Goal: Task Accomplishment & Management: Use online tool/utility

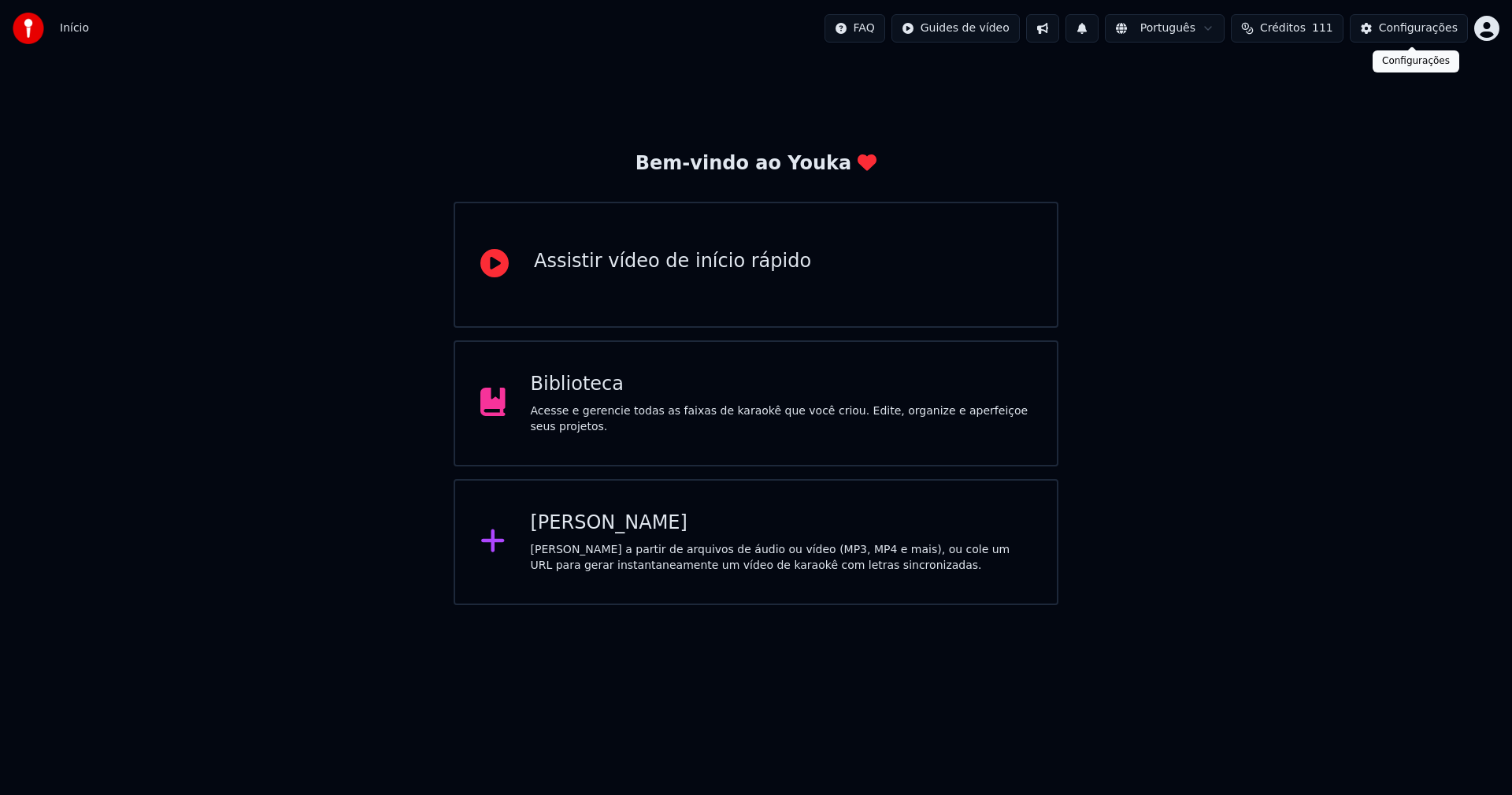
click at [1414, 26] on div "Configurações" at bounding box center [1418, 28] width 79 height 15
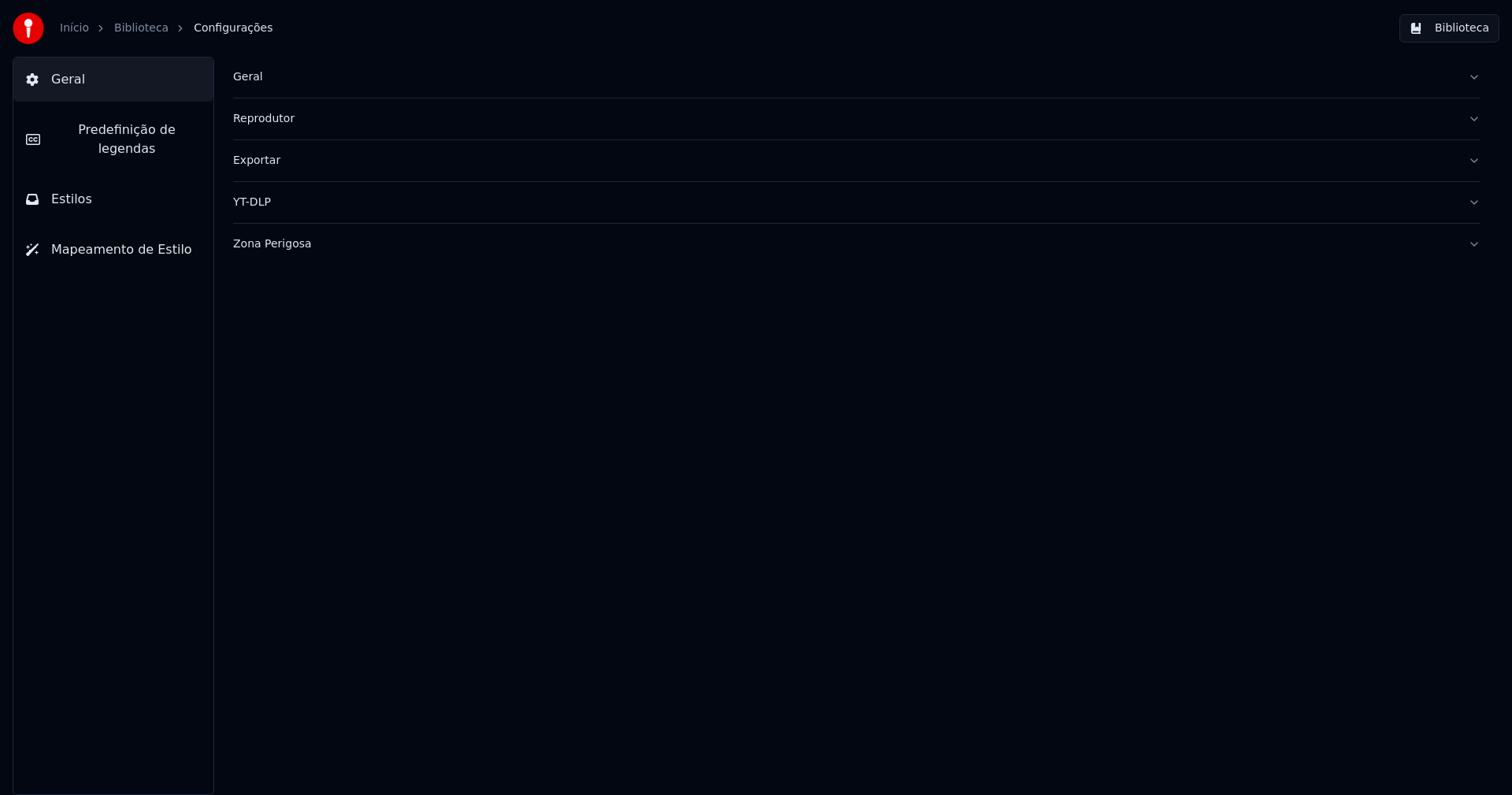
click at [250, 83] on div "Geral" at bounding box center [845, 77] width 1223 height 15
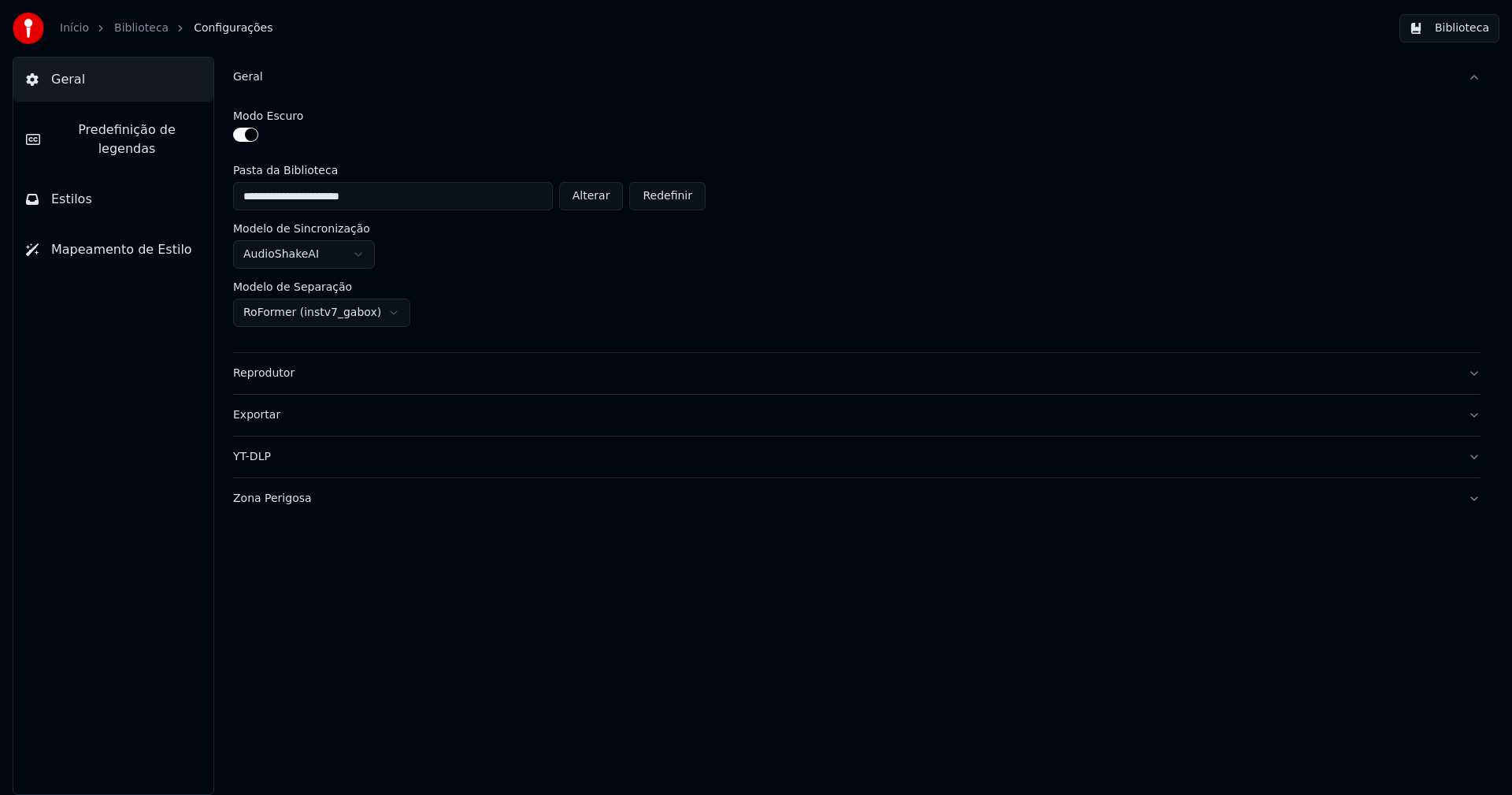
click at [595, 196] on button "Alterar" at bounding box center [591, 196] width 65 height 28
type input "**********"
click at [1474, 23] on button "Biblioteca" at bounding box center [1449, 28] width 100 height 28
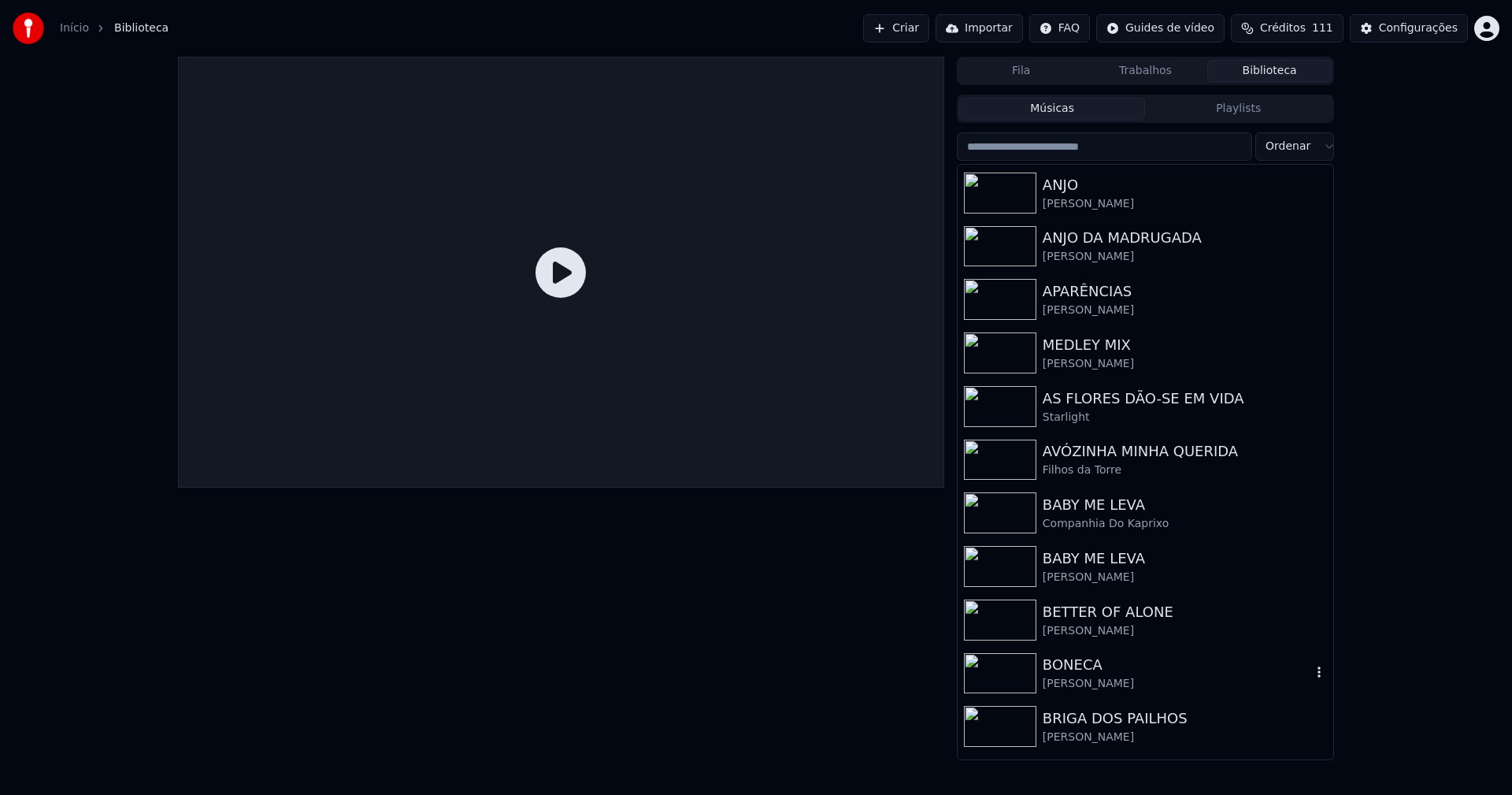
scroll to position [2916, 0]
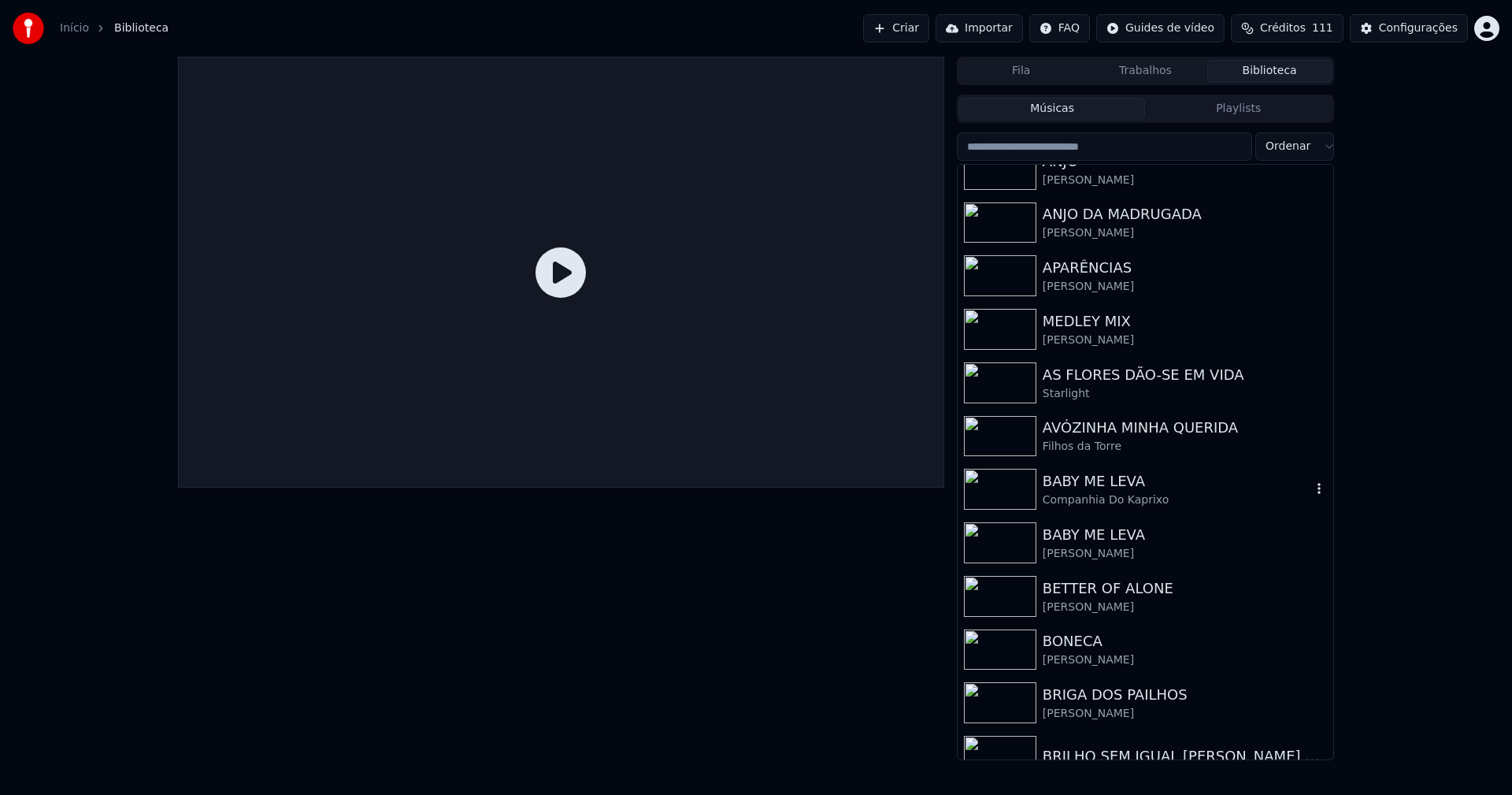
click at [1079, 488] on div "BABY ME LEVA" at bounding box center [1176, 481] width 269 height 22
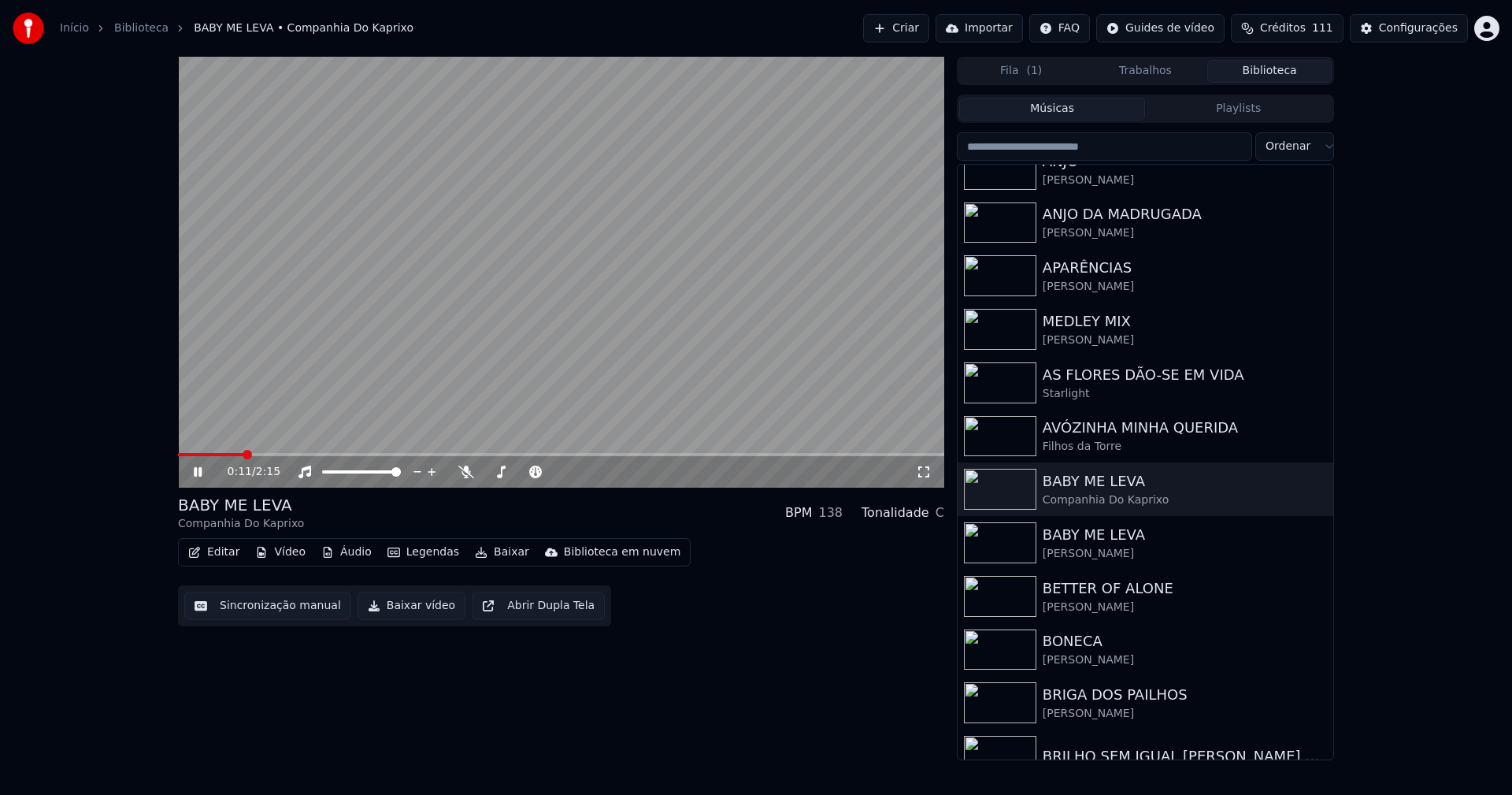
click at [197, 471] on icon at bounding box center [198, 472] width 8 height 10
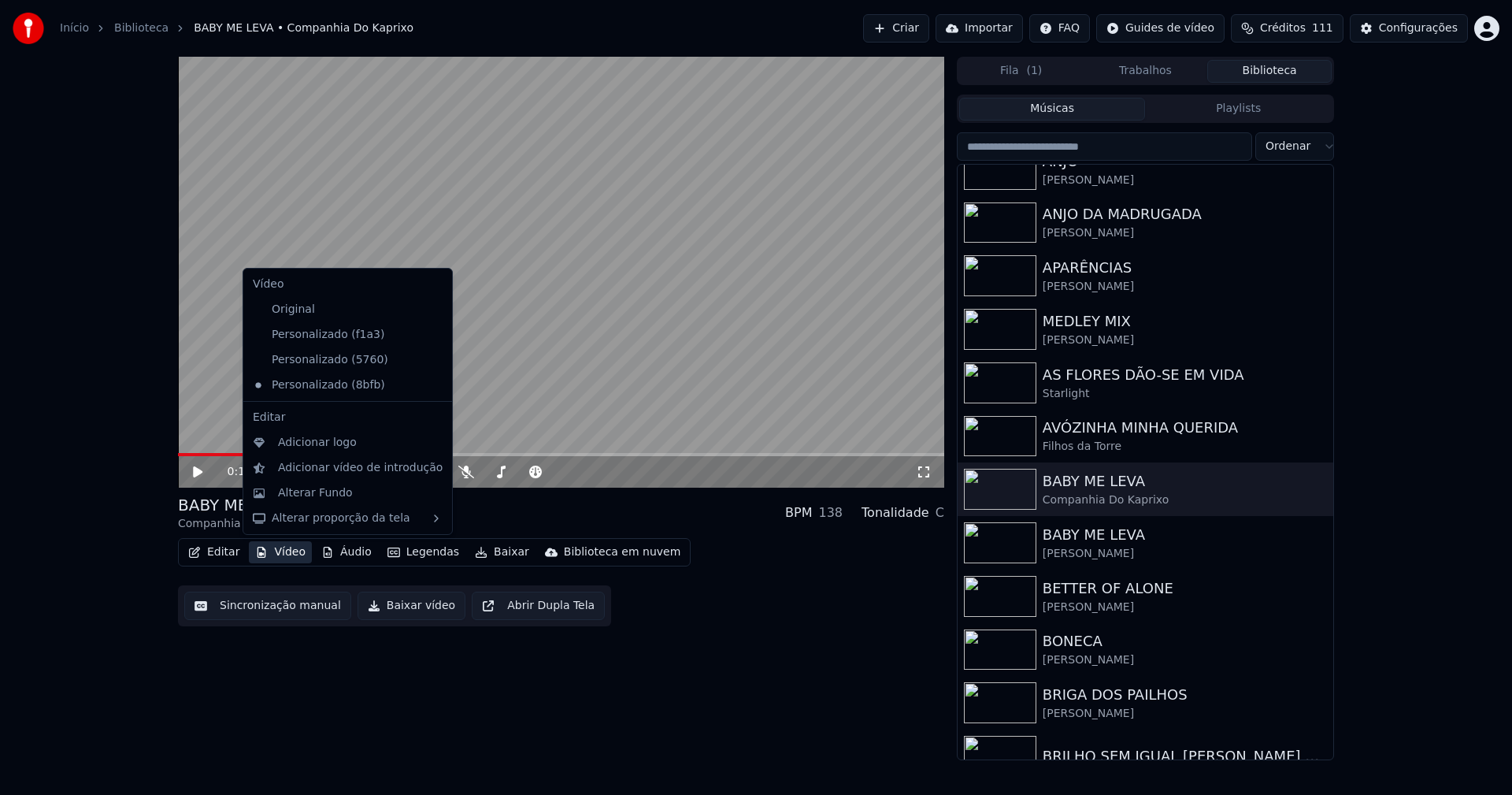
click at [282, 554] on button "Vídeo" at bounding box center [280, 552] width 63 height 22
click at [327, 363] on div "Personalizado (5760)" at bounding box center [336, 360] width 178 height 25
click at [278, 553] on button "Vídeo" at bounding box center [280, 552] width 63 height 22
click at [432, 386] on icon at bounding box center [437, 385] width 11 height 13
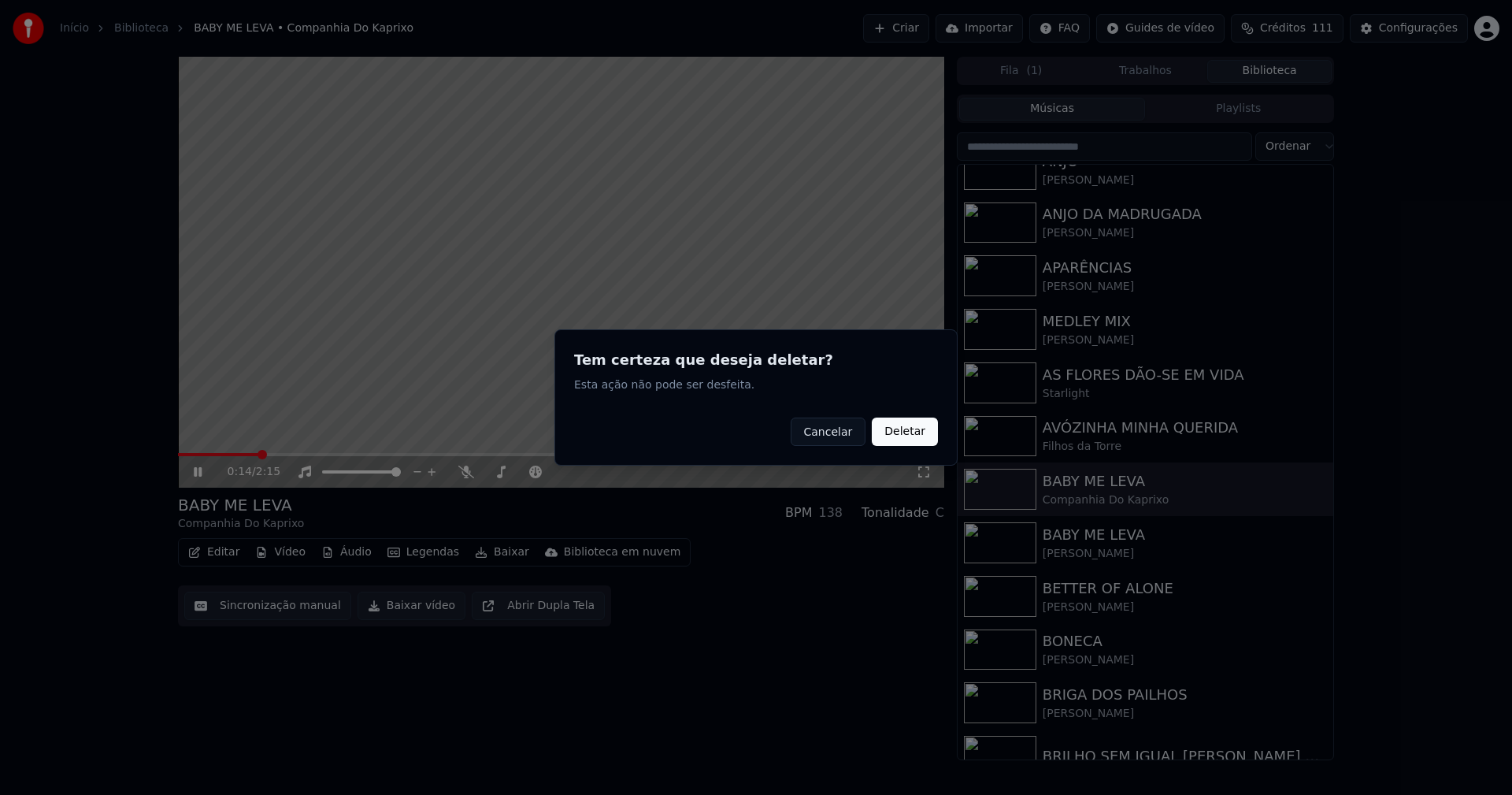
click at [911, 433] on button "Deletar" at bounding box center [904, 431] width 67 height 28
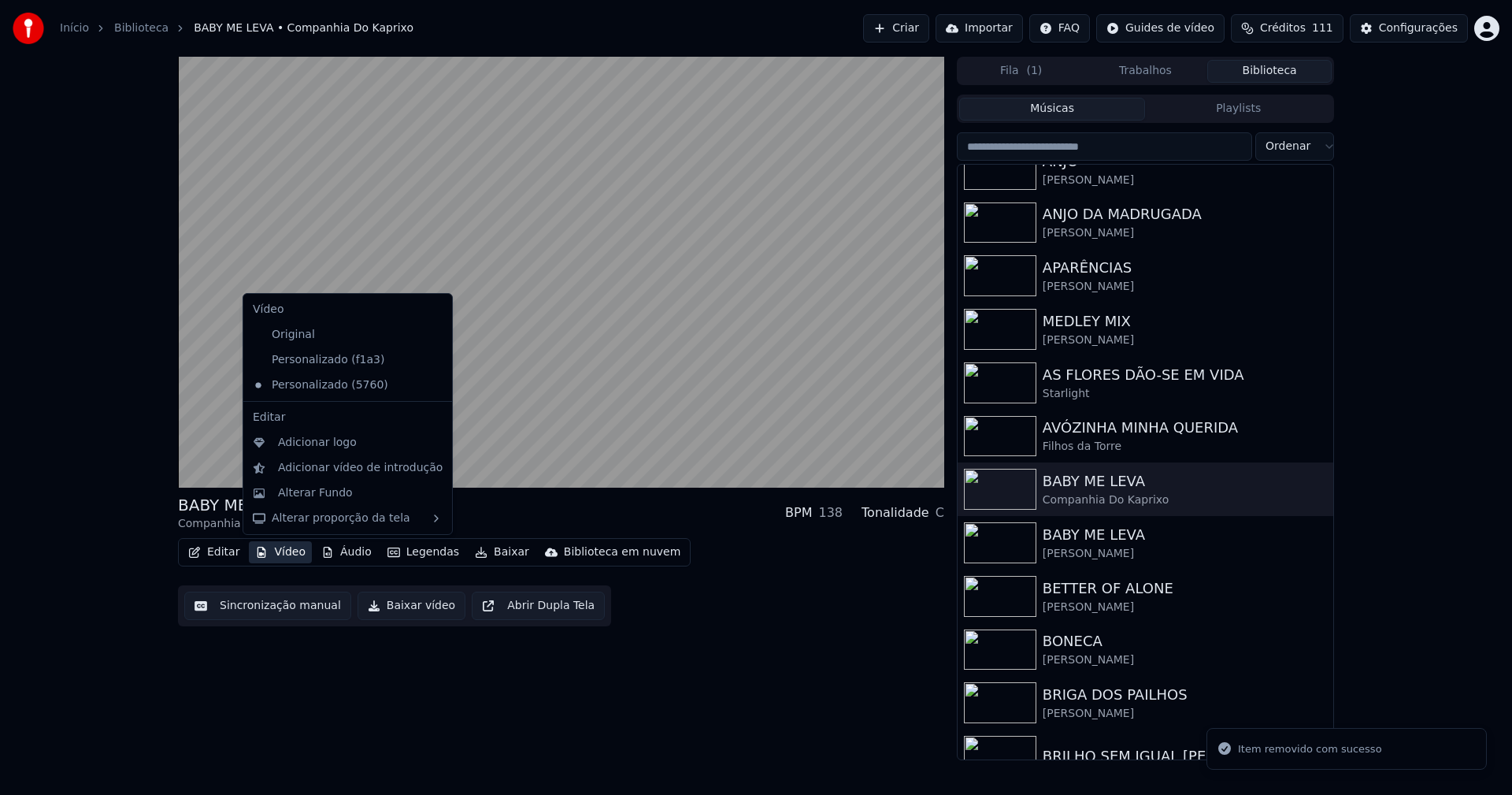
click at [285, 557] on button "Vídeo" at bounding box center [280, 552] width 63 height 22
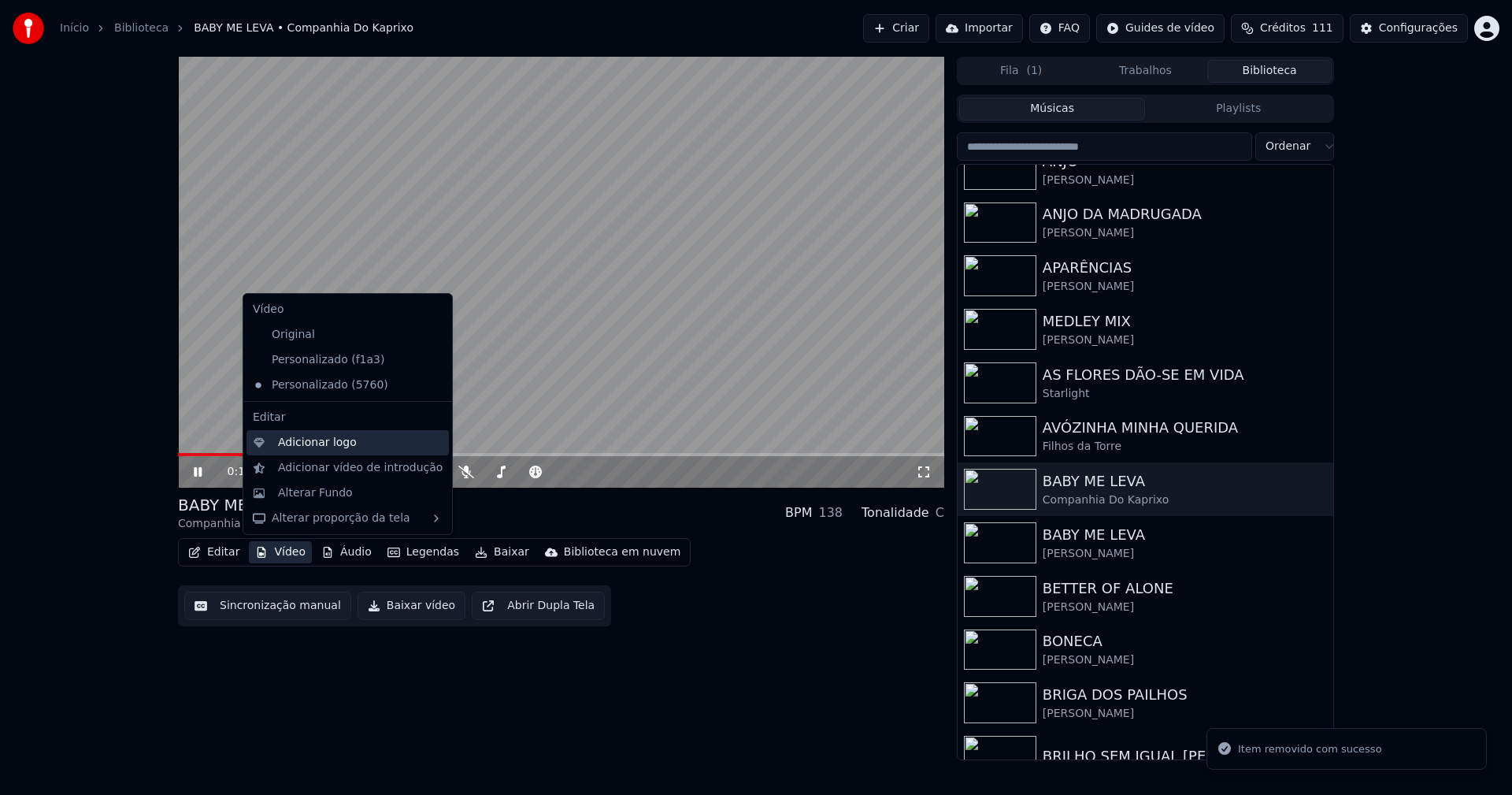
click at [309, 444] on div "Adicionar logo" at bounding box center [317, 443] width 79 height 15
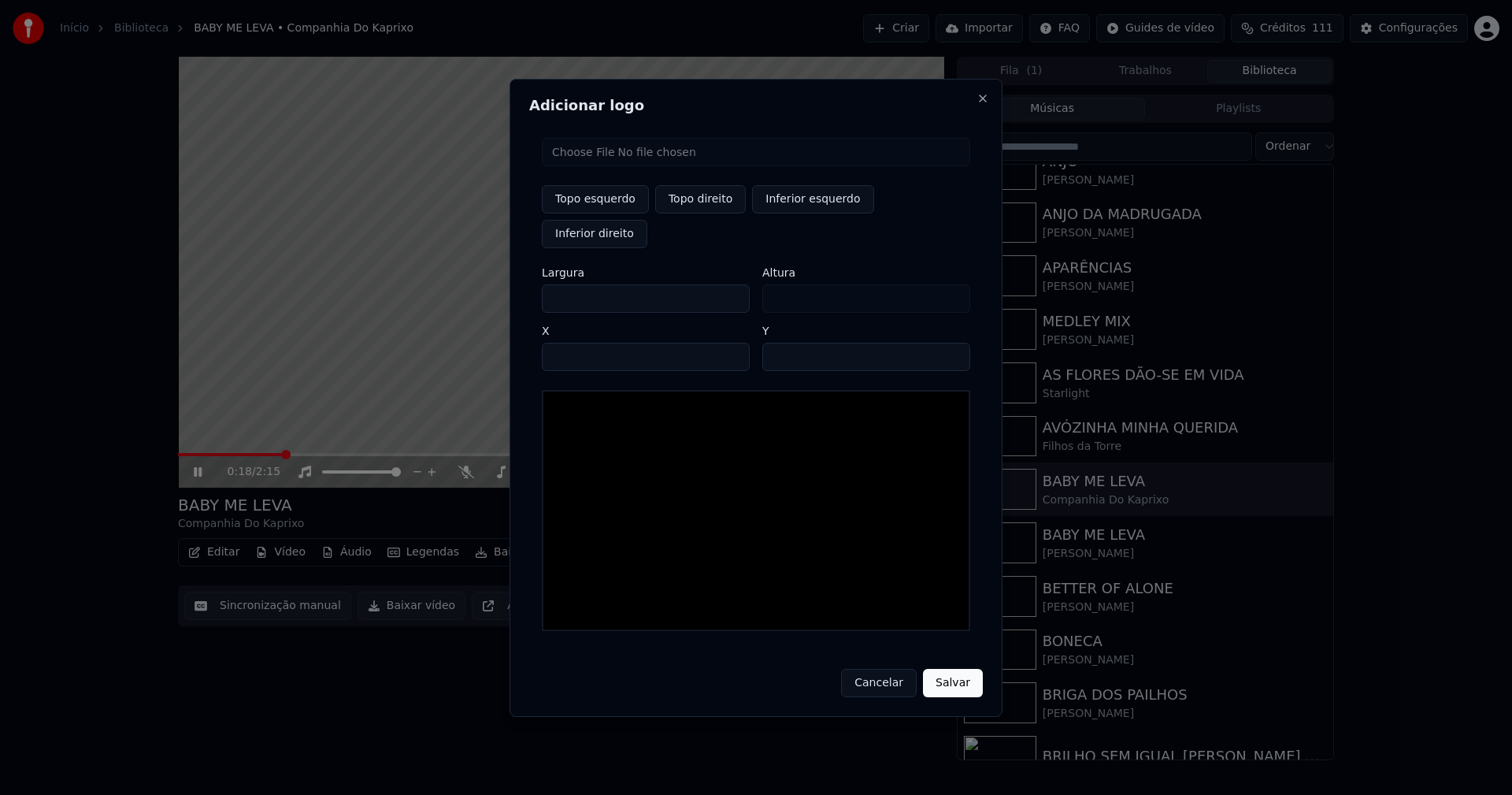
click at [590, 166] on input "file" at bounding box center [756, 151] width 428 height 28
type input "**********"
type input "***"
click at [698, 213] on button "Topo direito" at bounding box center [701, 199] width 91 height 28
type input "****"
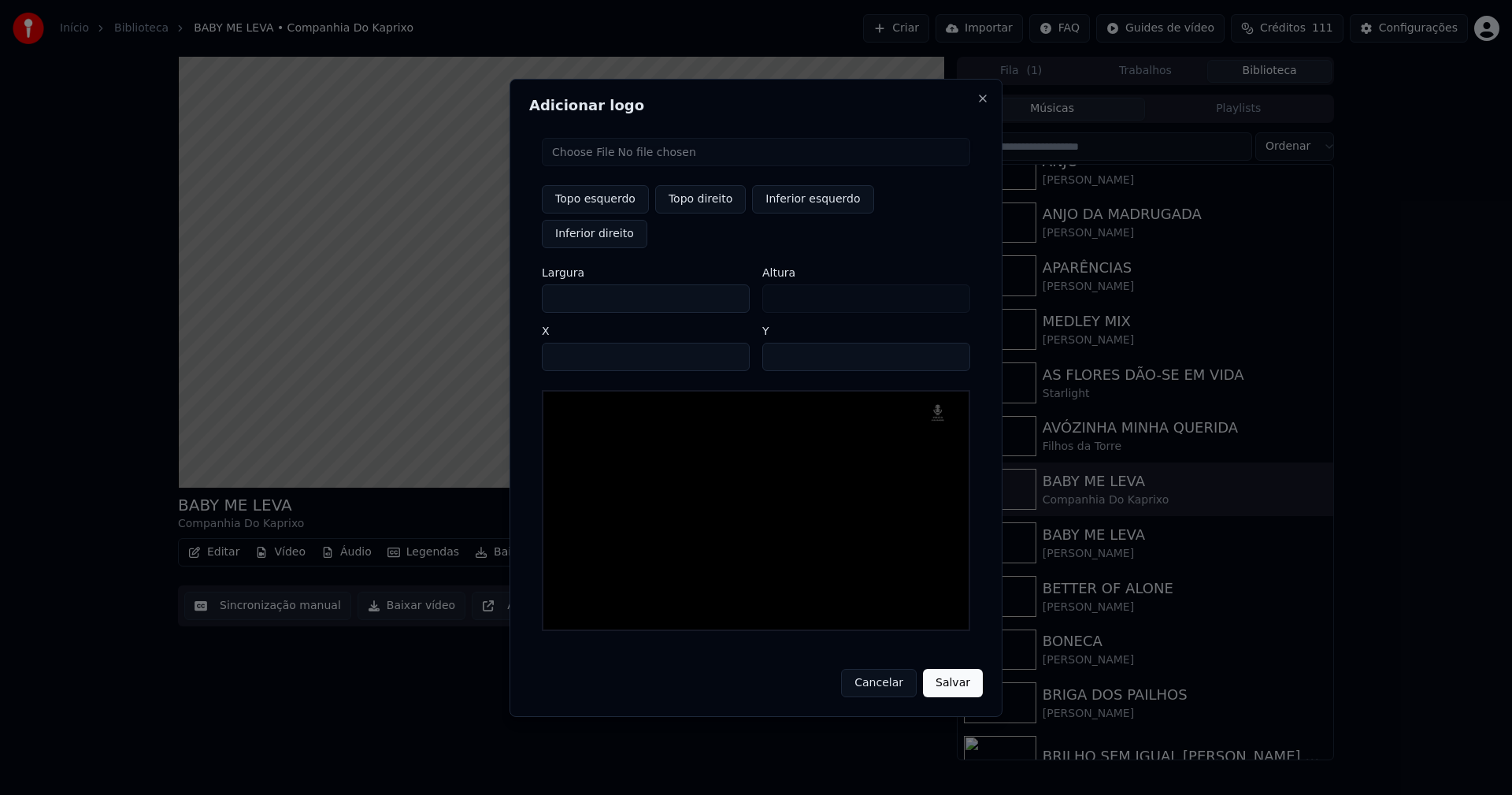
drag, startPoint x: 568, startPoint y: 282, endPoint x: 462, endPoint y: 286, distance: 106.1
click at [469, 286] on body "Início Biblioteca BABY ME LEVA • Companhia Do Kaprixo Criar Importar FAQ Guides…" at bounding box center [756, 398] width 1512 height 795
type input "**"
type input "***"
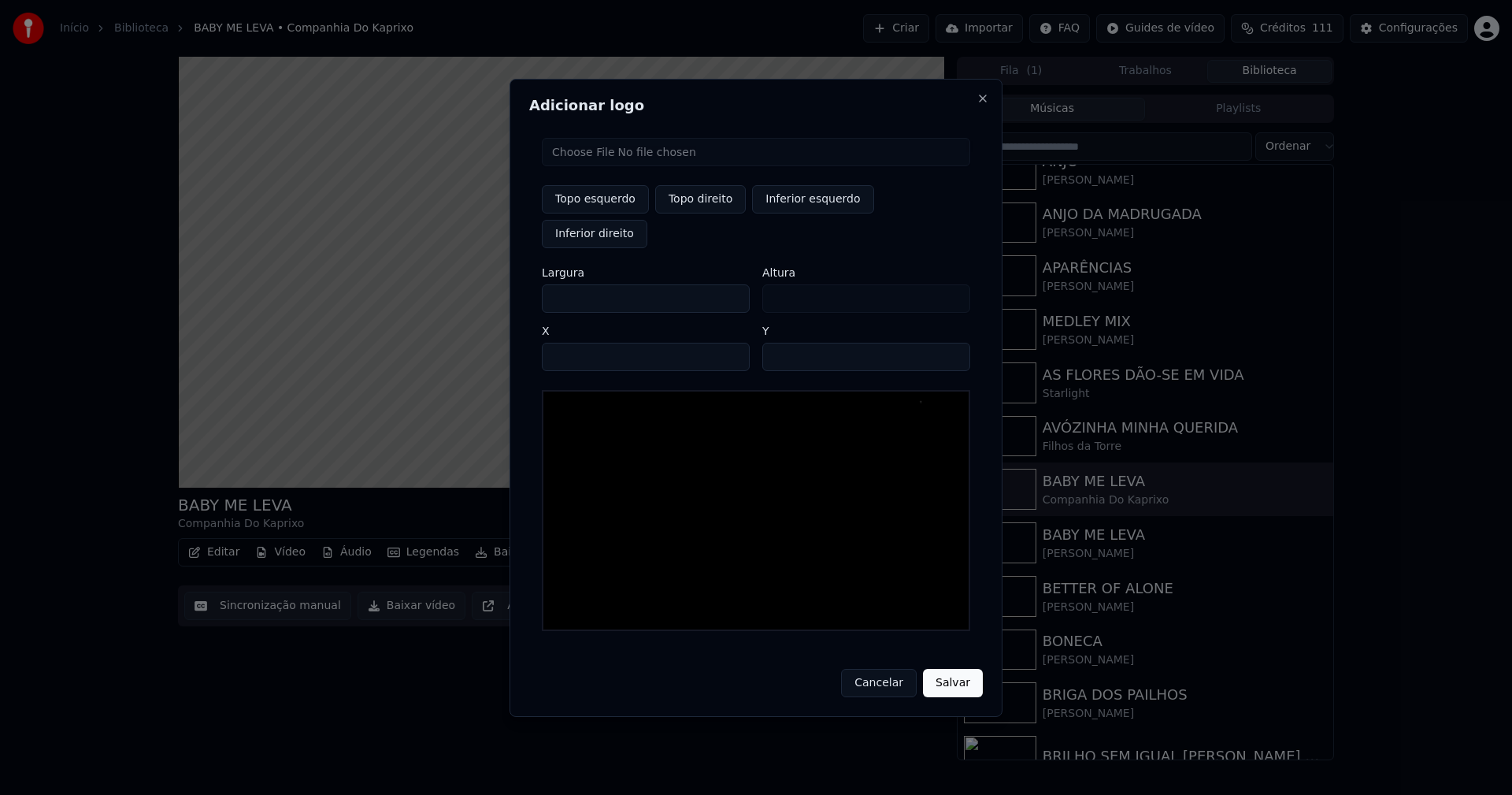
type input "***"
click at [574, 343] on input "****" at bounding box center [646, 356] width 208 height 28
type input "****"
click at [952, 343] on input "**" at bounding box center [867, 356] width 208 height 28
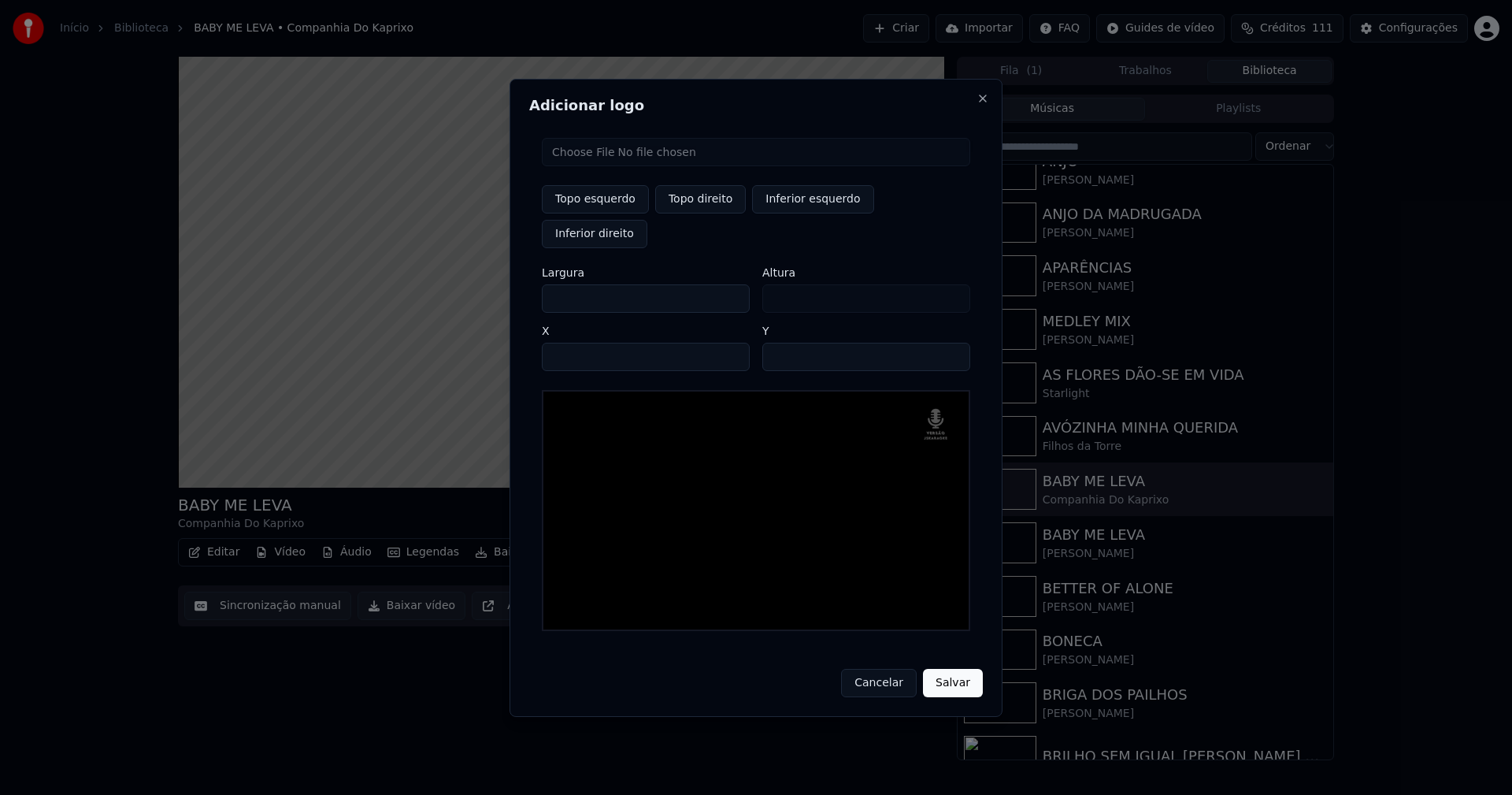
click at [952, 343] on input "**" at bounding box center [867, 356] width 208 height 28
type input "**"
click at [952, 343] on input "**" at bounding box center [867, 356] width 208 height 28
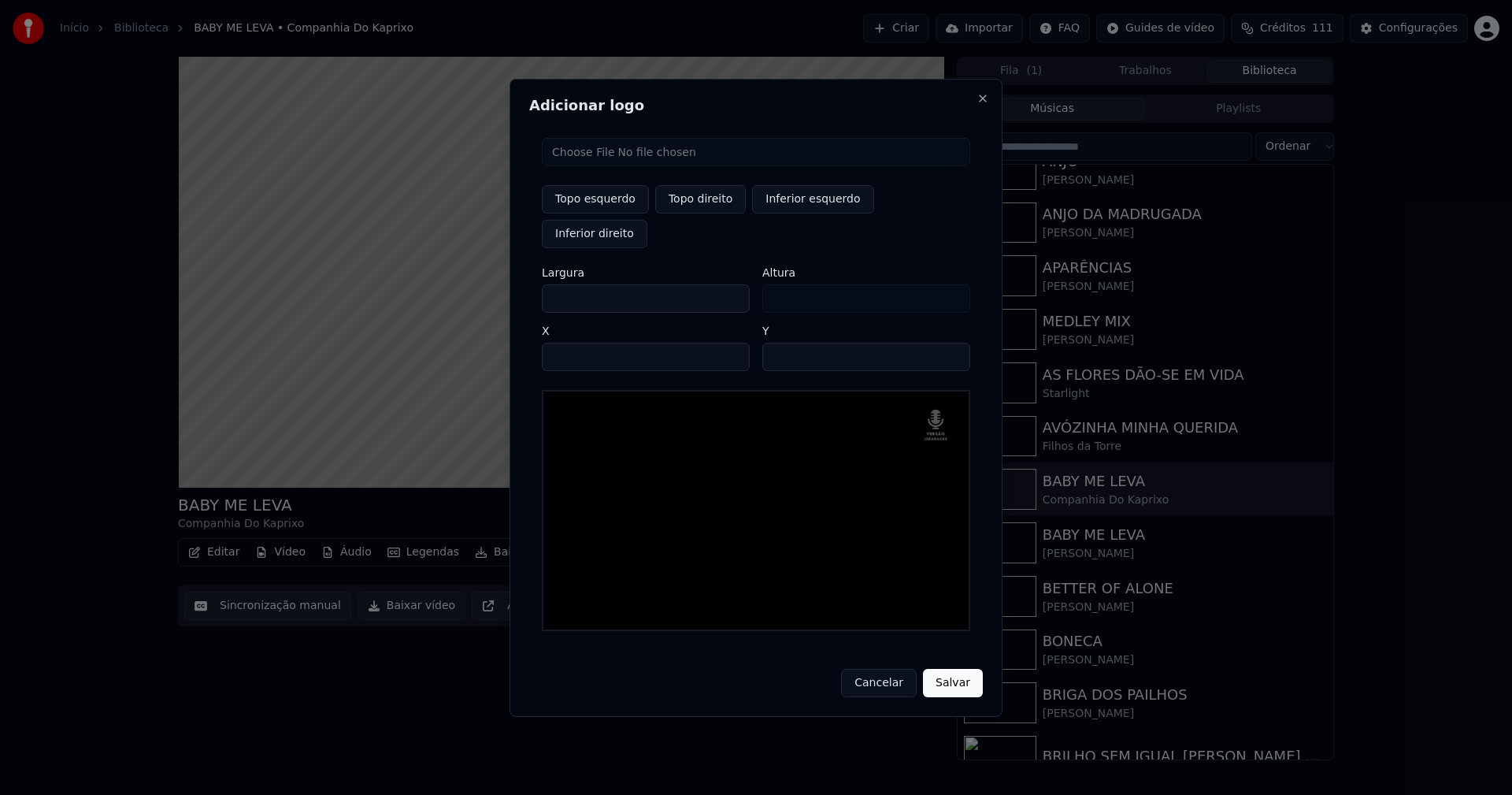
click at [956, 669] on button "Salvar" at bounding box center [953, 682] width 60 height 28
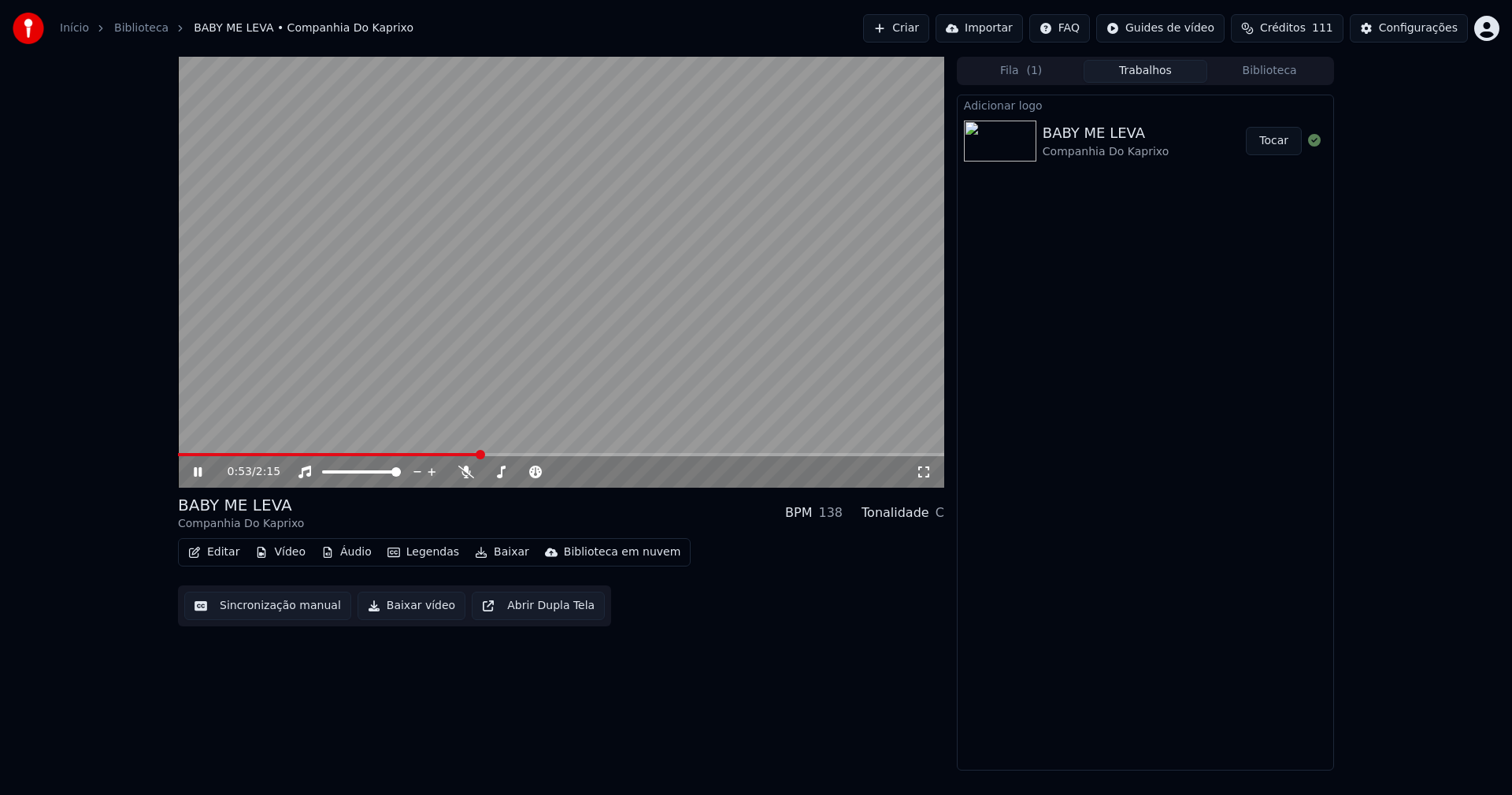
click at [1268, 146] on button "Tocar" at bounding box center [1274, 140] width 56 height 28
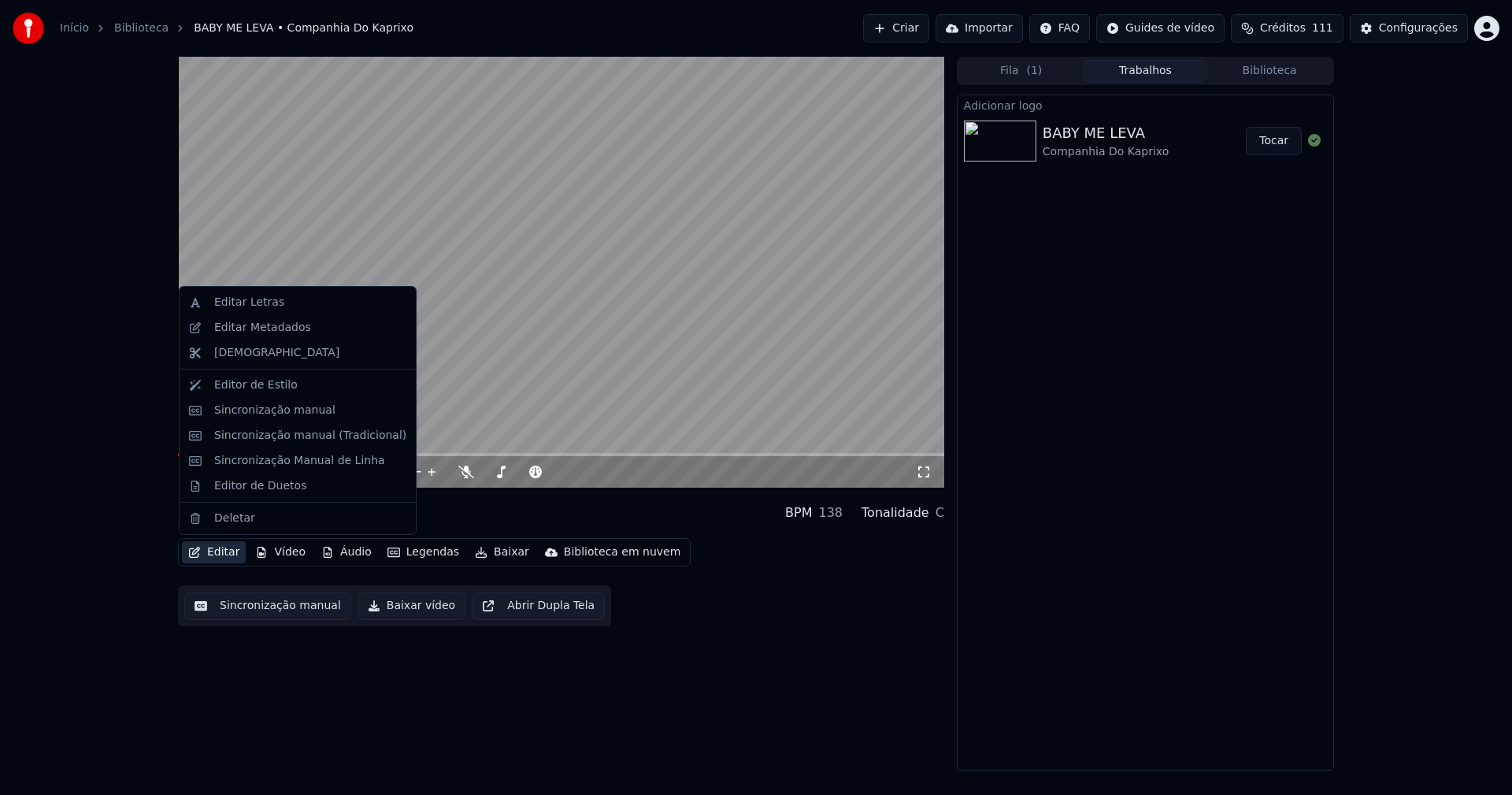
click at [217, 560] on button "Editar" at bounding box center [214, 552] width 64 height 22
click at [291, 437] on div "Sincronização manual (Tradicional)" at bounding box center [310, 435] width 192 height 15
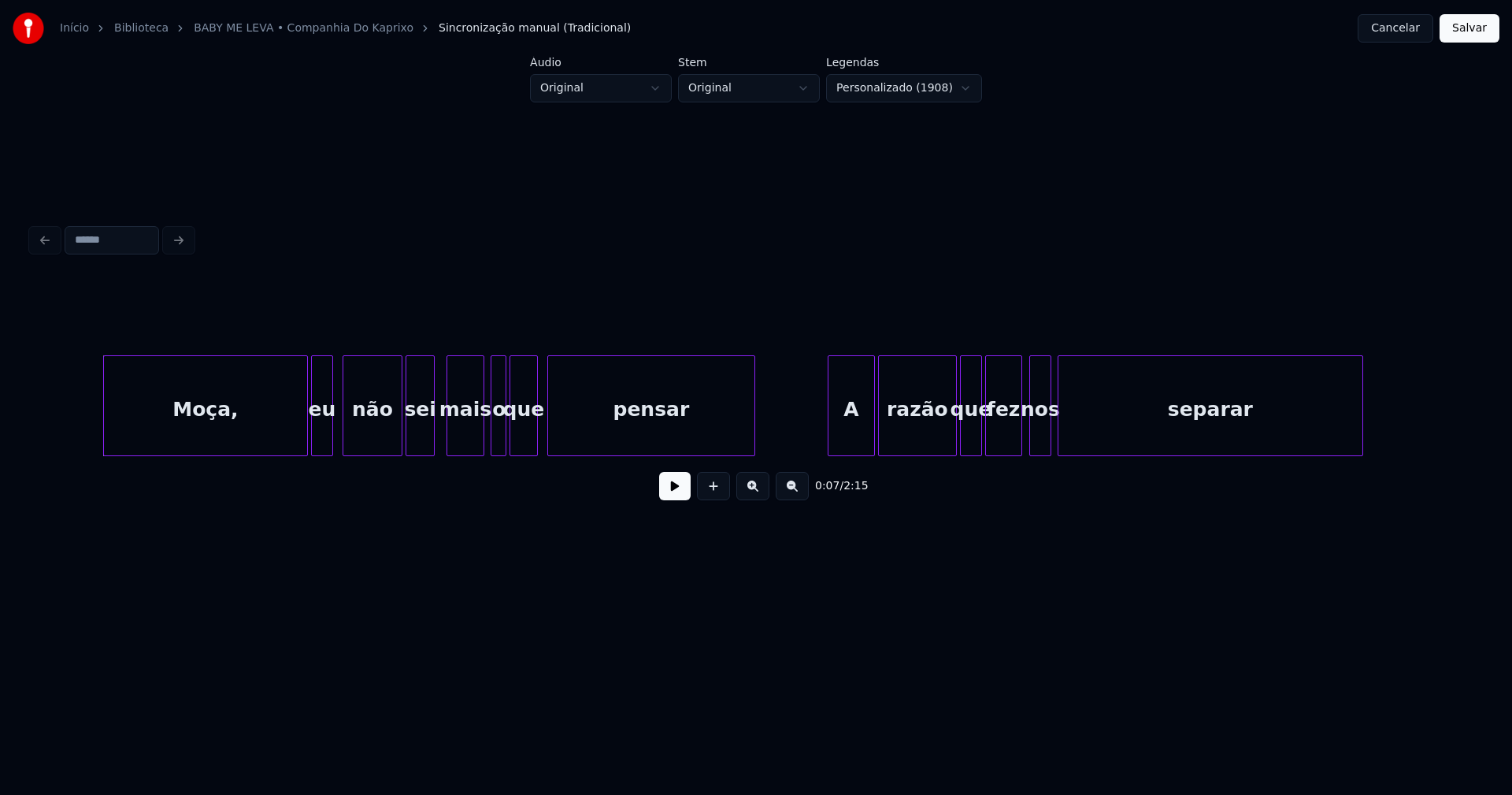
scroll to position [0, 1125]
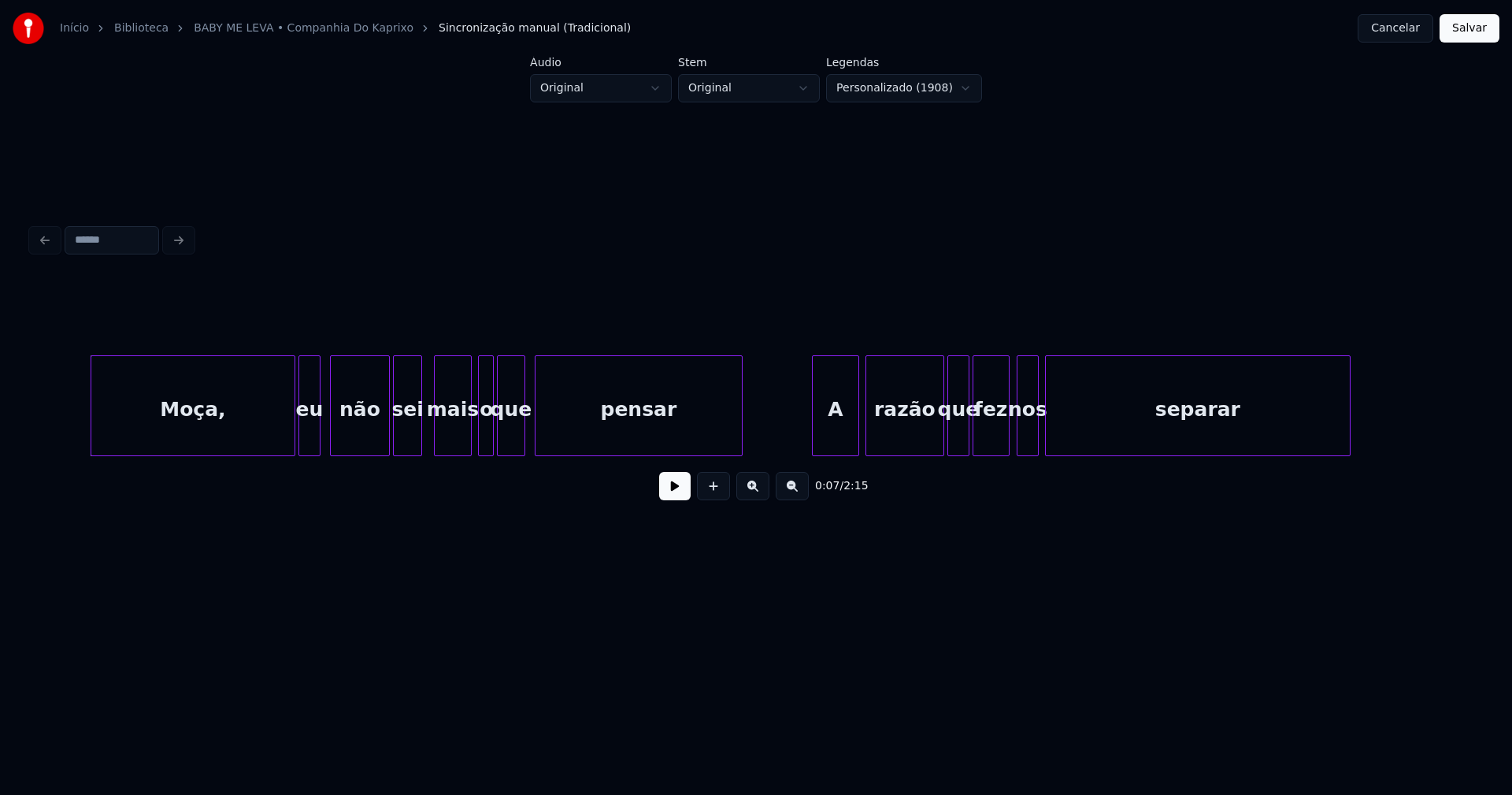
click at [836, 424] on div "A" at bounding box center [835, 409] width 45 height 107
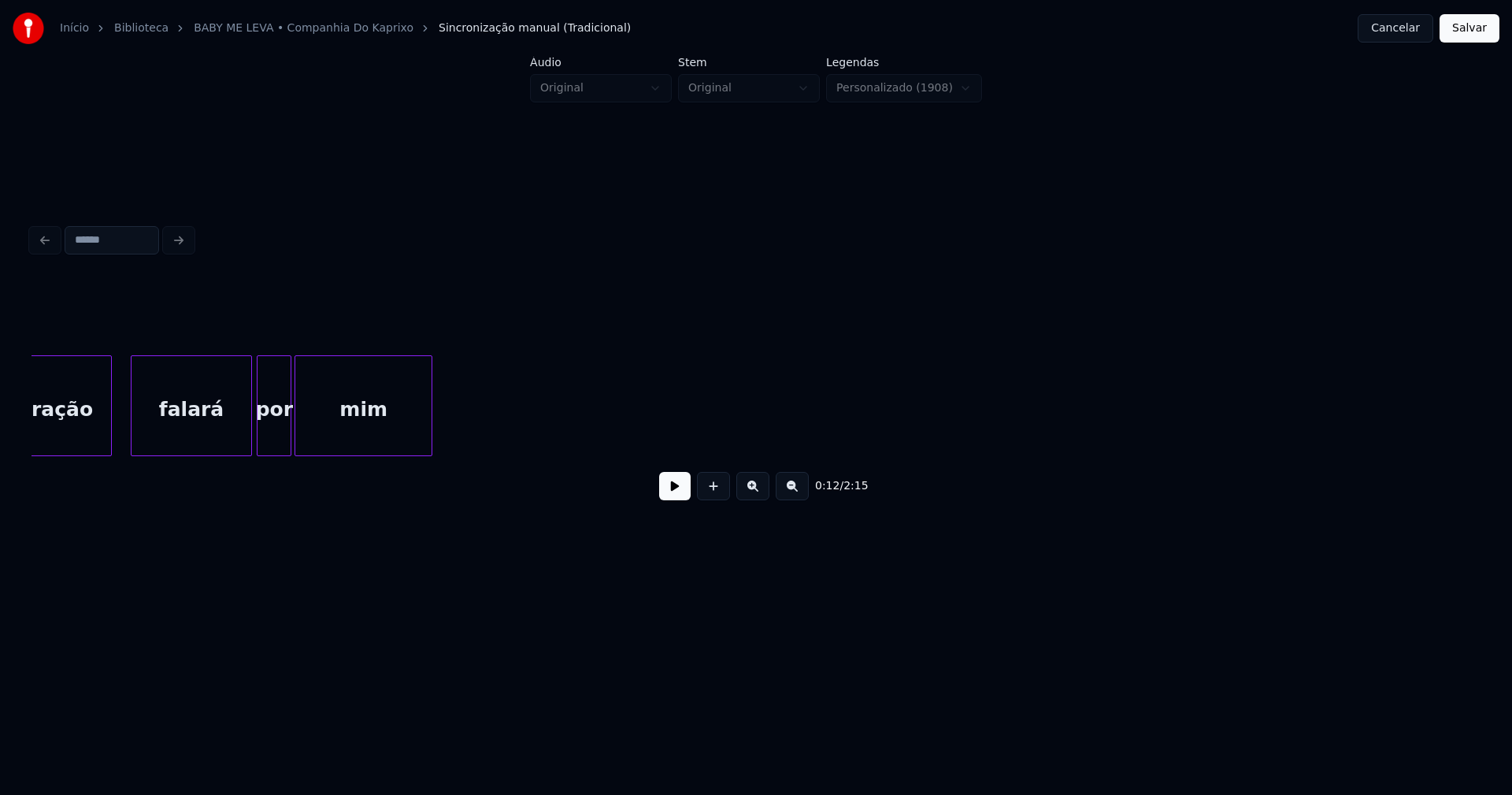
scroll to position [0, 9297]
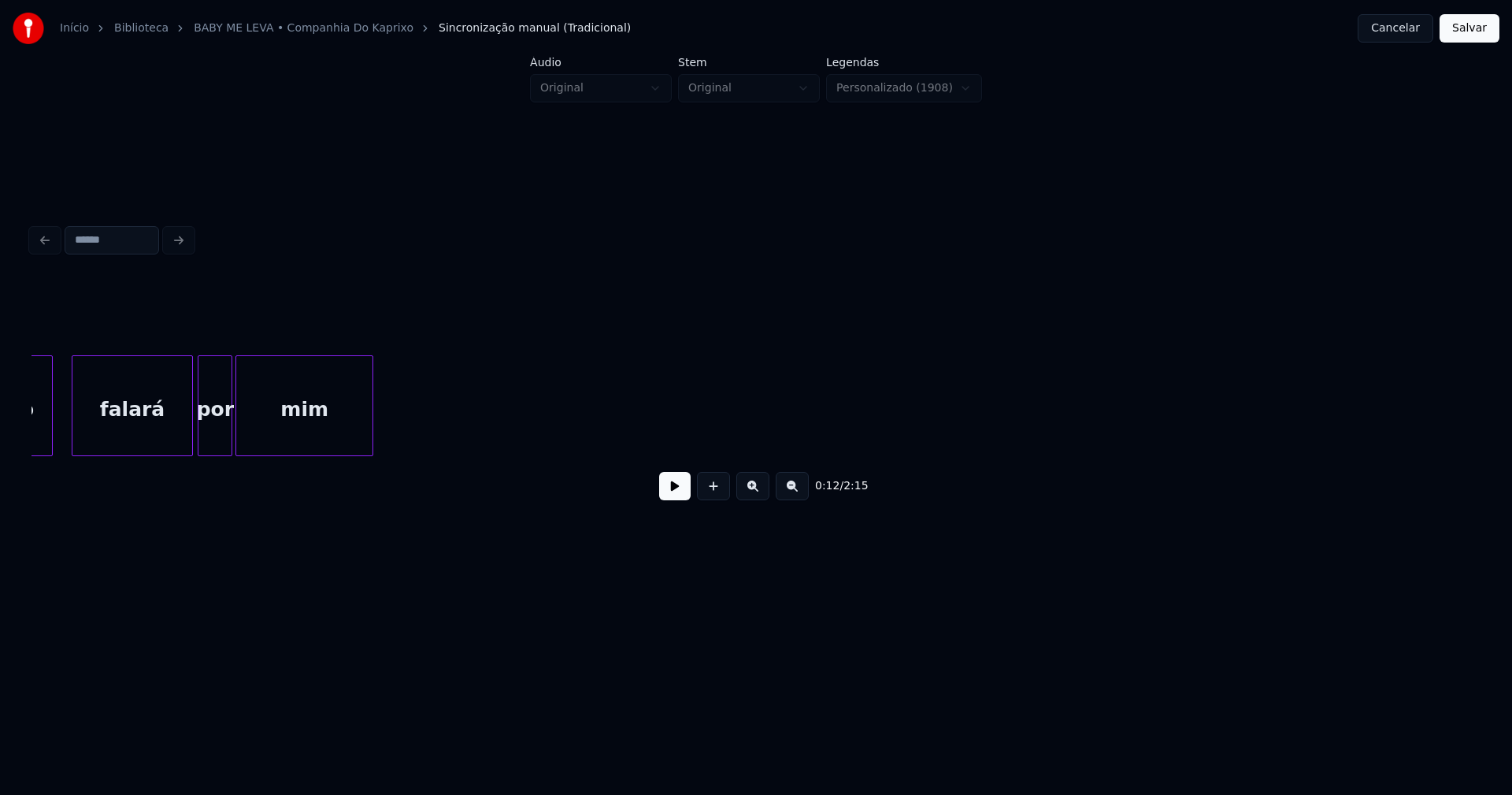
click at [1424, 28] on button "Cancelar" at bounding box center [1395, 28] width 75 height 28
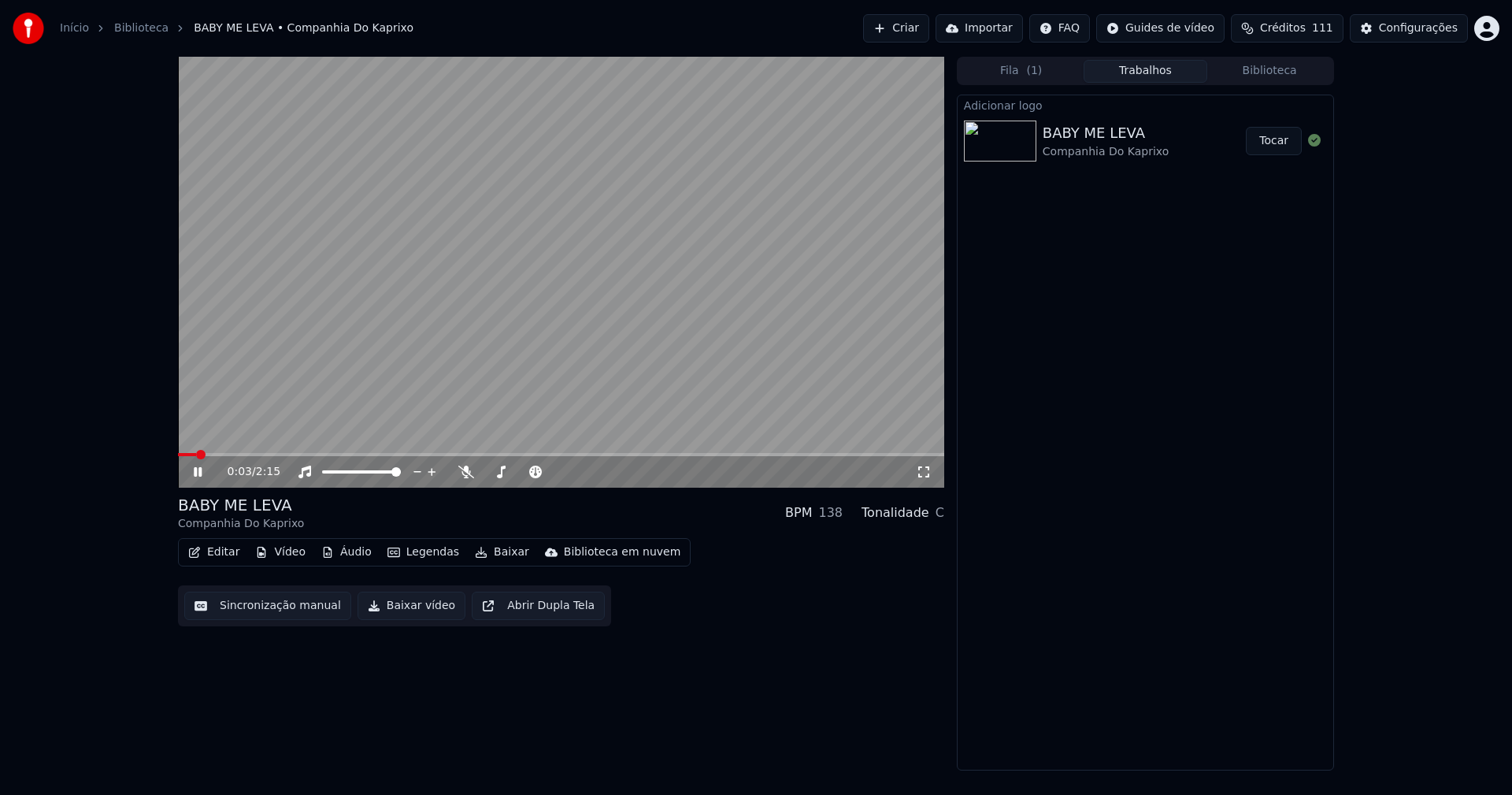
click at [932, 471] on div "0:03 / 2:15" at bounding box center [561, 472] width 754 height 15
click at [931, 475] on icon at bounding box center [924, 472] width 15 height 13
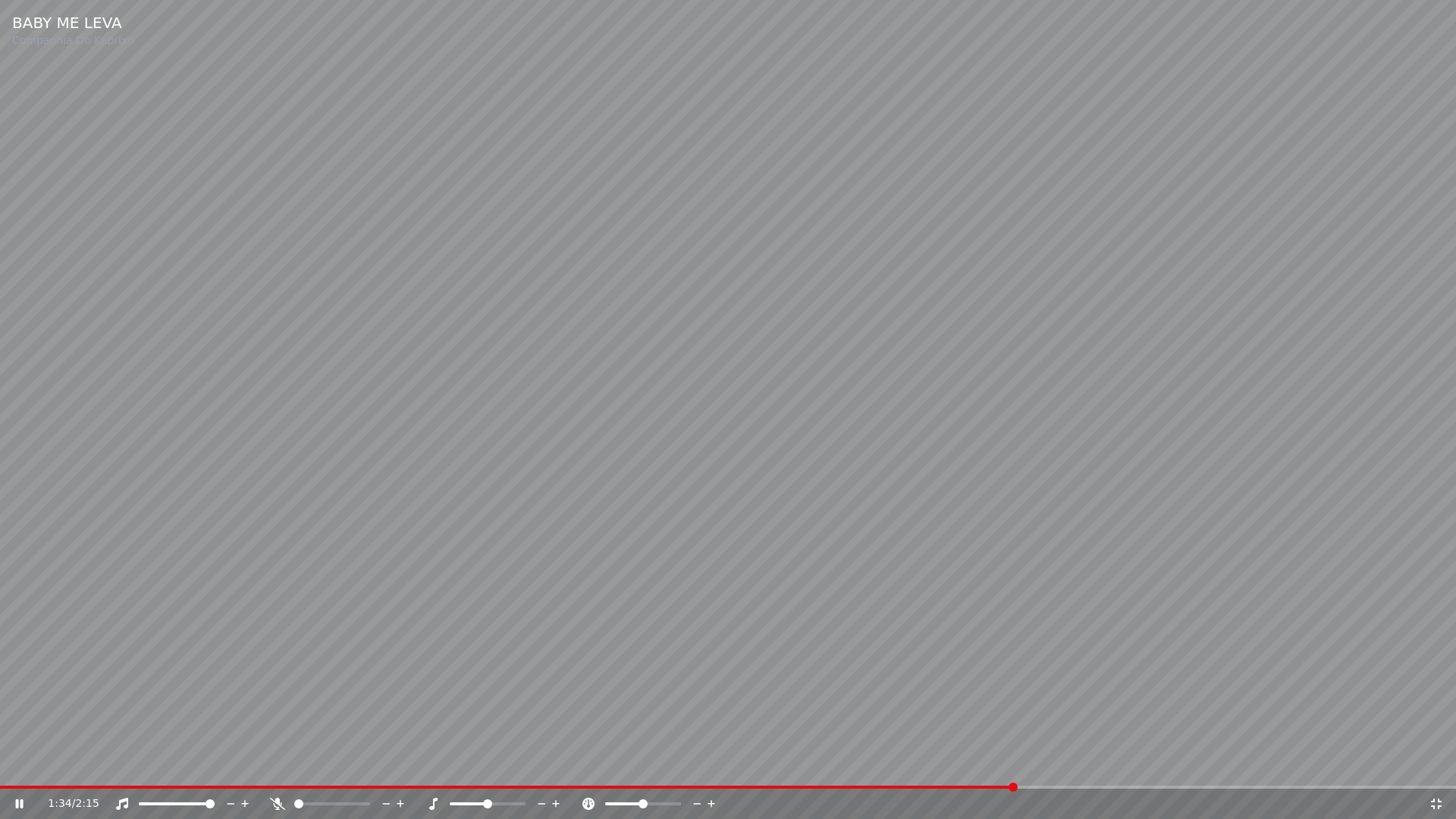
click at [893, 764] on video at bounding box center [728, 410] width 1456 height 819
click at [897, 764] on span at bounding box center [508, 786] width 1016 height 3
click at [945, 764] on span at bounding box center [728, 786] width 1456 height 3
click at [966, 764] on div "1:28 / 2:15" at bounding box center [728, 803] width 1456 height 31
click at [987, 764] on div "1:28 / 2:15" at bounding box center [728, 803] width 1456 height 31
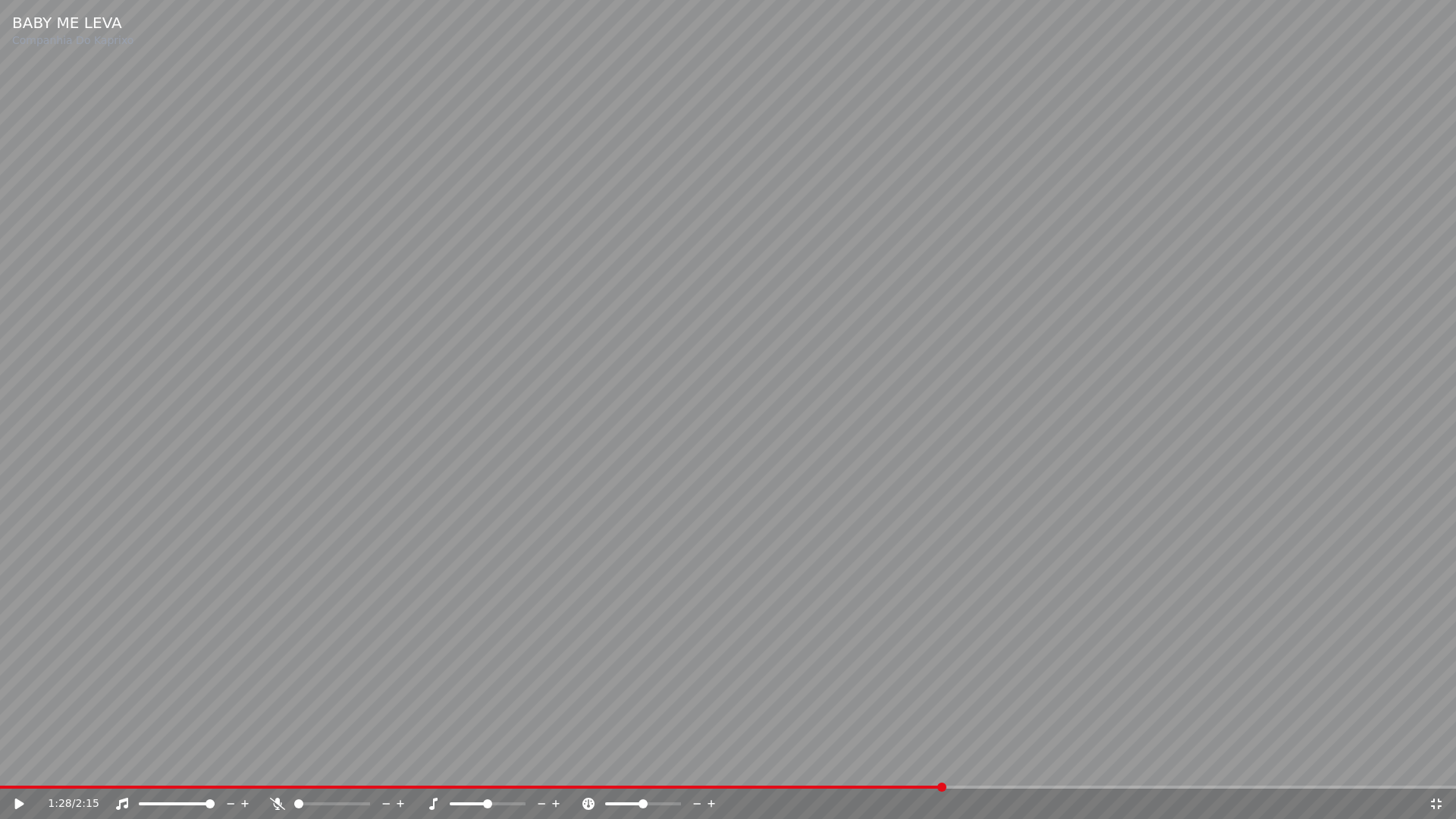
click at [992, 764] on span at bounding box center [728, 786] width 1456 height 3
click at [835, 764] on span at bounding box center [418, 786] width 836 height 3
click at [1438, 764] on icon at bounding box center [1436, 803] width 15 height 12
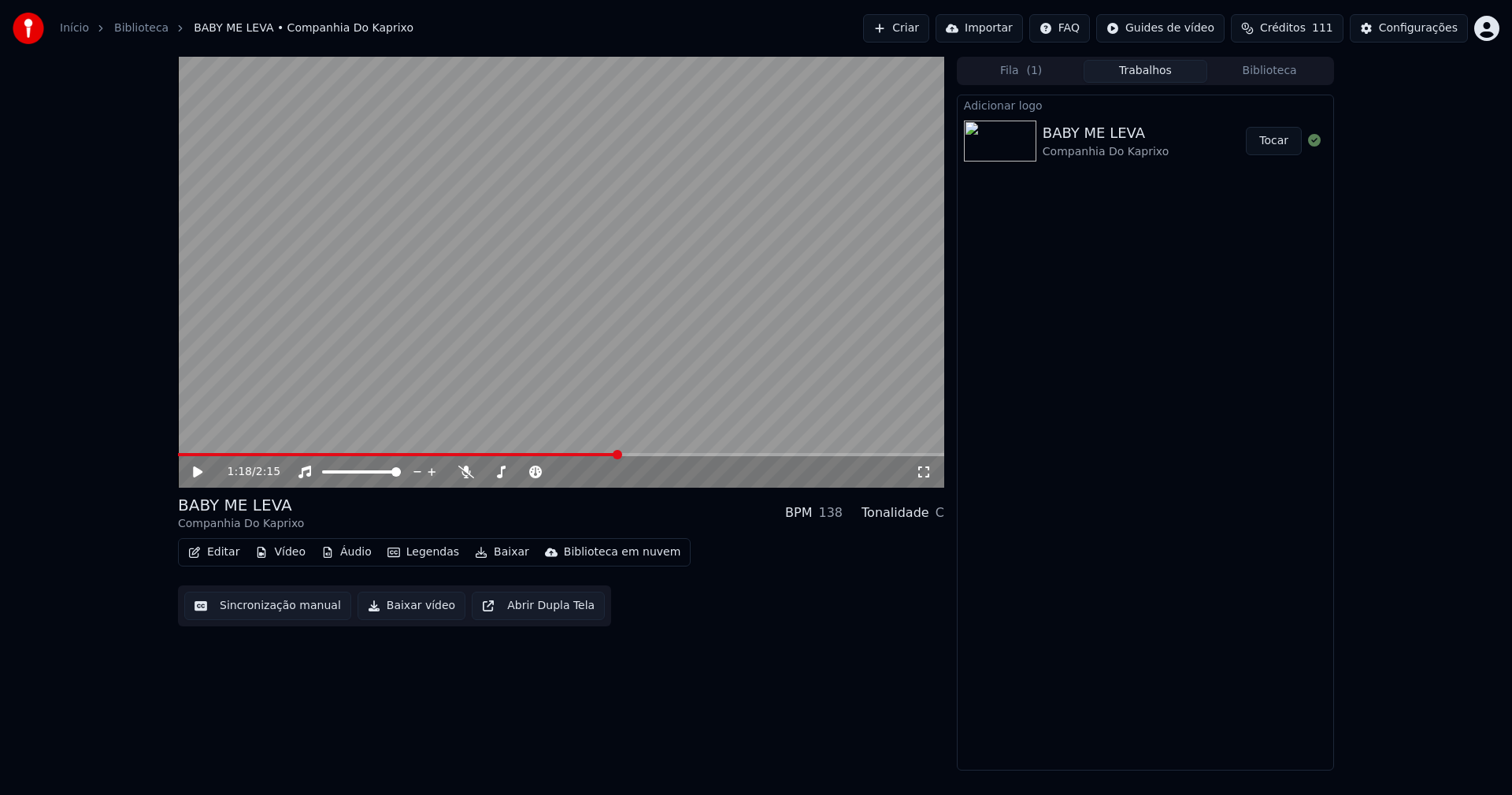
click at [404, 613] on button "Baixar vídeo" at bounding box center [412, 605] width 108 height 28
click at [216, 549] on button "Editar" at bounding box center [214, 552] width 64 height 22
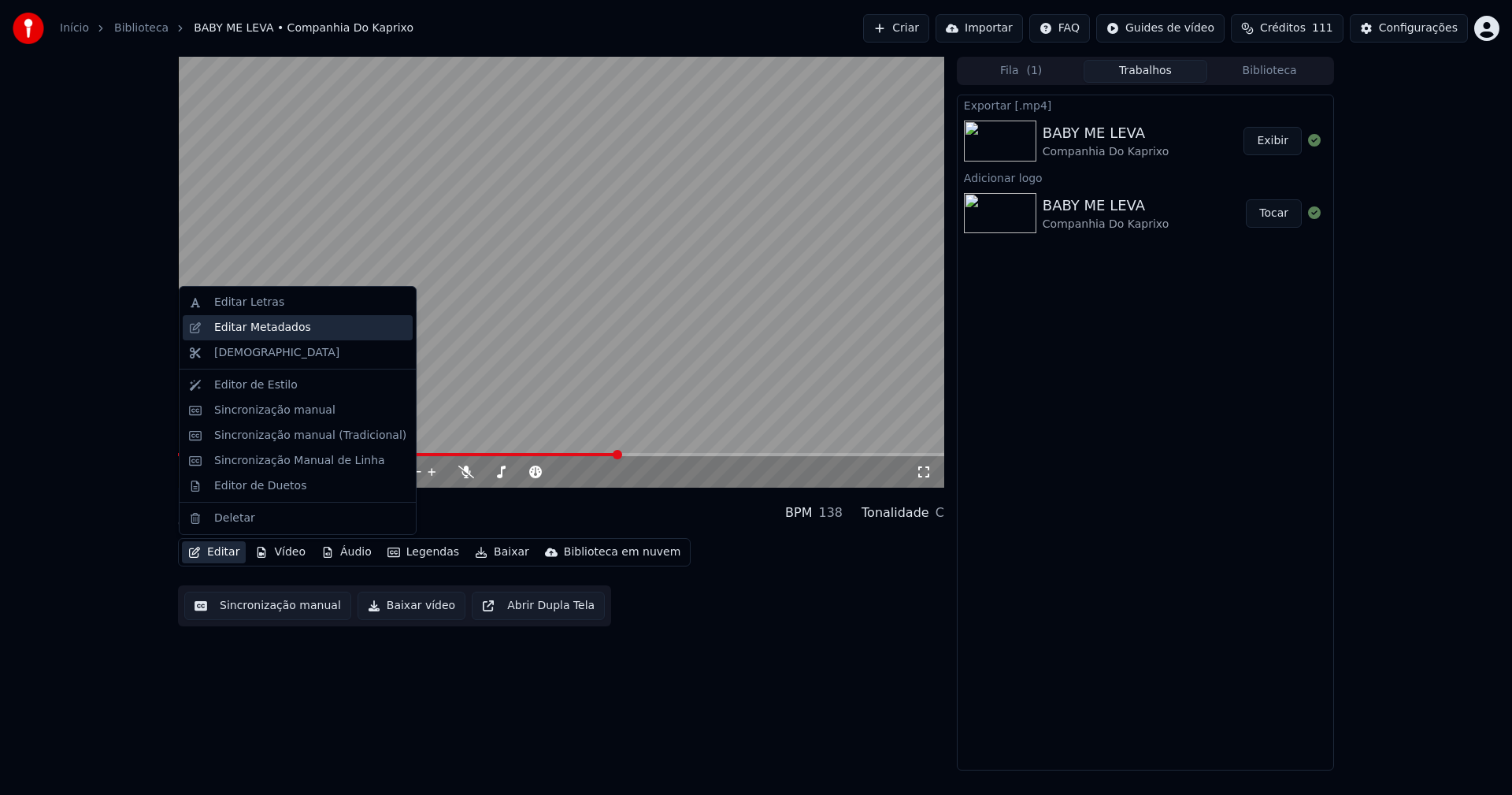
click at [263, 329] on div "Editar Metadados" at bounding box center [262, 328] width 96 height 15
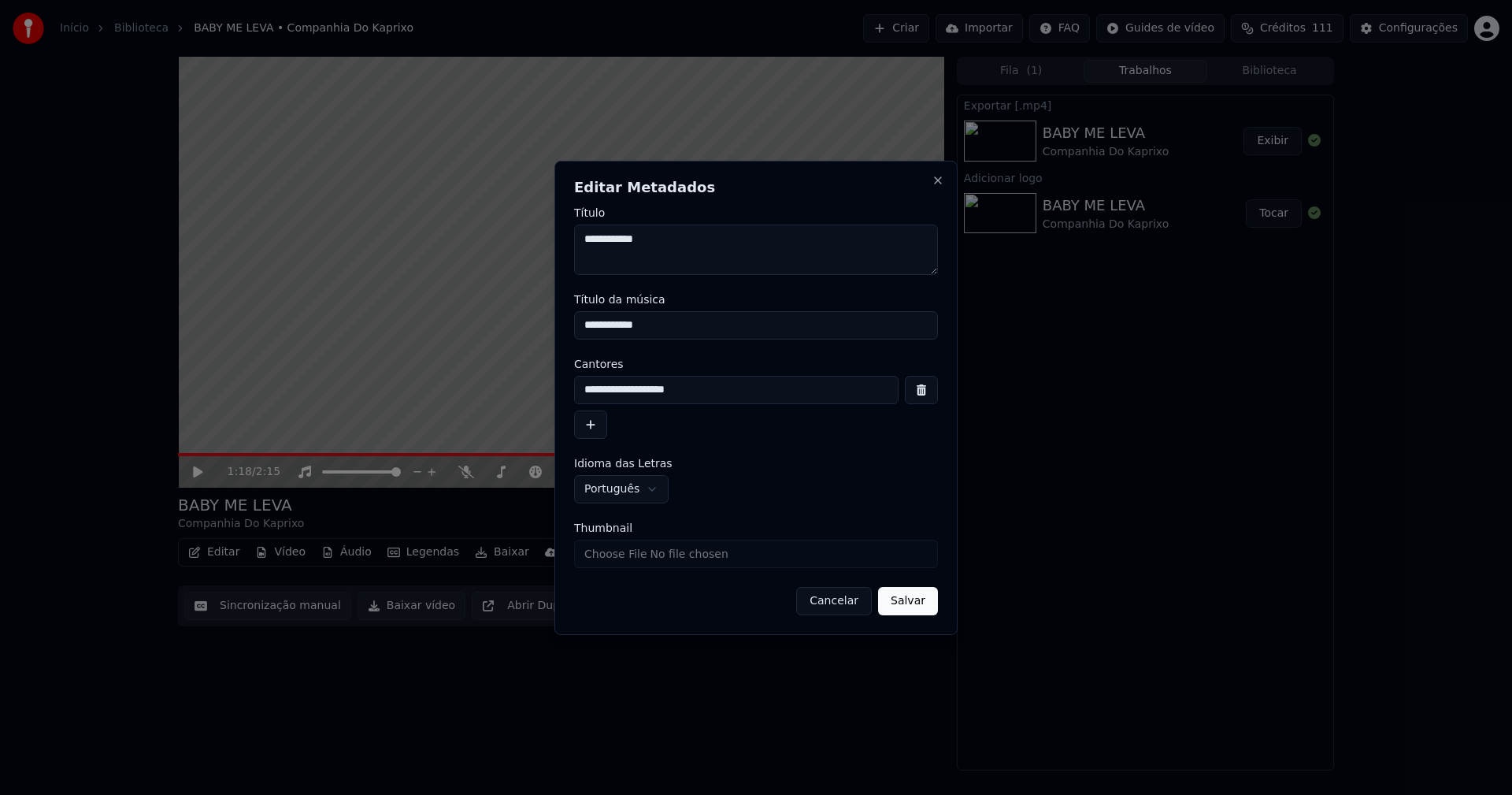
click at [626, 559] on input "Thumbnail" at bounding box center [755, 553] width 364 height 28
type input "**********"
drag, startPoint x: 914, startPoint y: 601, endPoint x: 607, endPoint y: 601, distance: 307.0
click at [913, 601] on button "Salvar" at bounding box center [908, 600] width 60 height 28
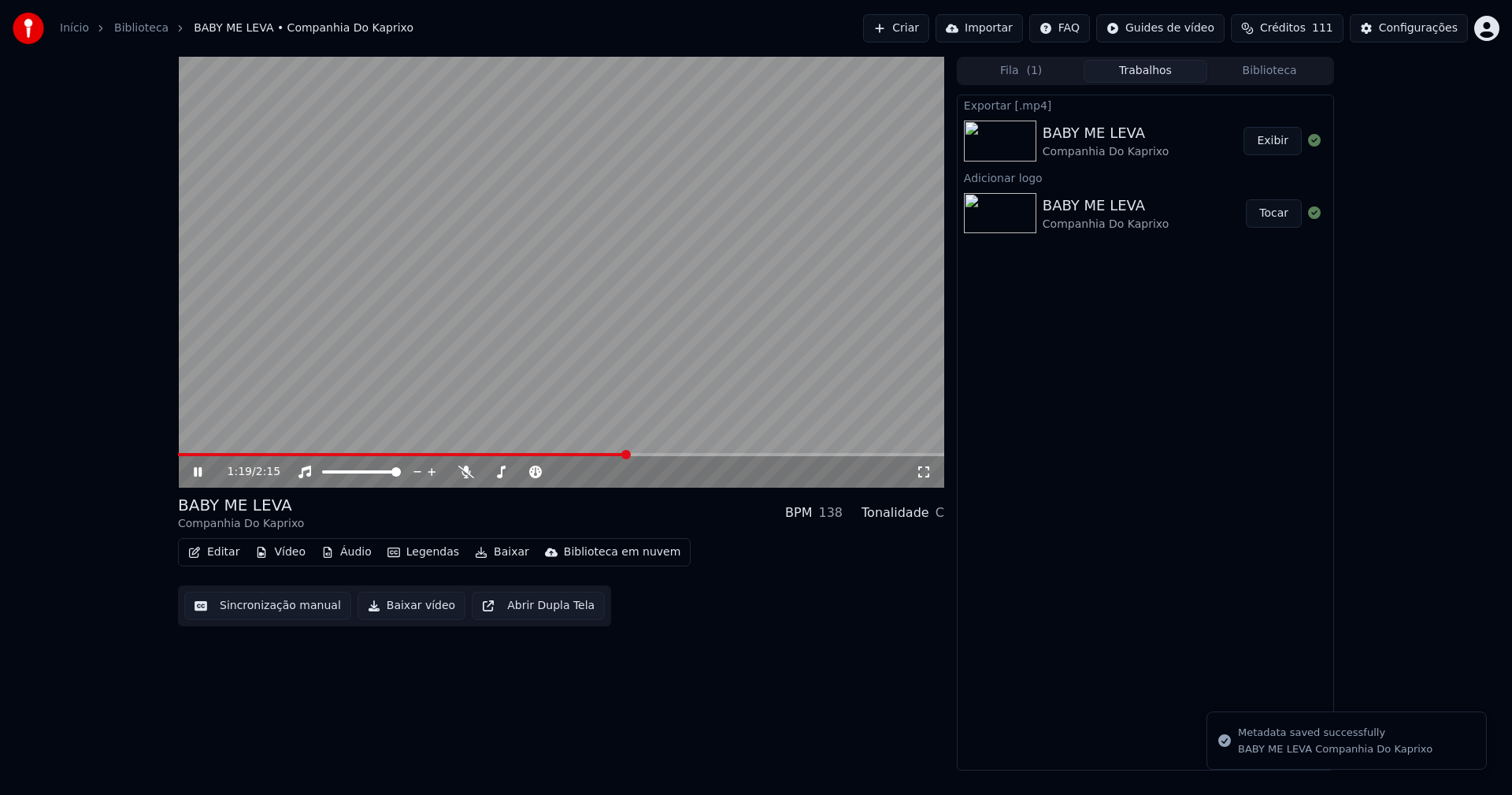
click at [200, 474] on icon at bounding box center [198, 472] width 8 height 10
click at [1271, 72] on button "Biblioteca" at bounding box center [1269, 71] width 124 height 23
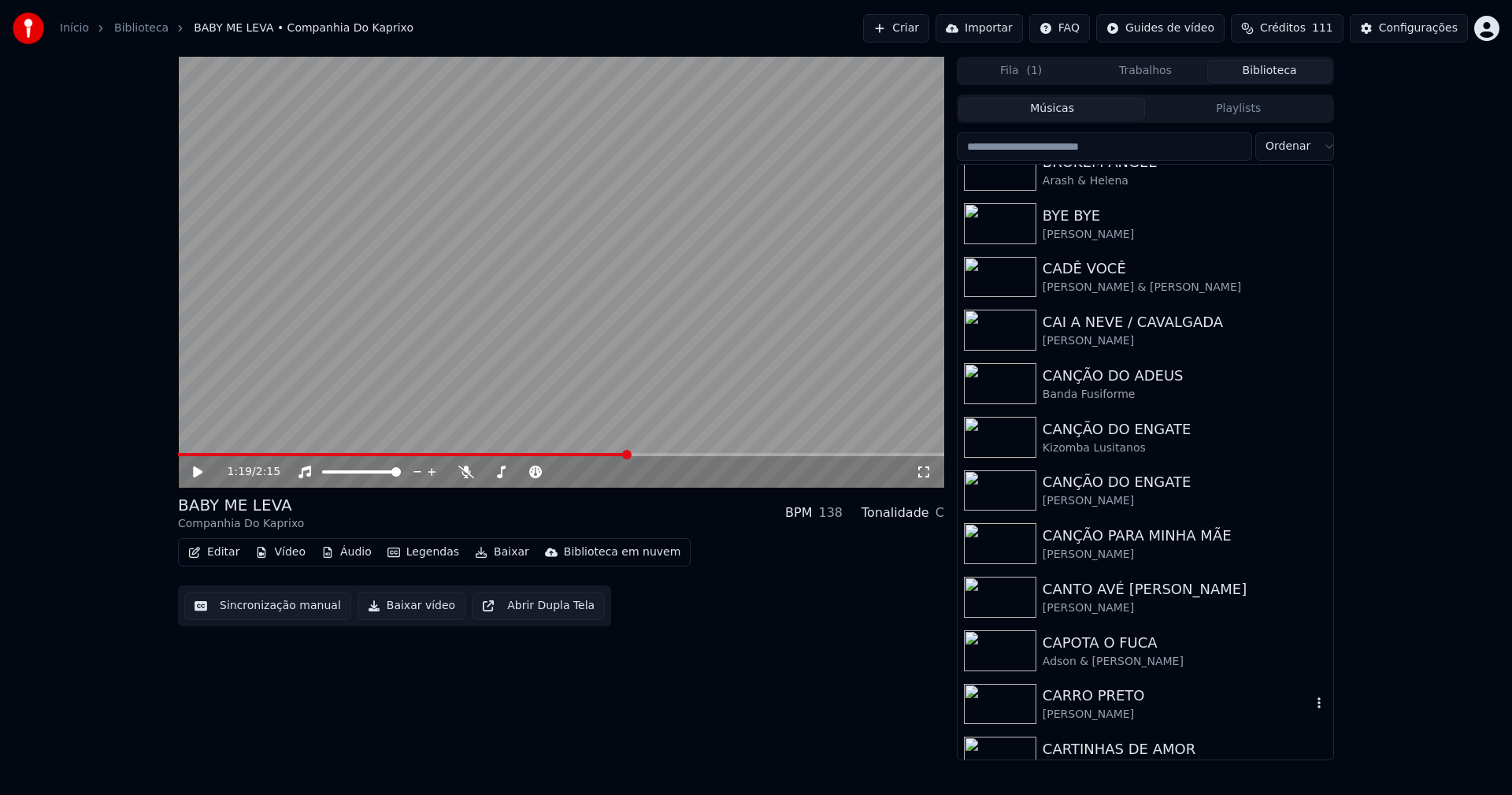
scroll to position [3704, 0]
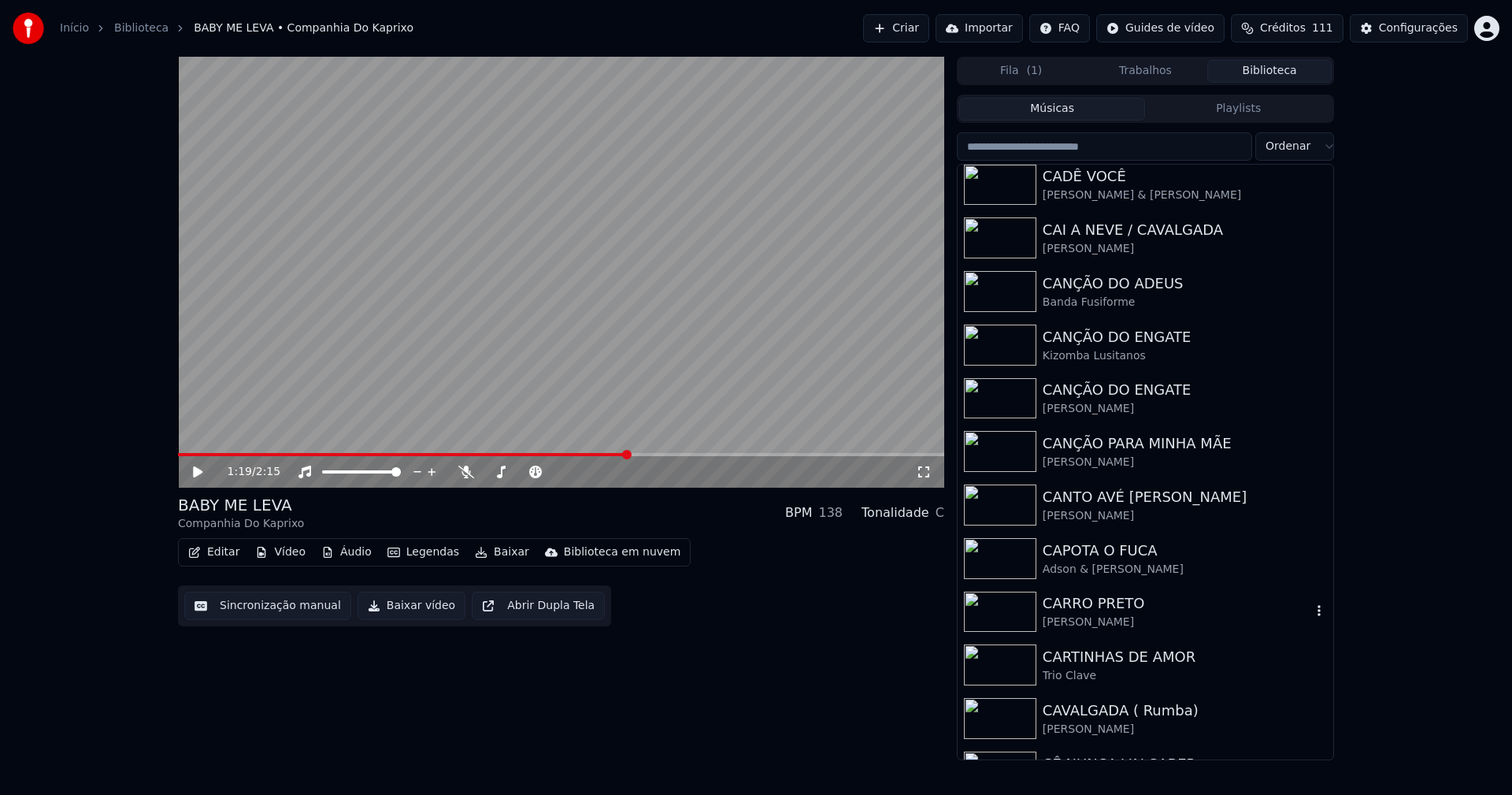
click at [1104, 611] on div "CARRO PRETO" at bounding box center [1176, 603] width 269 height 22
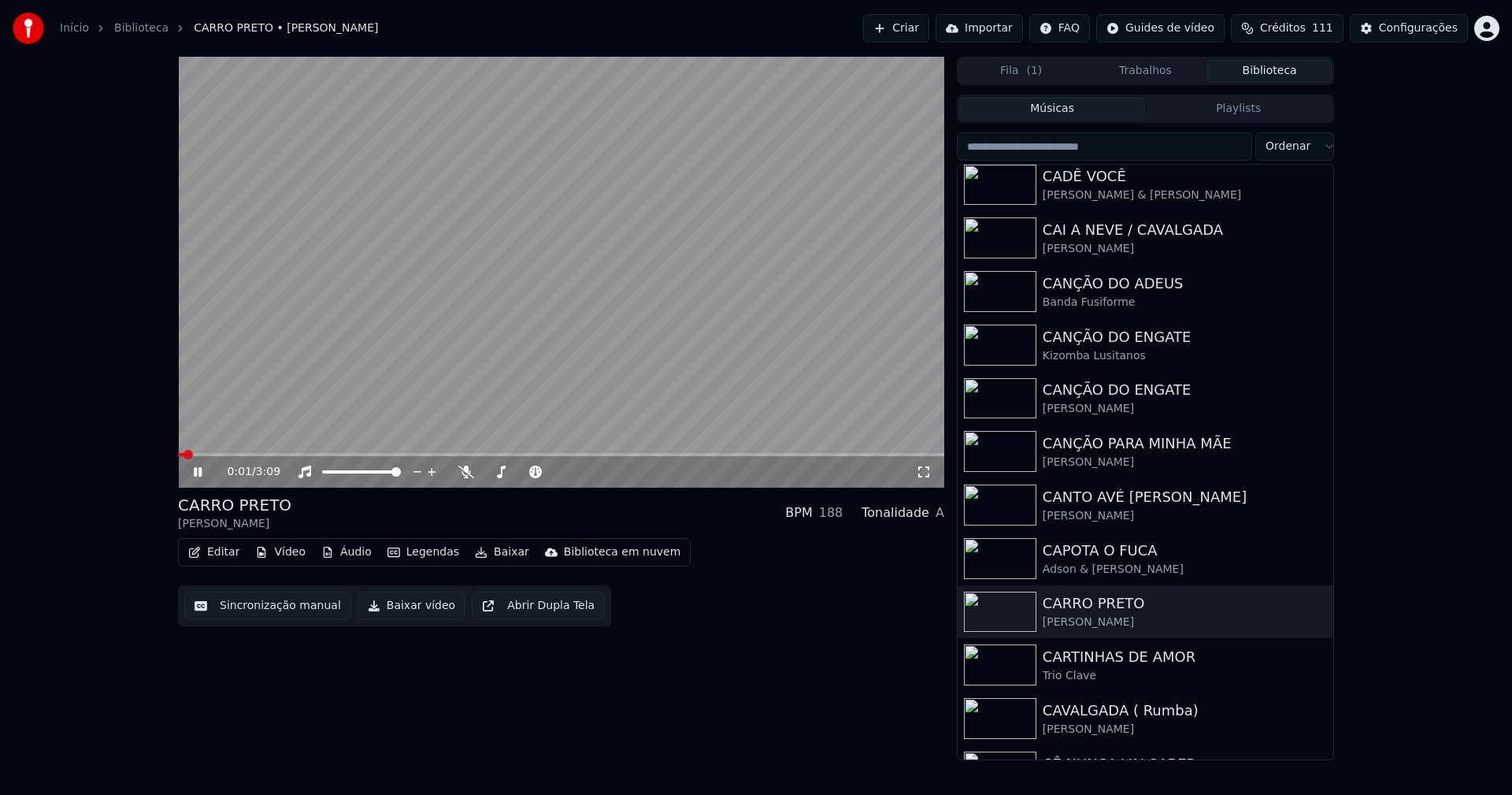
click at [200, 467] on icon at bounding box center [209, 472] width 37 height 13
click at [286, 554] on button "Vídeo" at bounding box center [280, 552] width 63 height 22
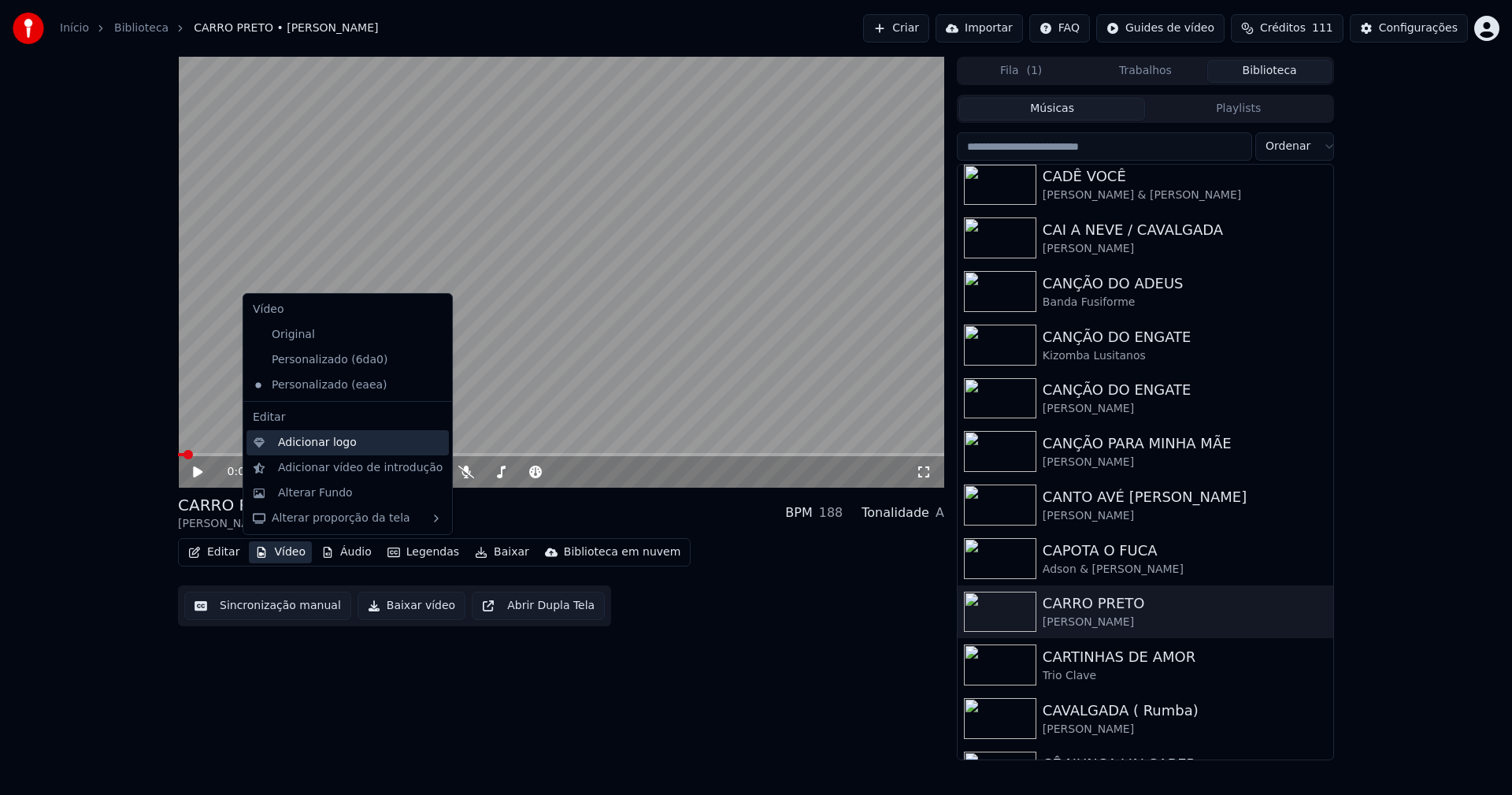
click at [321, 448] on div "Adicionar logo" at bounding box center [317, 443] width 79 height 15
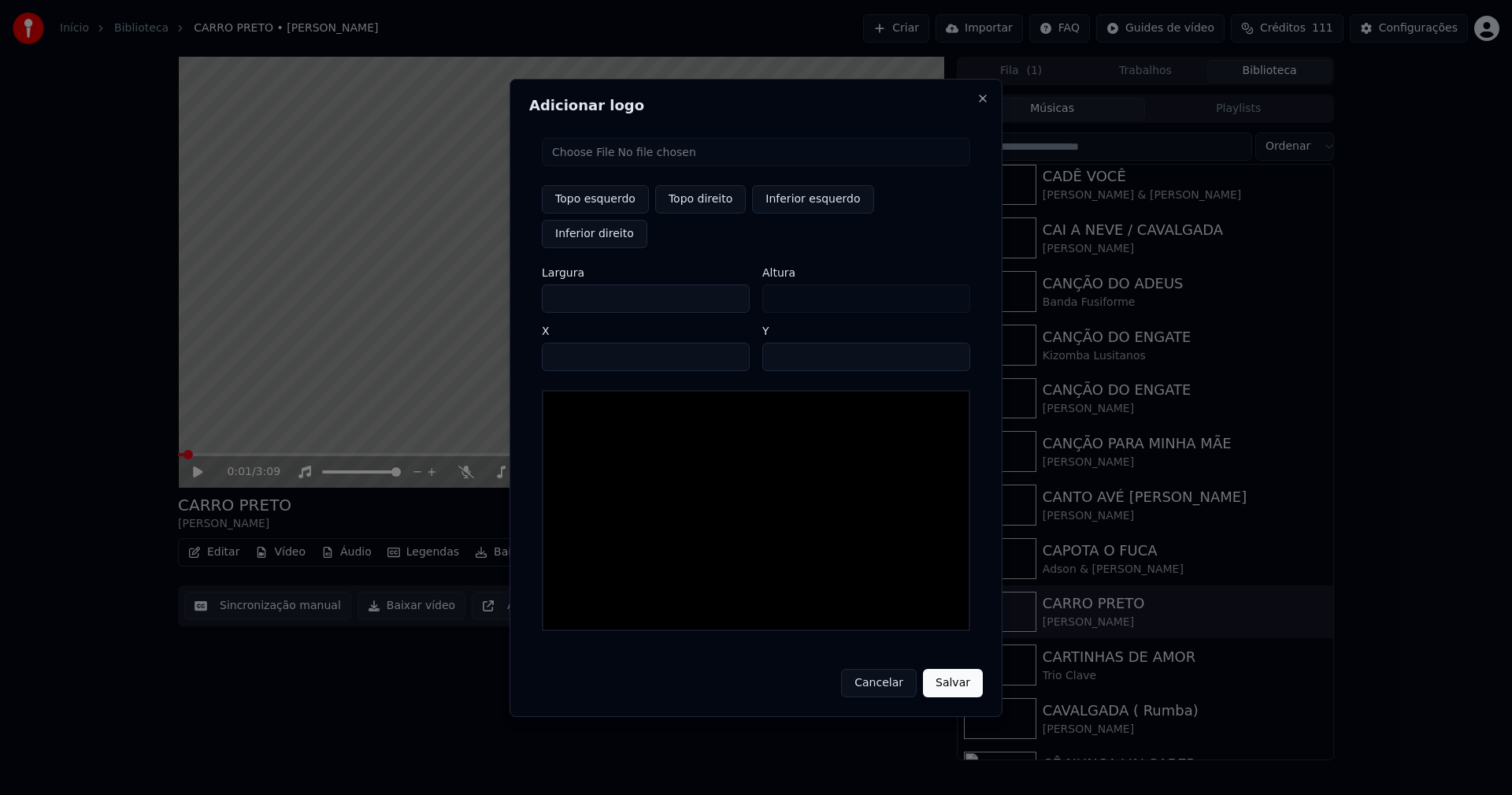
click at [604, 166] on input "file" at bounding box center [756, 151] width 428 height 28
type input "**********"
type input "***"
drag, startPoint x: 700, startPoint y: 215, endPoint x: 627, endPoint y: 253, distance: 82.3
click at [699, 213] on button "Topo direito" at bounding box center [701, 199] width 91 height 28
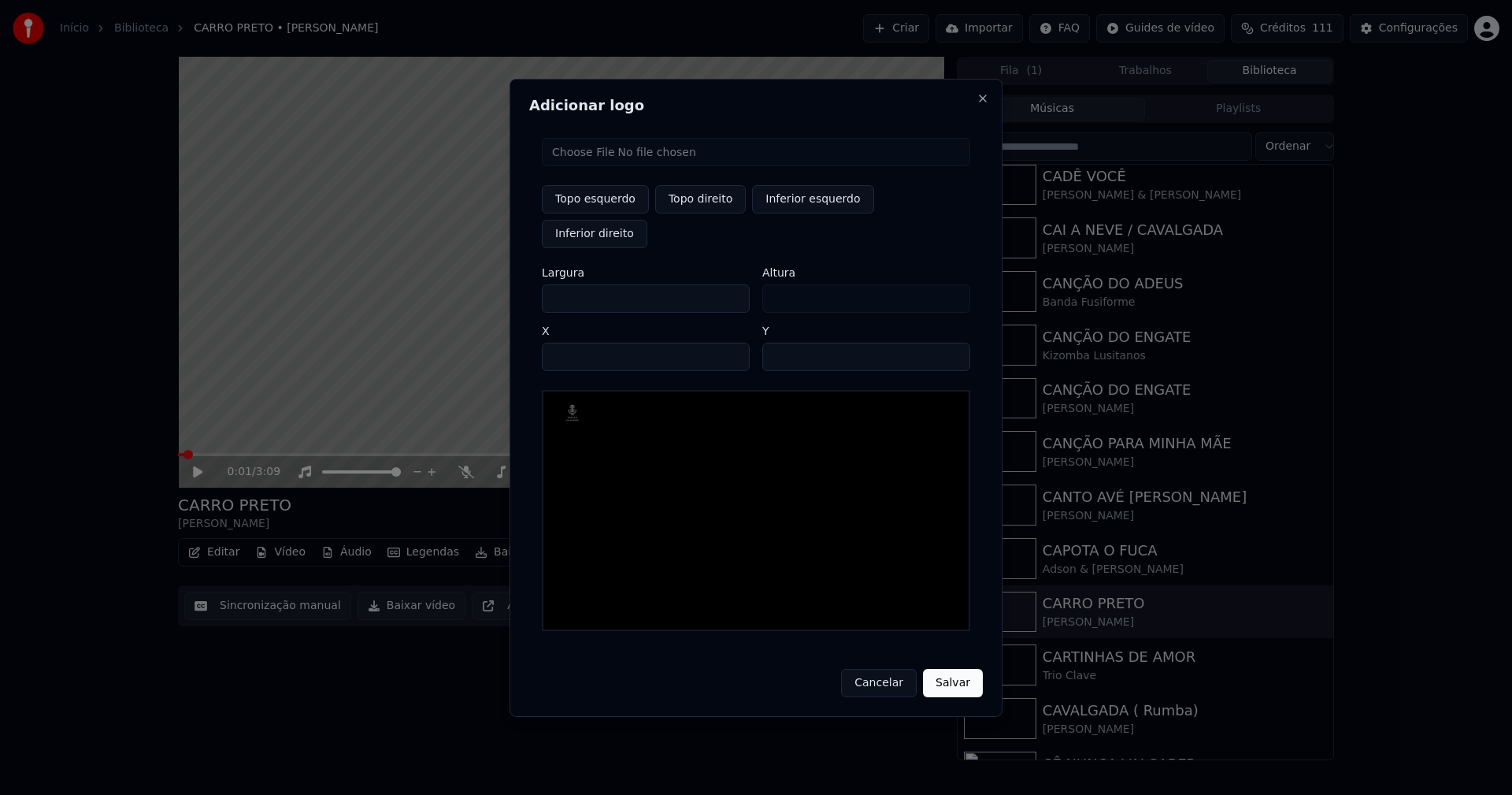
type input "****"
drag, startPoint x: 567, startPoint y: 282, endPoint x: 510, endPoint y: 289, distance: 57.4
click at [510, 289] on body "Início Biblioteca CARRO PRETO • [PERSON_NAME] Importar FAQ Guides de vídeo Créd…" at bounding box center [756, 398] width 1512 height 795
type input "**"
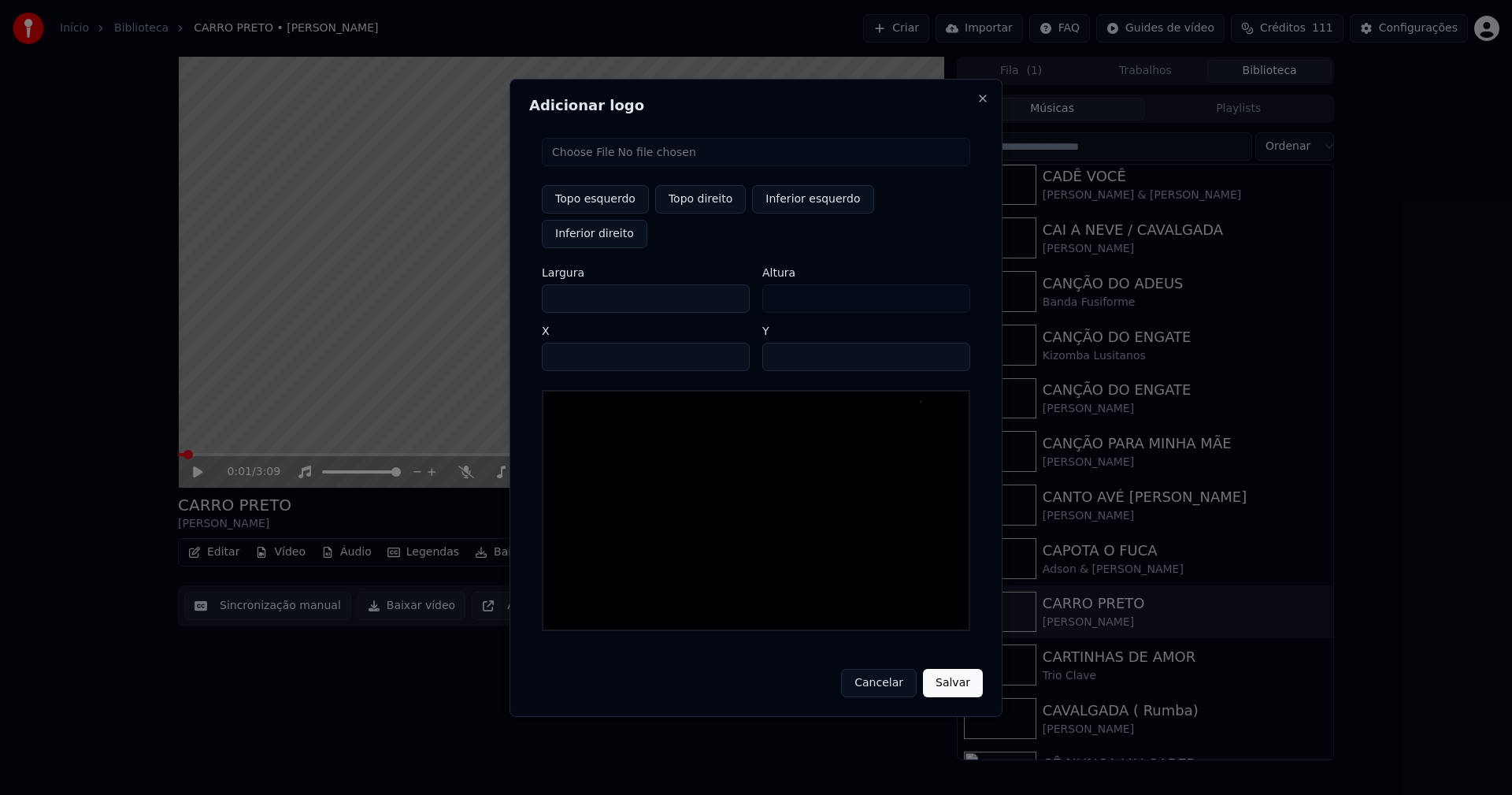
type input "***"
click at [574, 343] on input "****" at bounding box center [646, 356] width 208 height 28
type input "****"
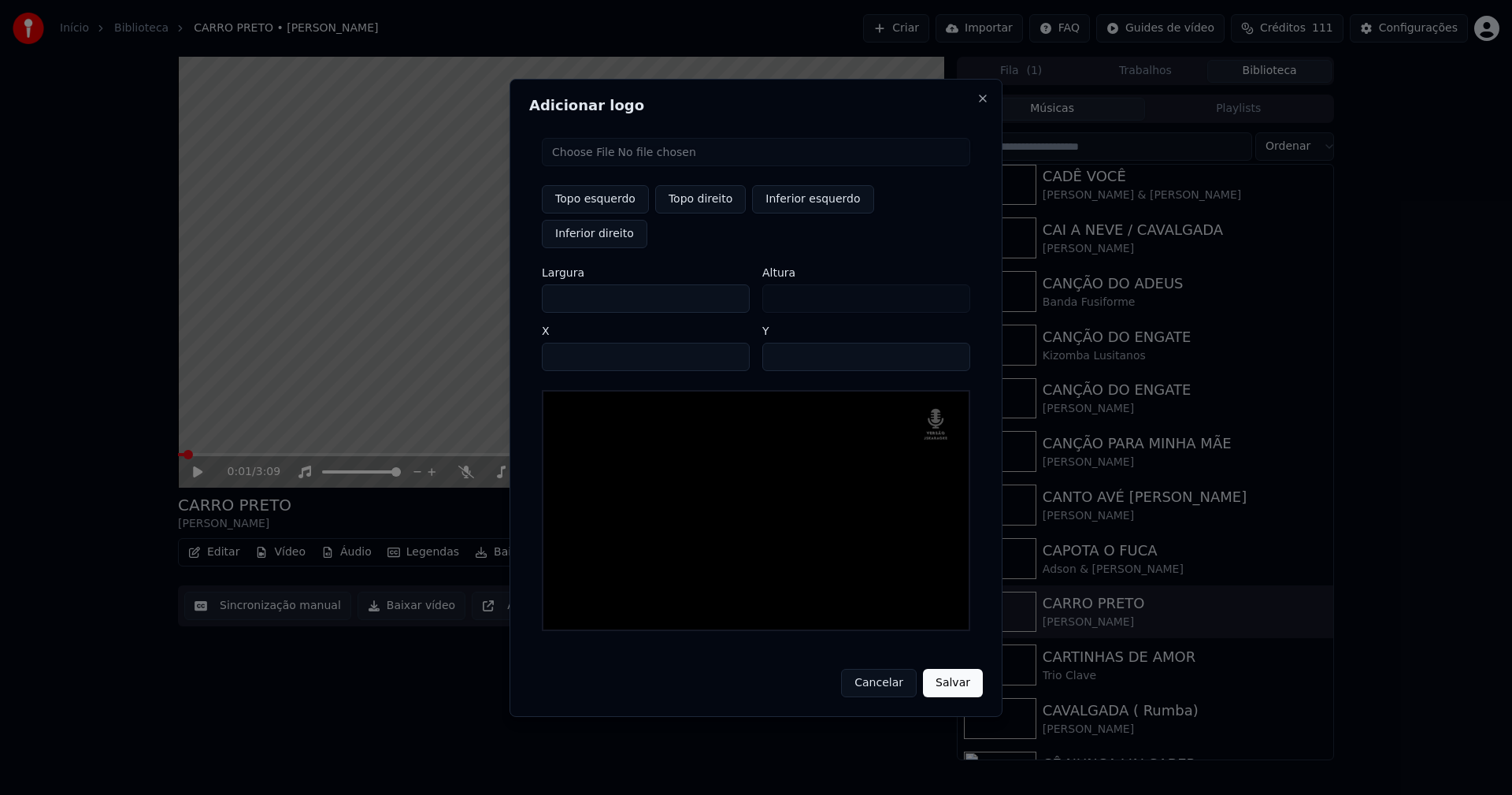
click at [952, 343] on input "**" at bounding box center [867, 356] width 208 height 28
type input "**"
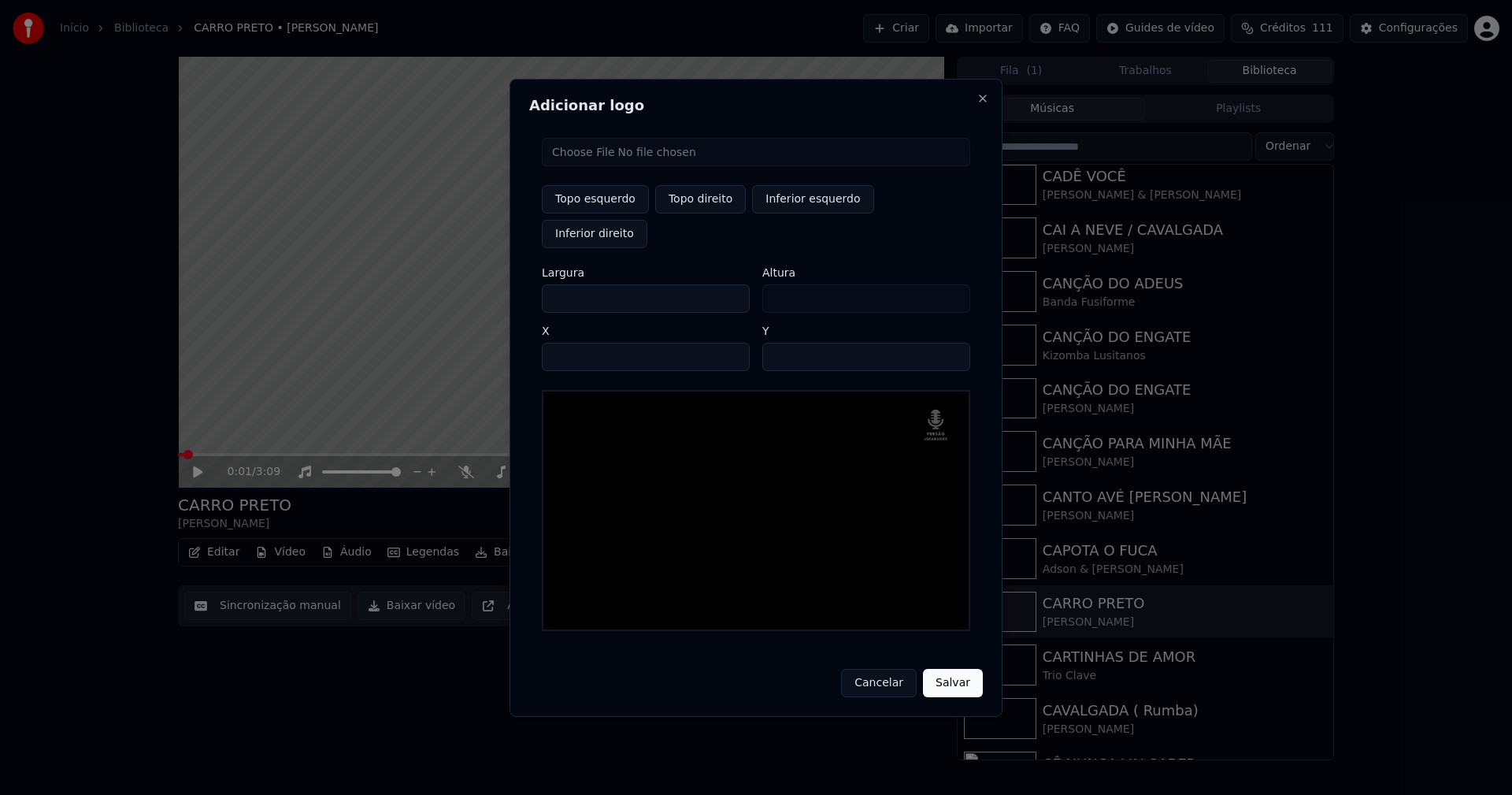
click at [952, 343] on input "**" at bounding box center [867, 356] width 208 height 28
click at [941, 669] on button "Salvar" at bounding box center [953, 682] width 60 height 28
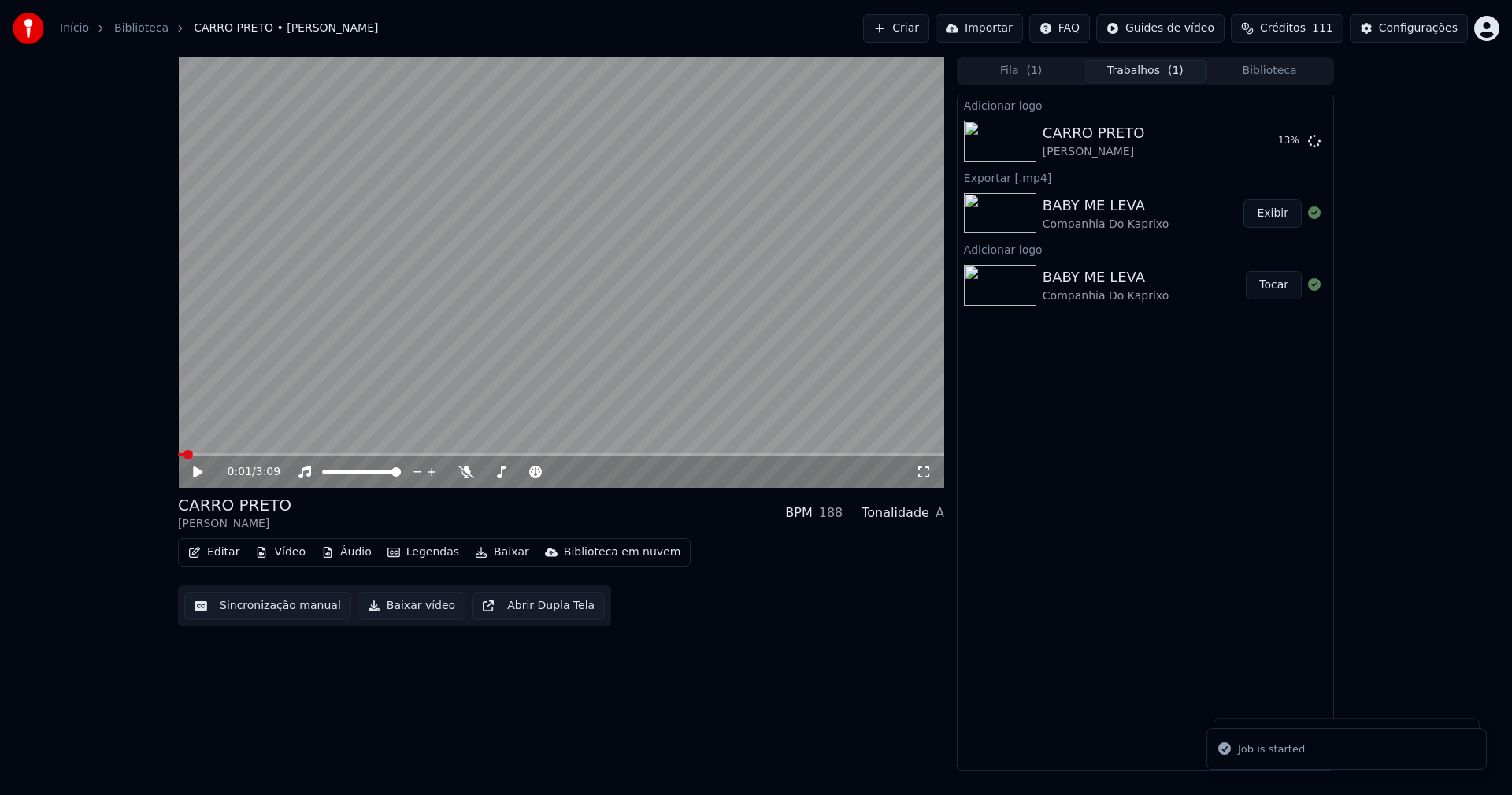
click at [231, 557] on button "Editar" at bounding box center [214, 552] width 64 height 22
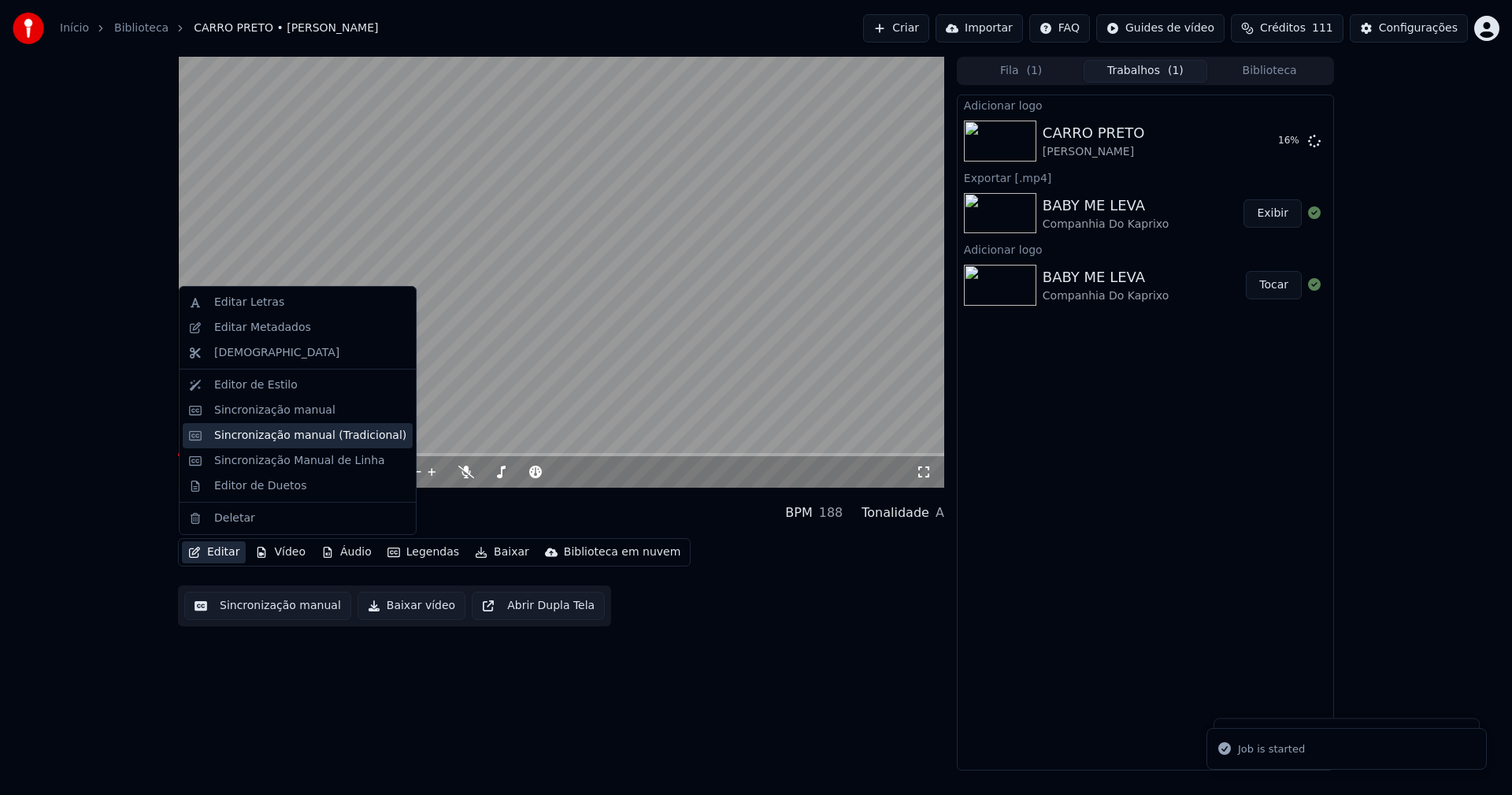
click at [295, 432] on div "Sincronização manual (Tradicional)" at bounding box center [310, 435] width 192 height 15
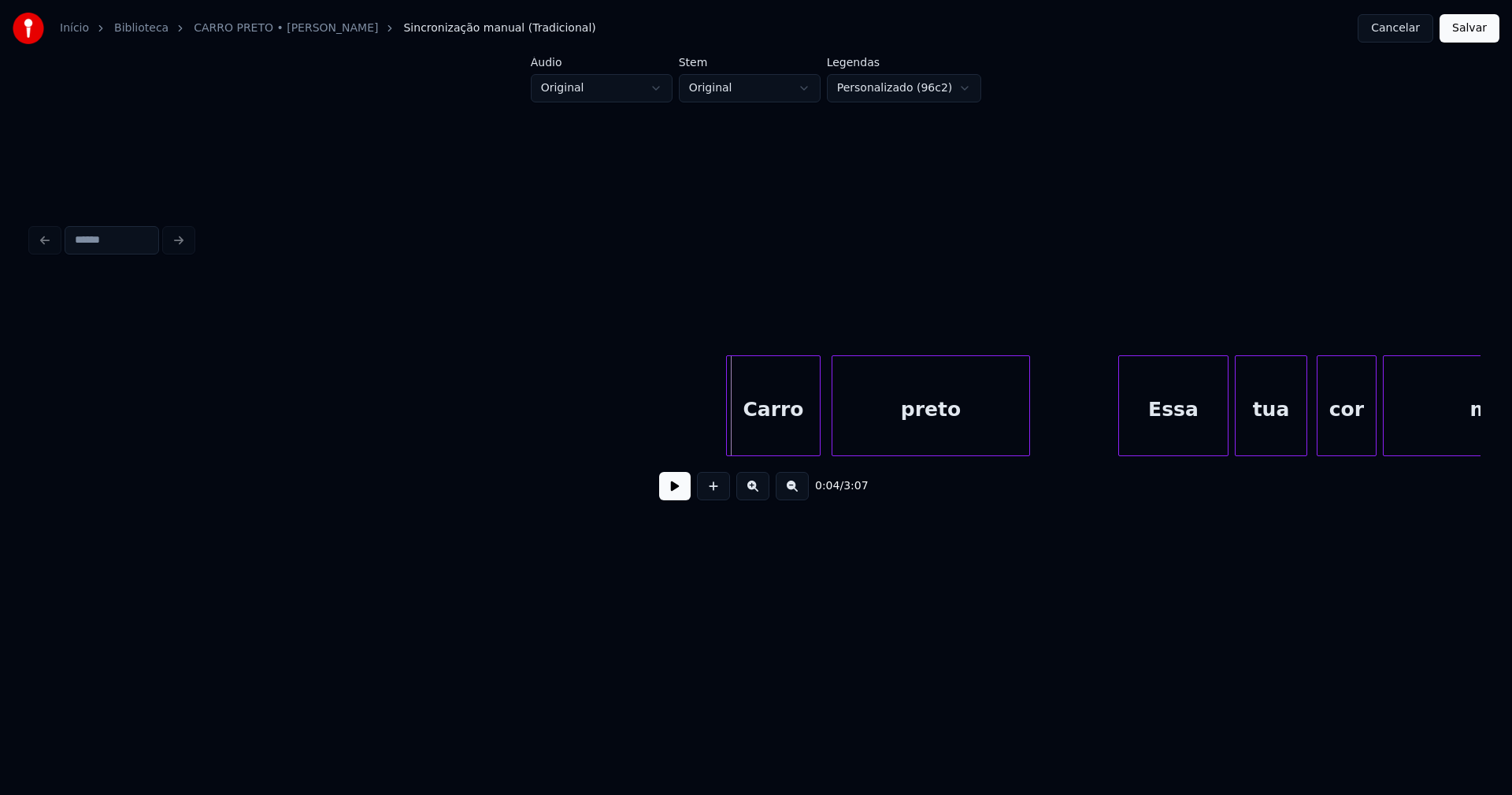
click at [777, 432] on div "Carro" at bounding box center [773, 409] width 93 height 107
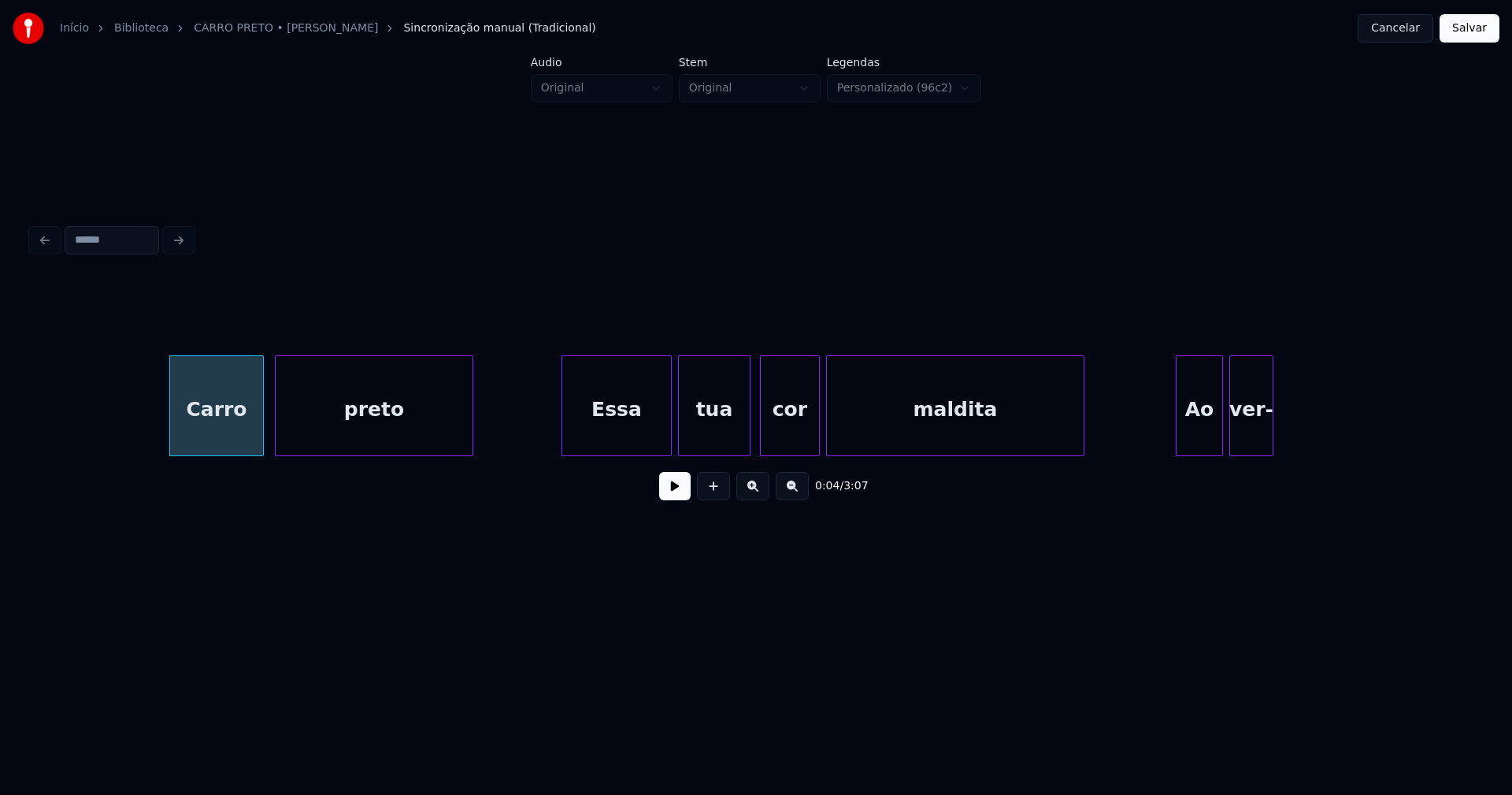
scroll to position [0, 754]
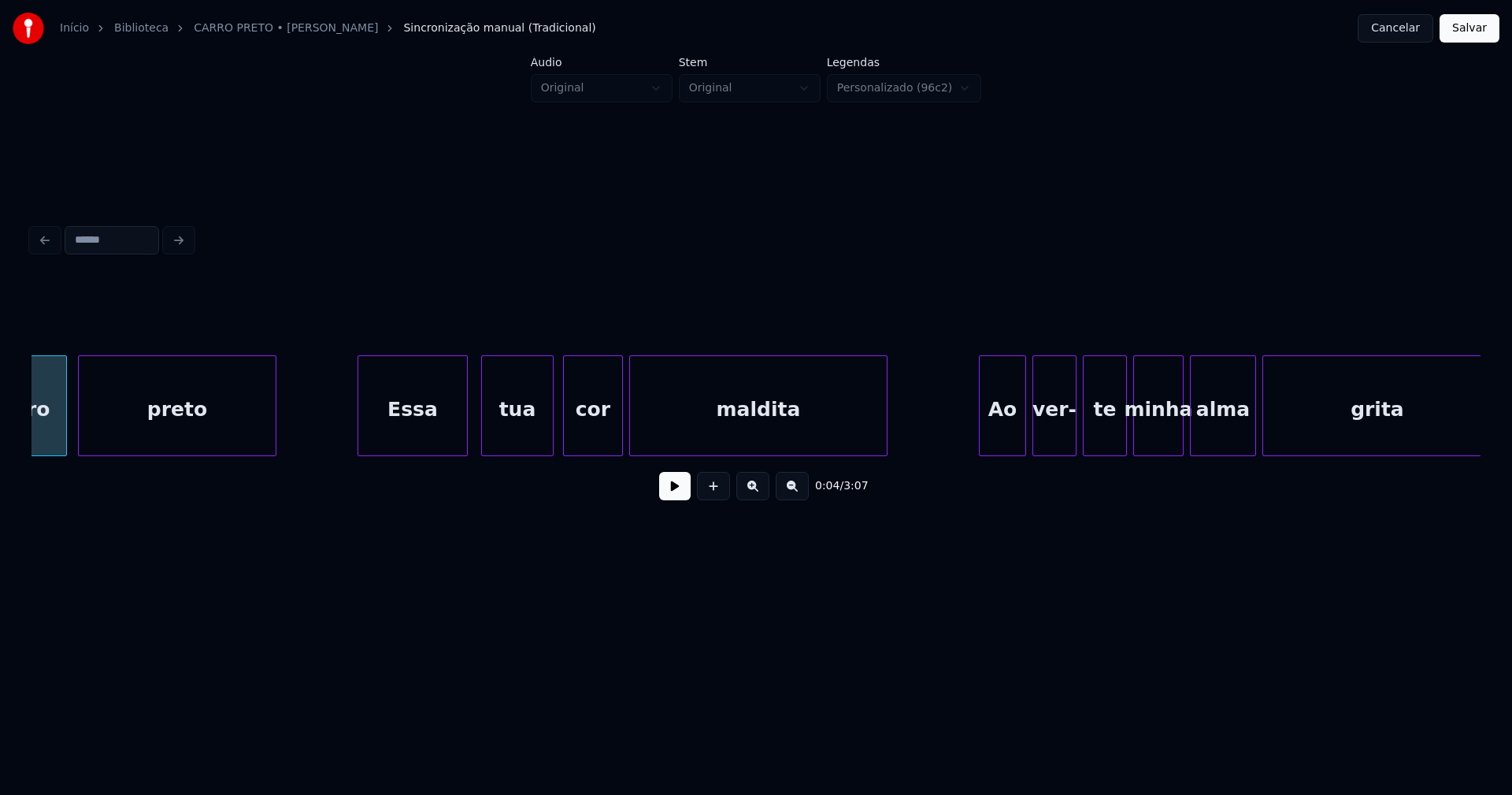
click at [408, 432] on div "Essa" at bounding box center [413, 409] width 109 height 107
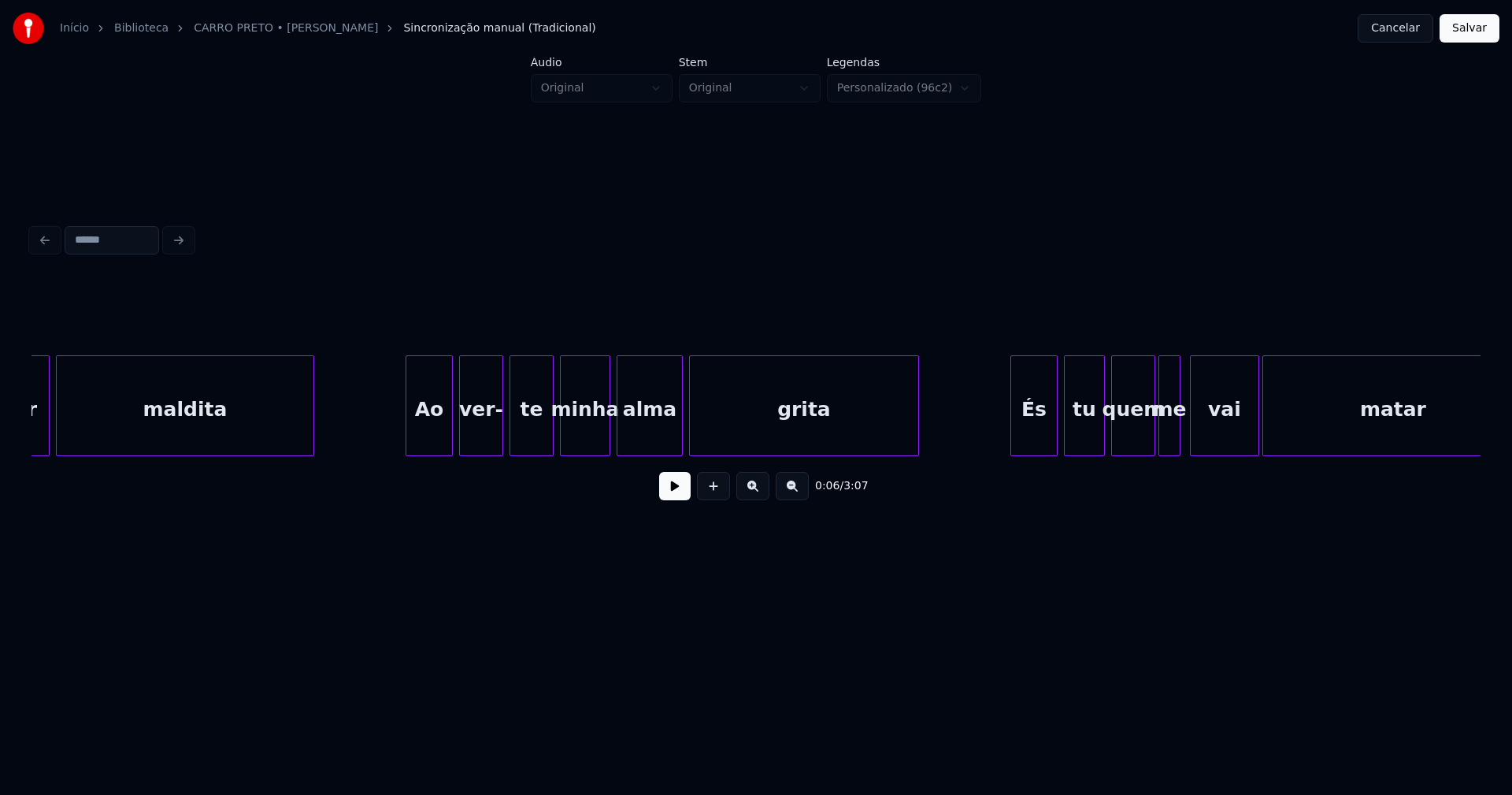
scroll to position [0, 1360]
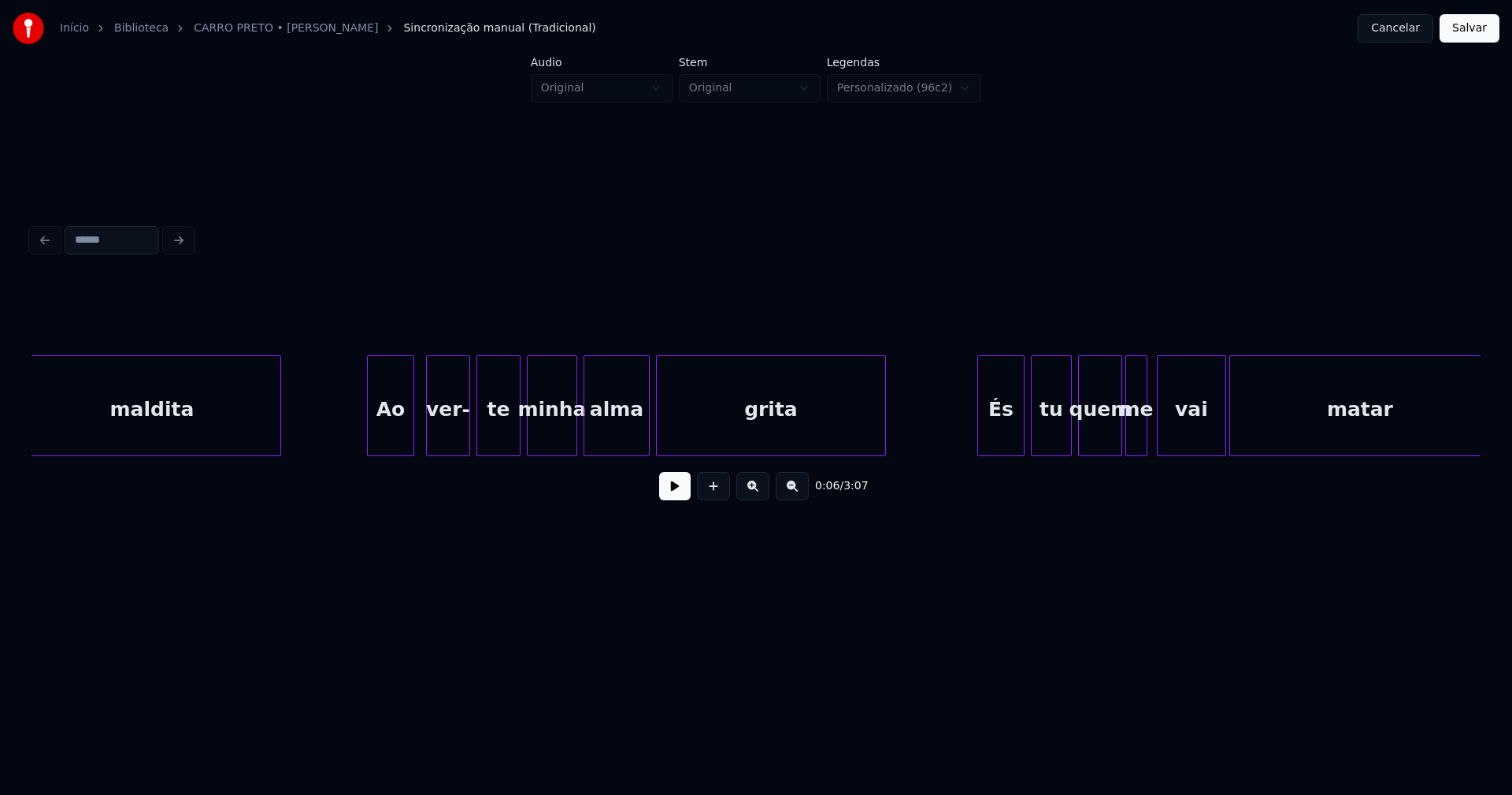
click at [404, 428] on div "Ao" at bounding box center [390, 409] width 45 height 107
click at [450, 434] on div "ver-" at bounding box center [444, 409] width 42 height 107
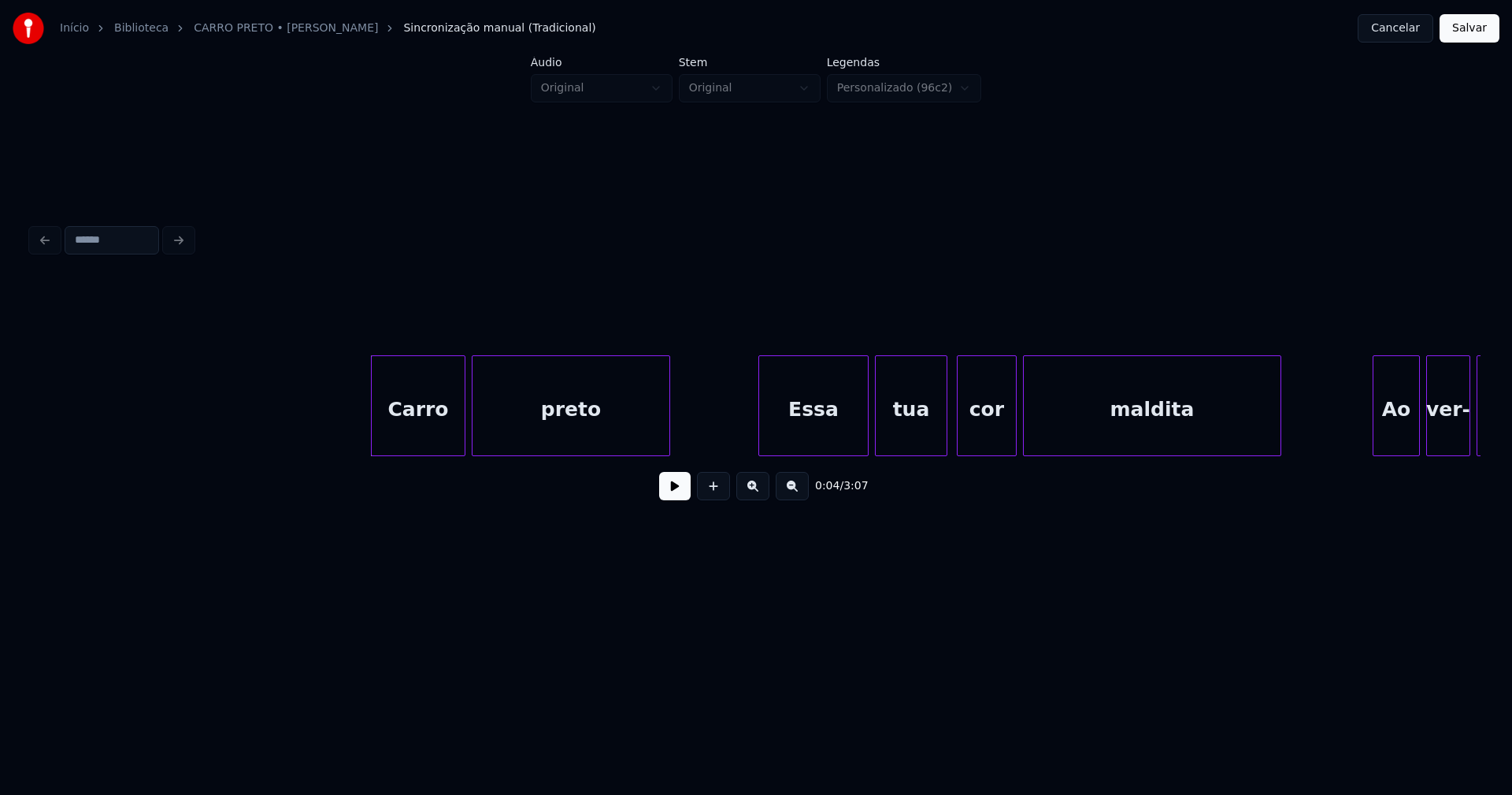
scroll to position [0, 361]
click at [406, 419] on div "Carro" at bounding box center [414, 409] width 93 height 107
click at [810, 423] on div "Essa" at bounding box center [807, 409] width 109 height 107
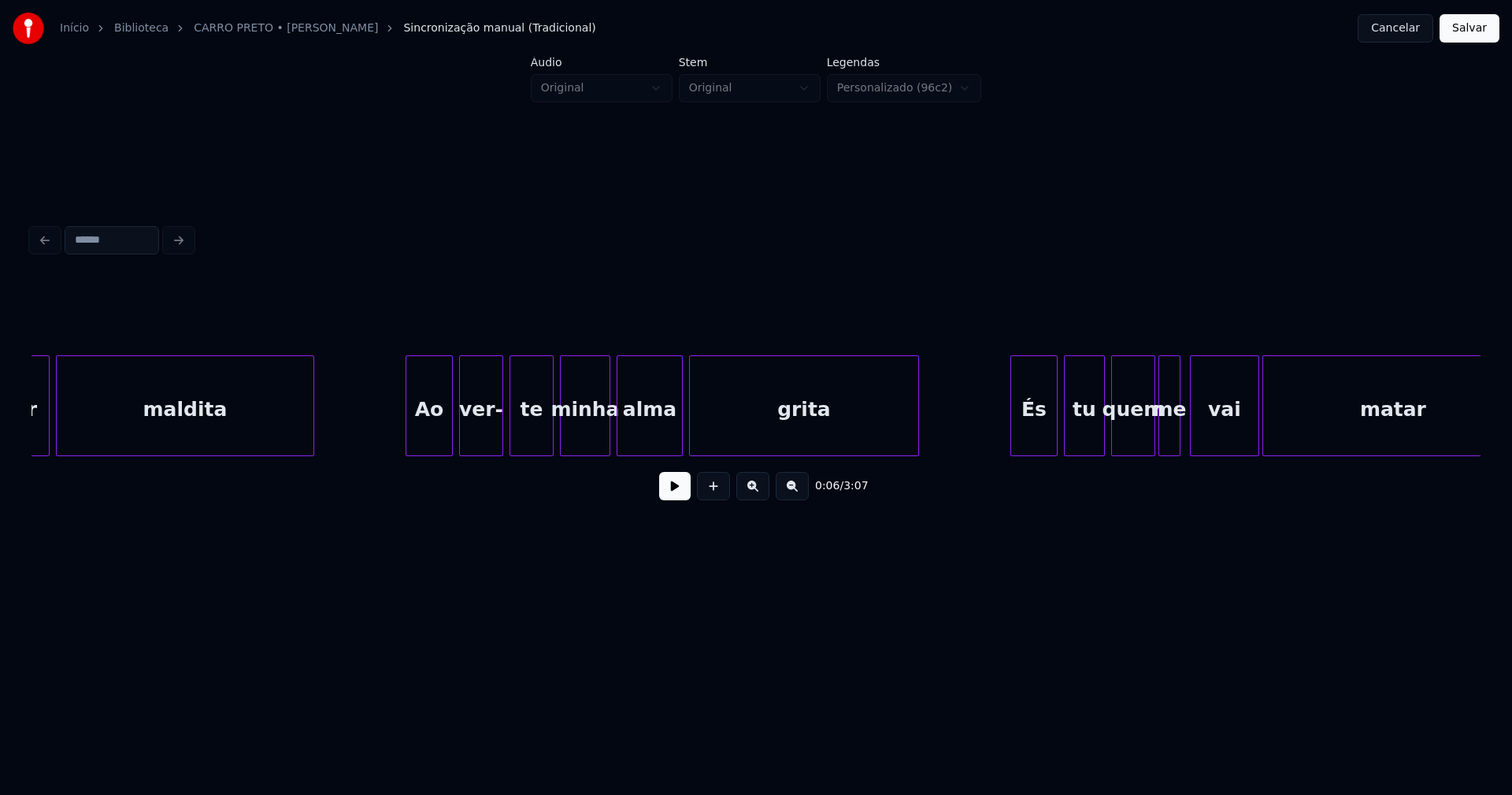
scroll to position [0, 1343]
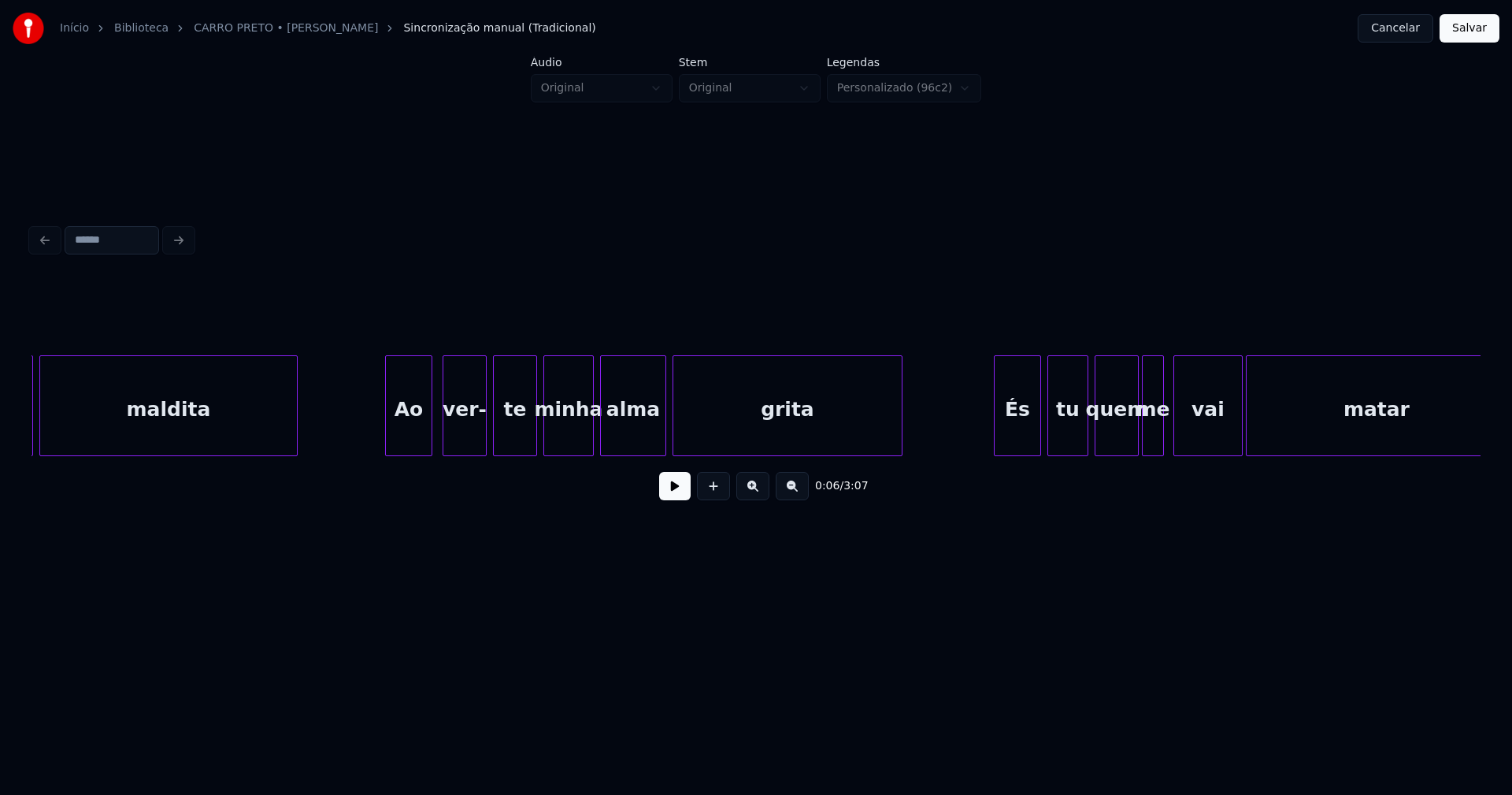
click at [411, 436] on div "Ao" at bounding box center [408, 409] width 45 height 107
click at [462, 433] on div "ver-" at bounding box center [459, 409] width 42 height 107
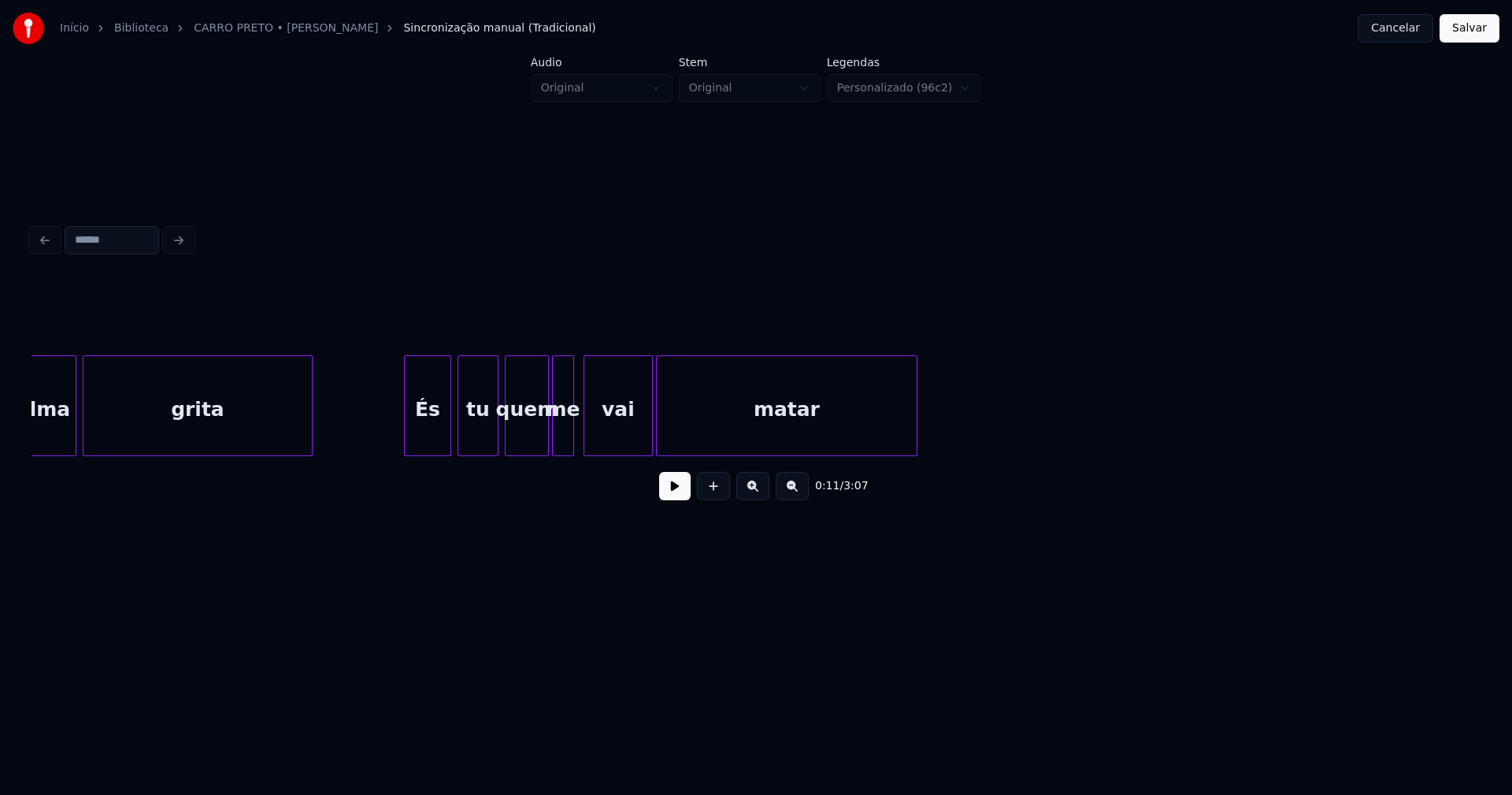
scroll to position [0, 1983]
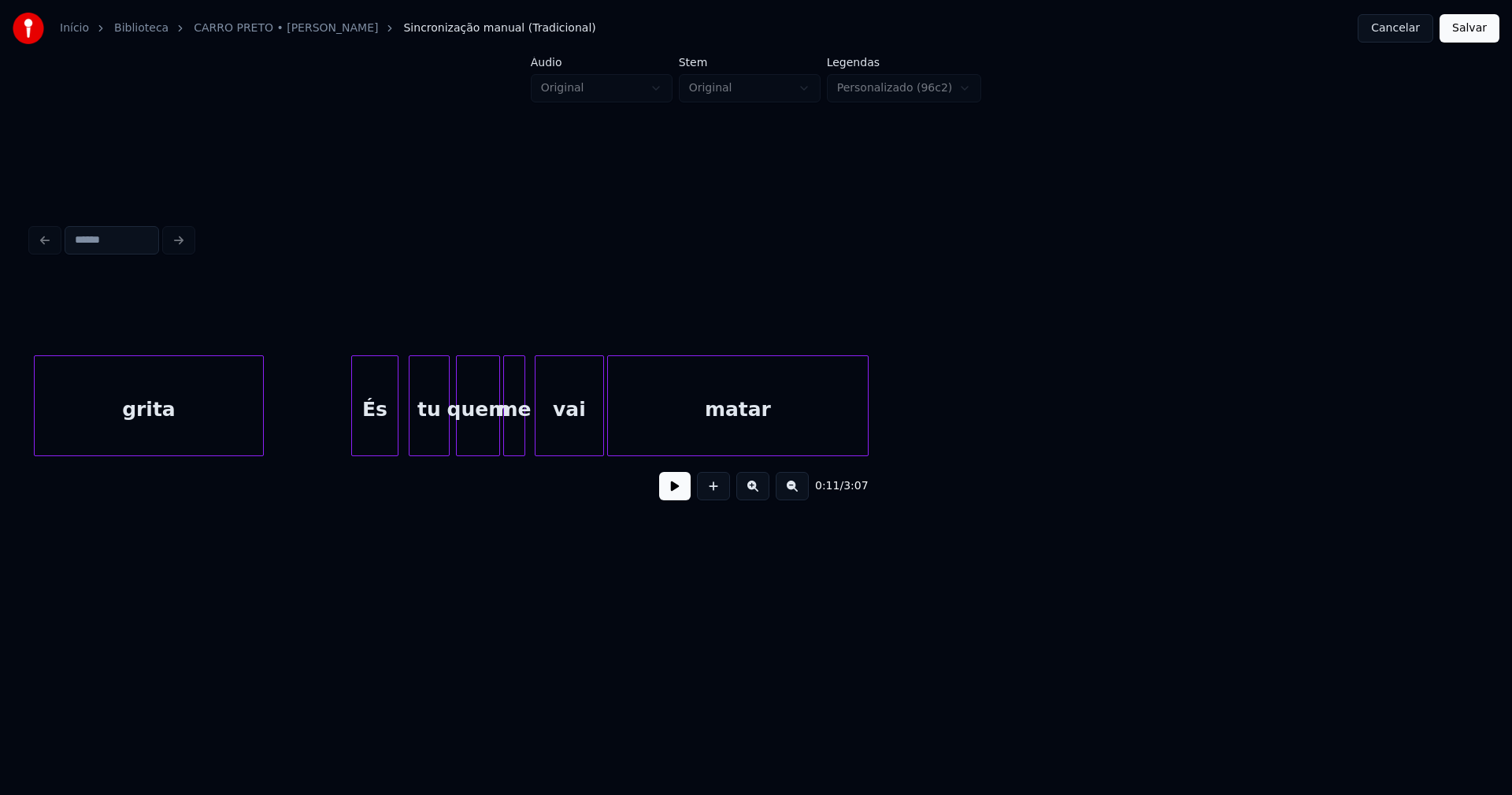
click at [386, 432] on div "És" at bounding box center [374, 409] width 45 height 107
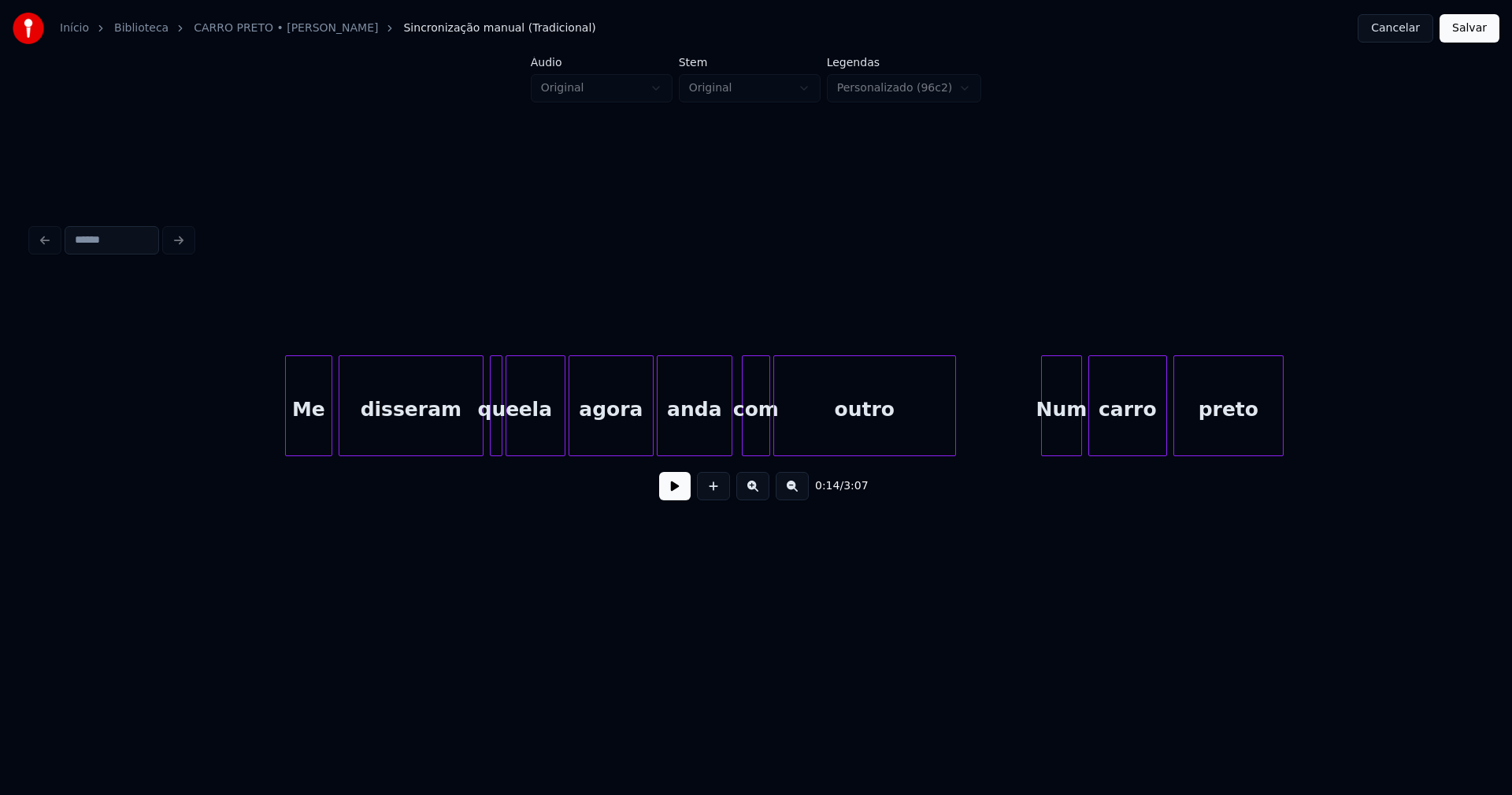
scroll to position [0, 4899]
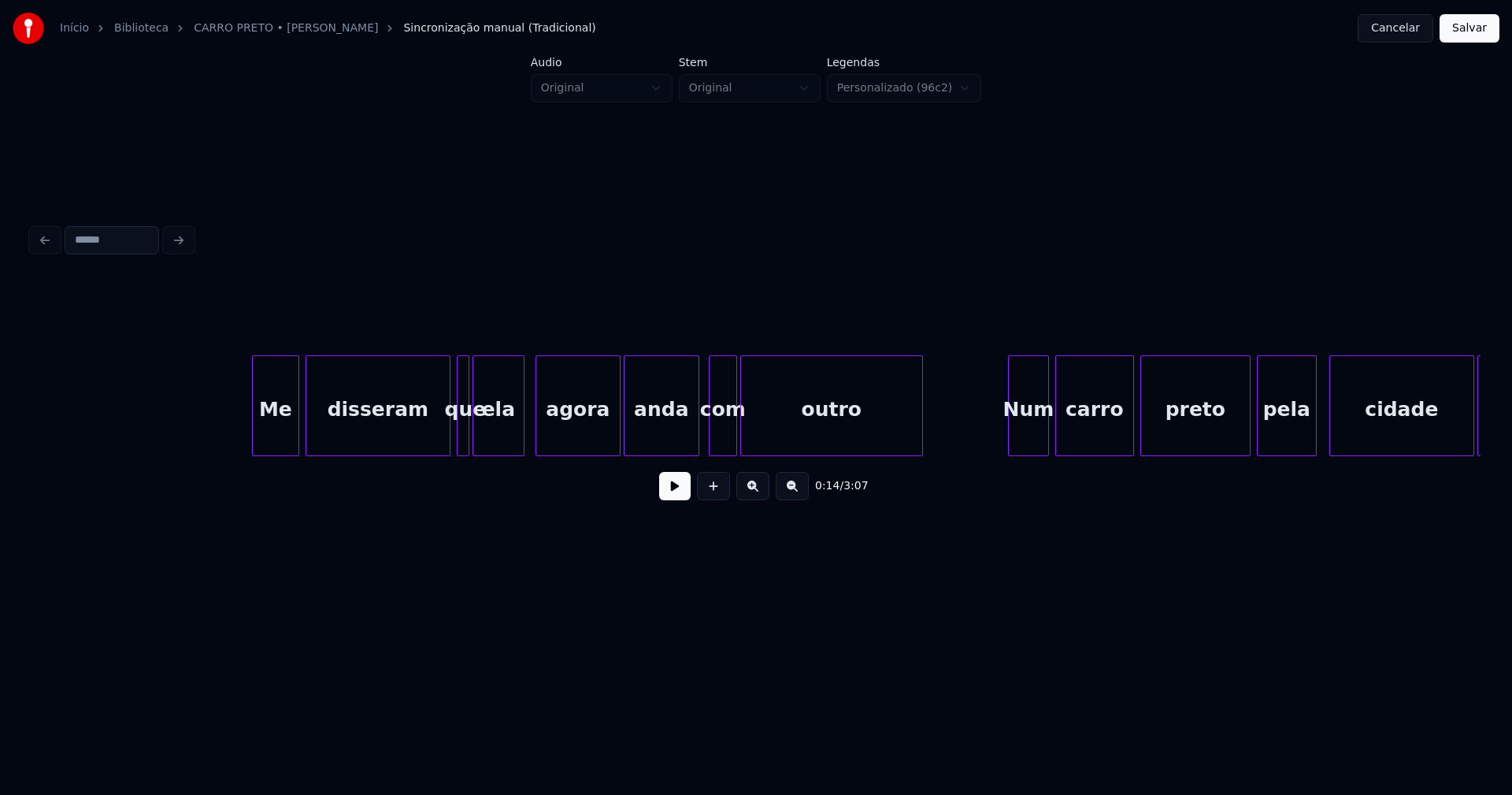
click at [521, 430] on div at bounding box center [521, 405] width 5 height 99
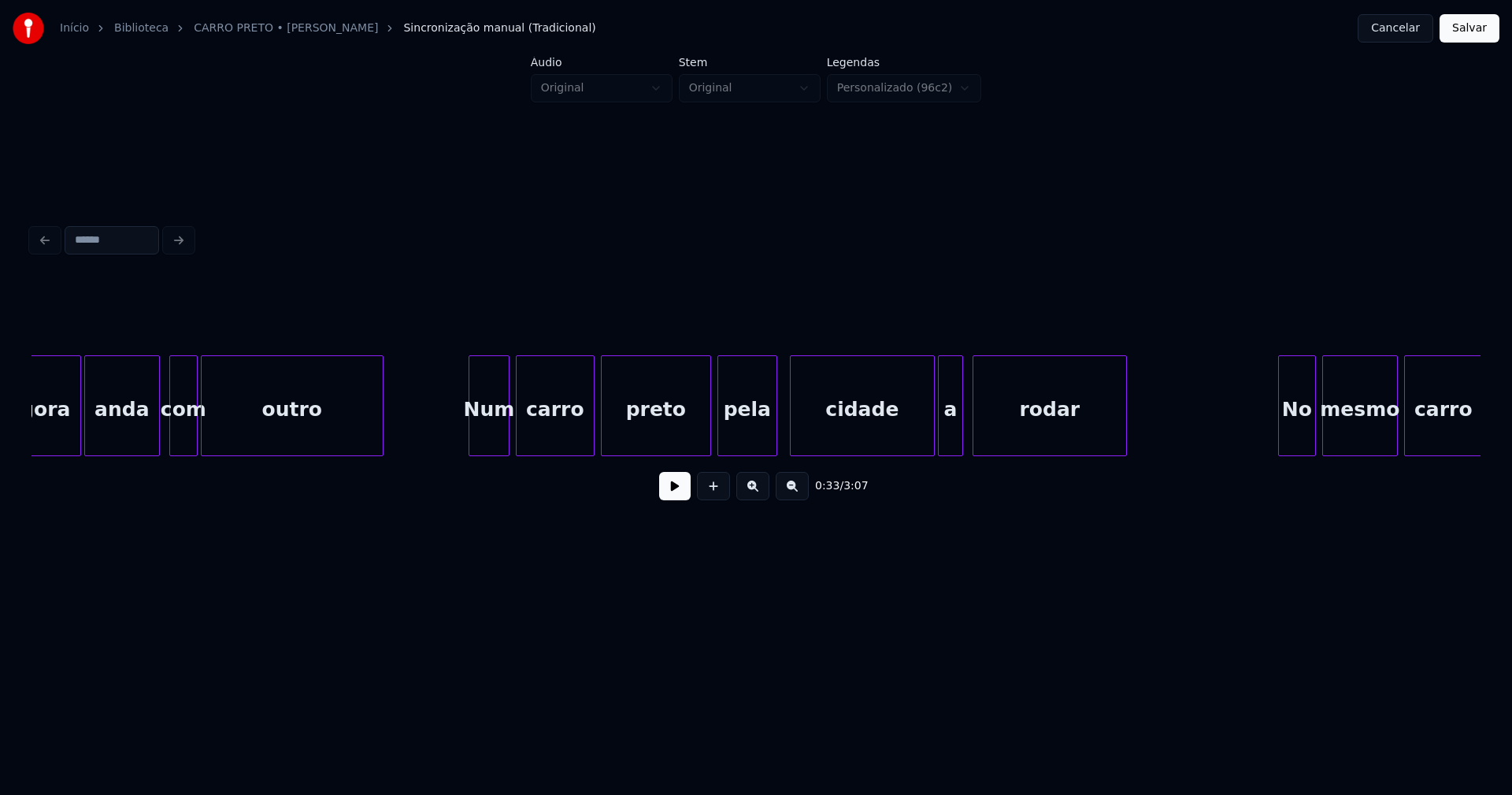
scroll to position [0, 5553]
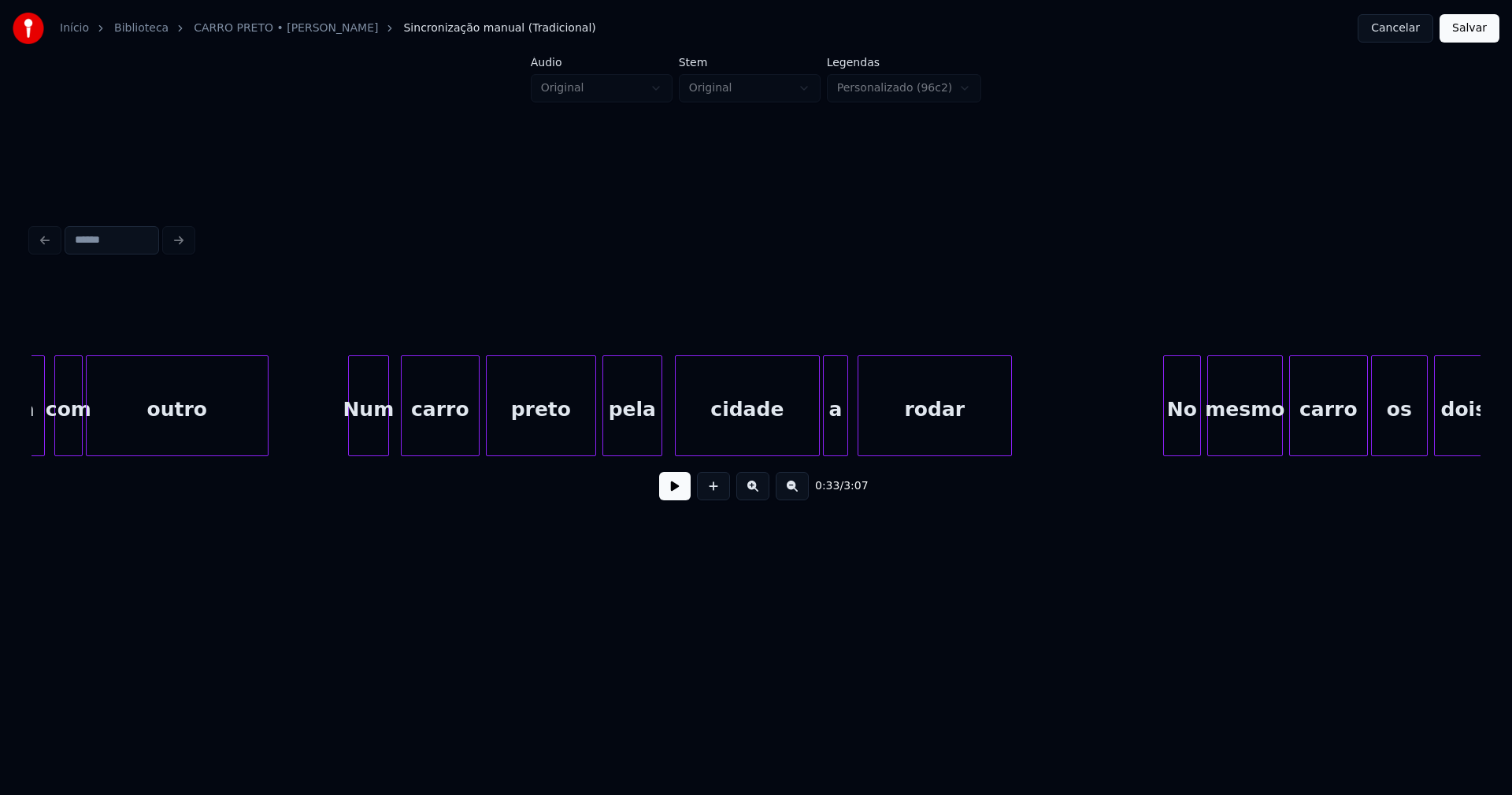
click at [370, 436] on div "Num" at bounding box center [368, 409] width 40 height 107
click at [586, 447] on div at bounding box center [586, 405] width 5 height 99
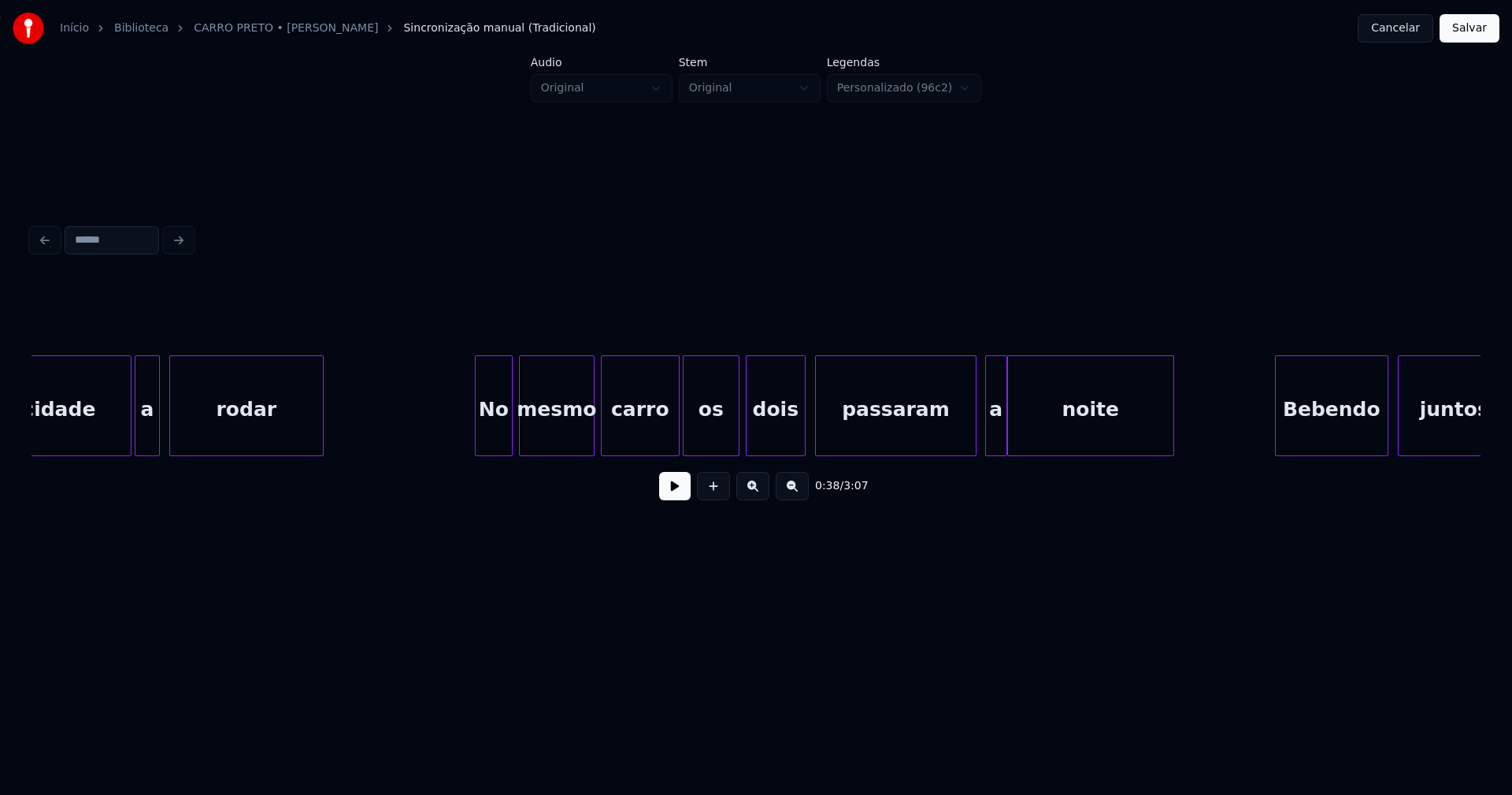
scroll to position [0, 6438]
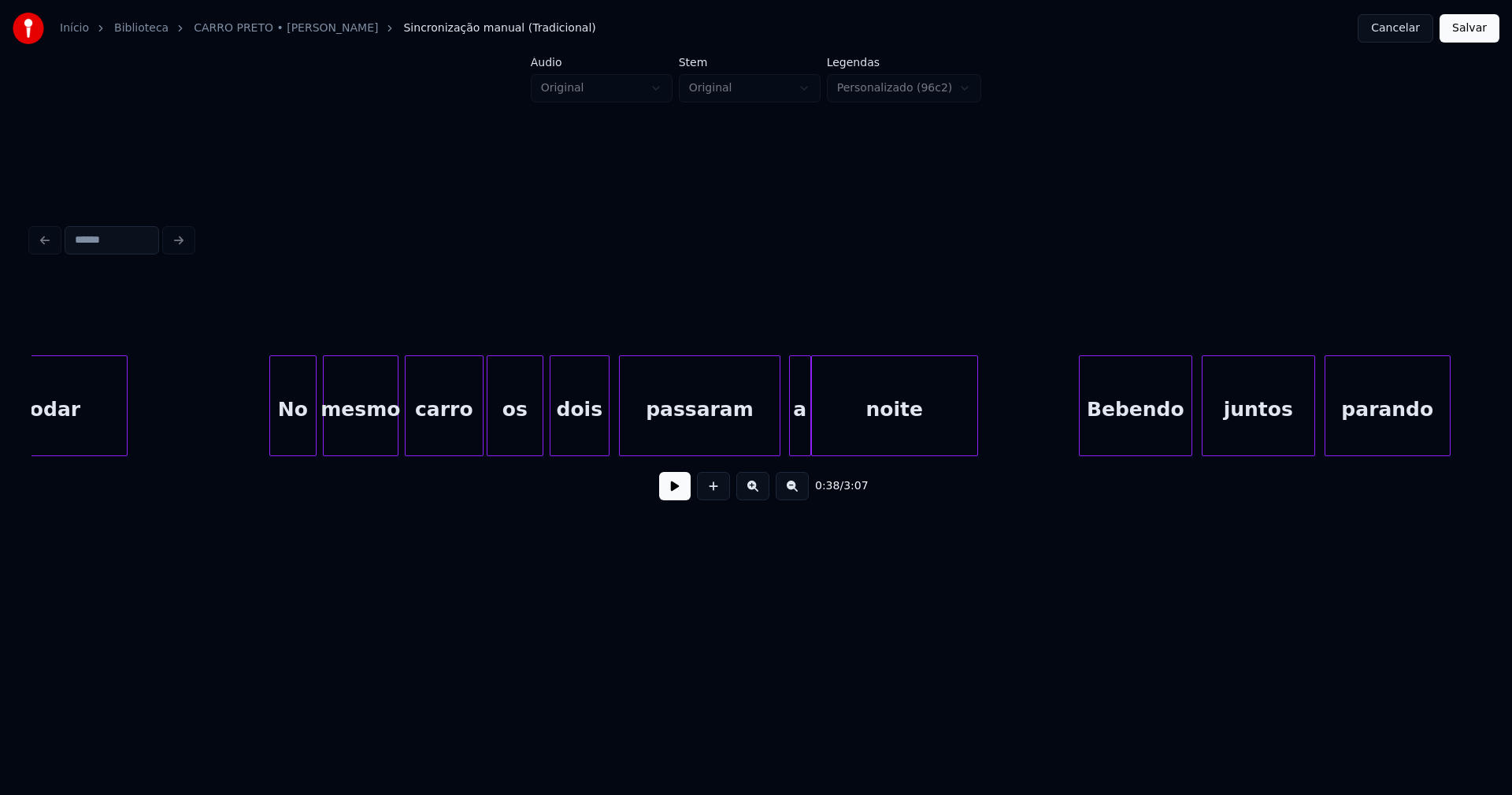
click at [274, 442] on div at bounding box center [272, 405] width 5 height 99
click at [472, 435] on div at bounding box center [472, 405] width 5 height 99
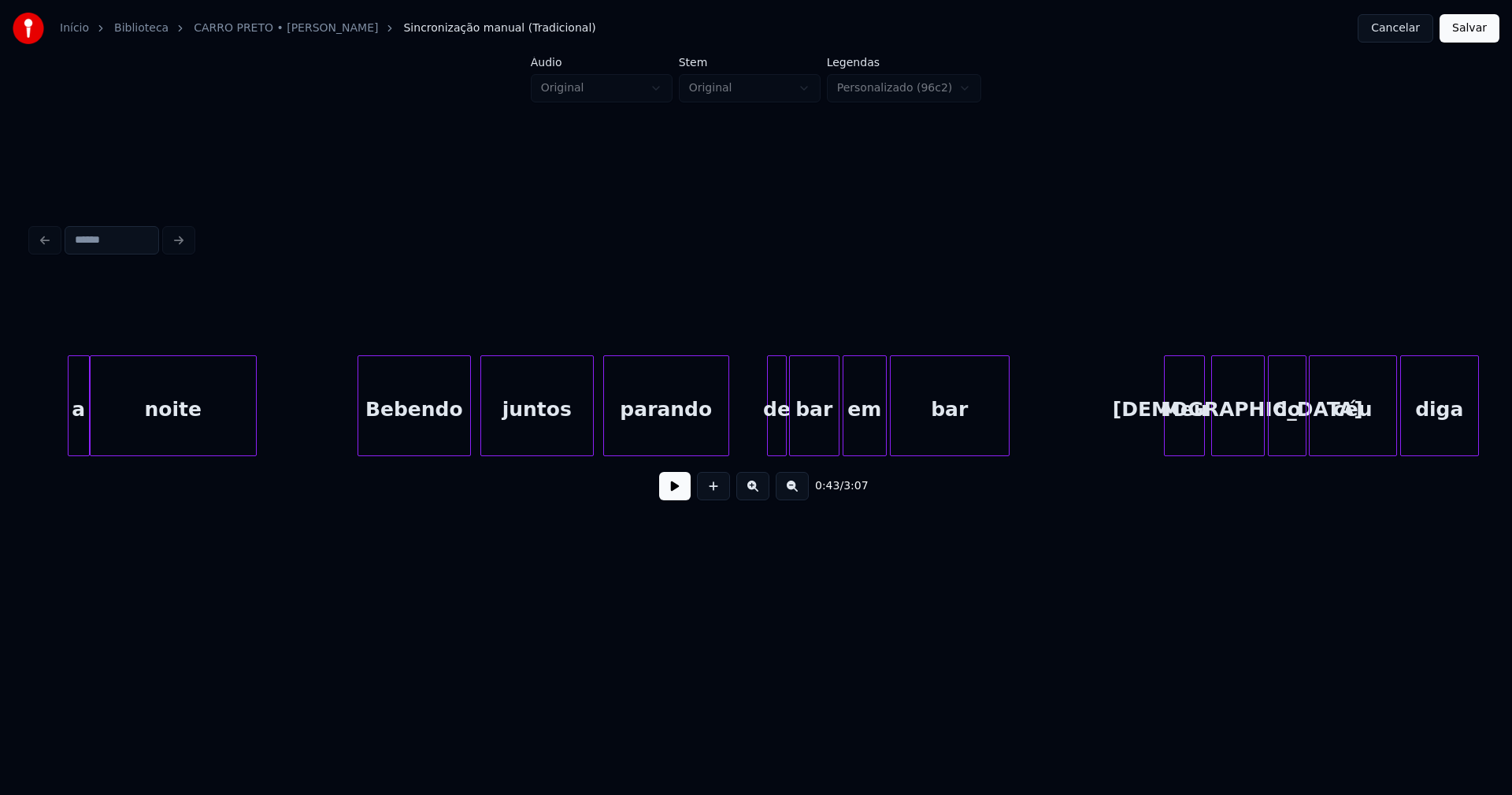
scroll to position [0, 7208]
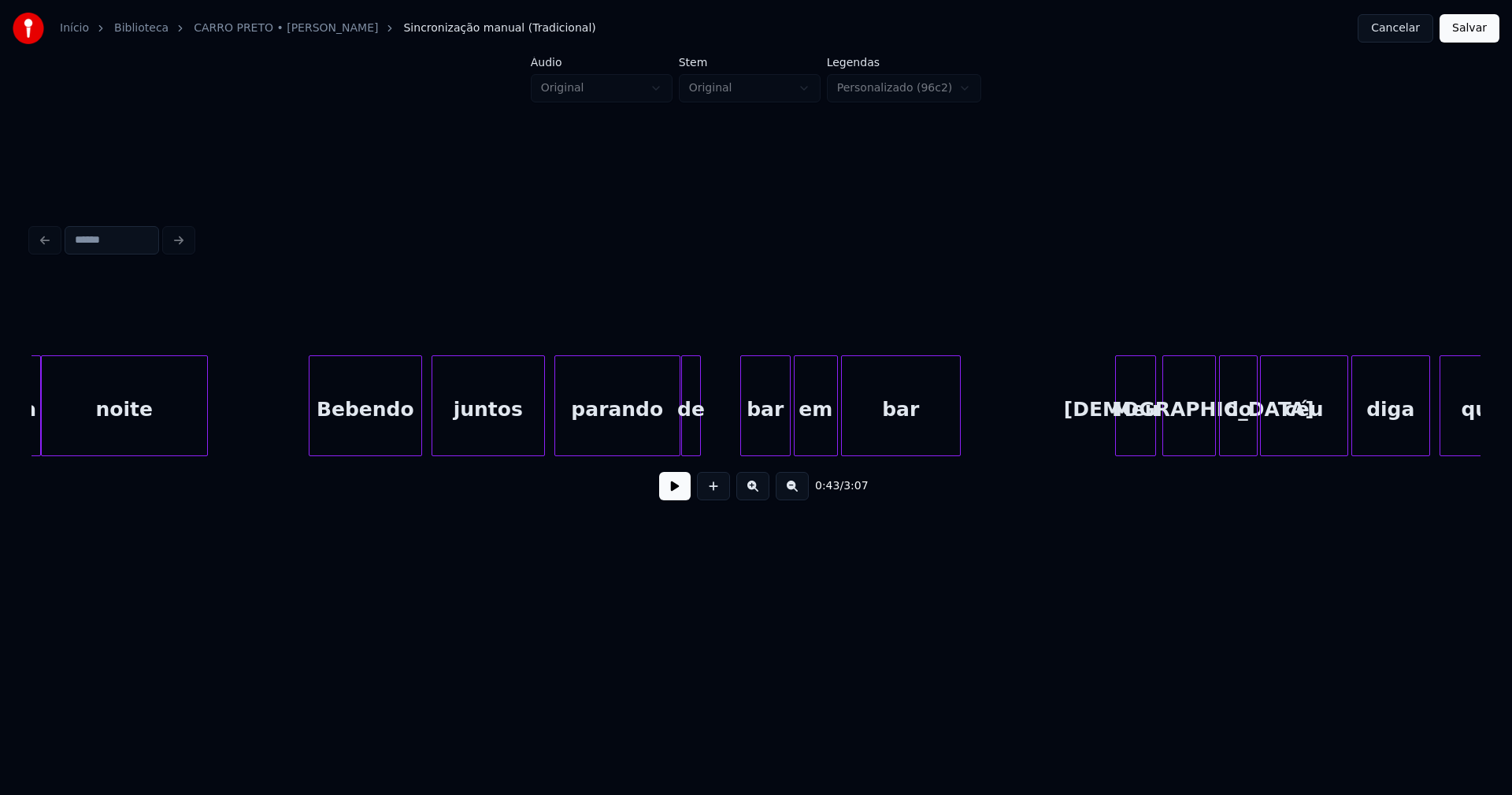
click at [693, 435] on div "de" at bounding box center [690, 409] width 18 height 107
click at [722, 431] on div at bounding box center [723, 405] width 5 height 99
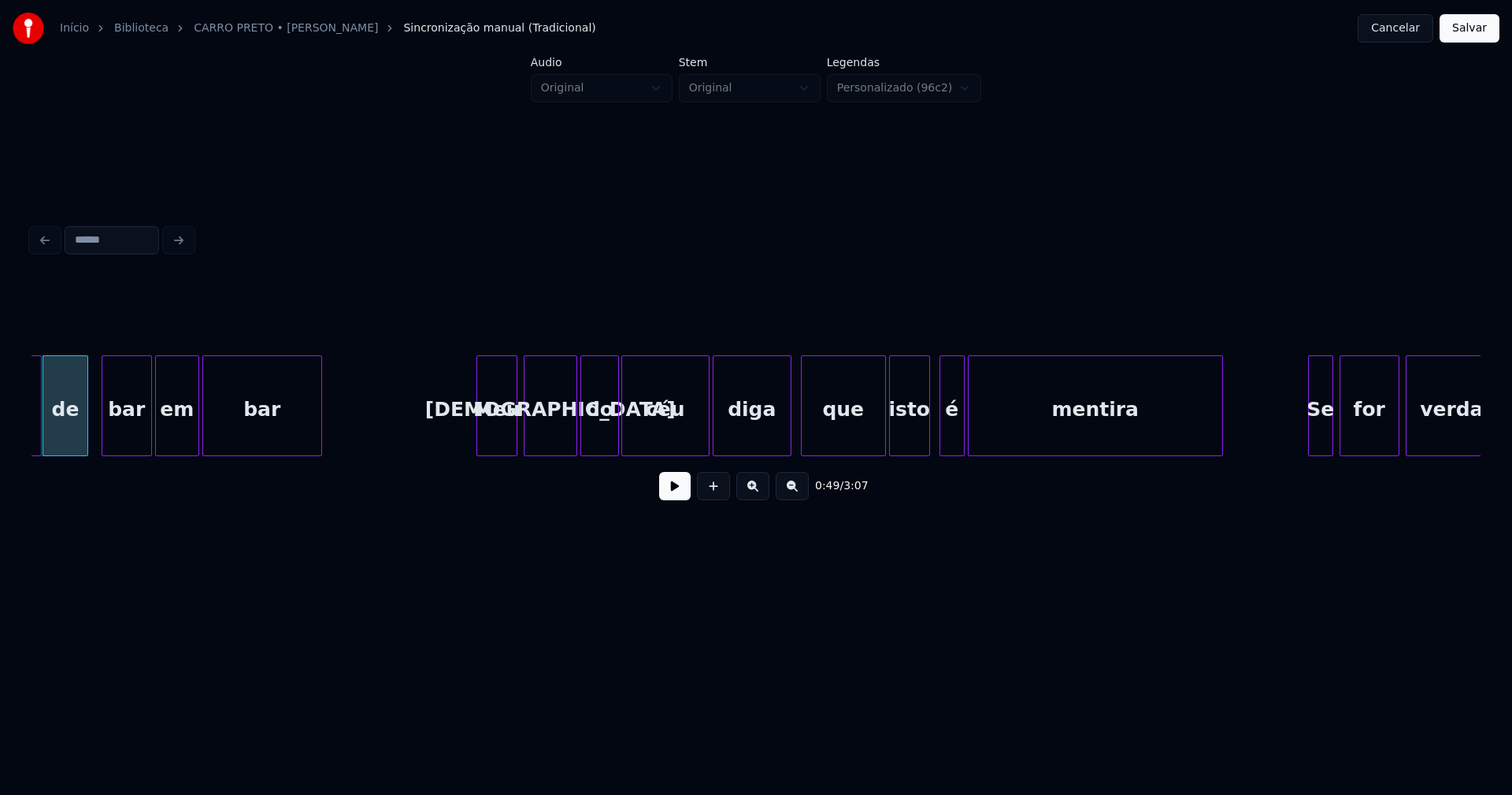
scroll to position [0, 7879]
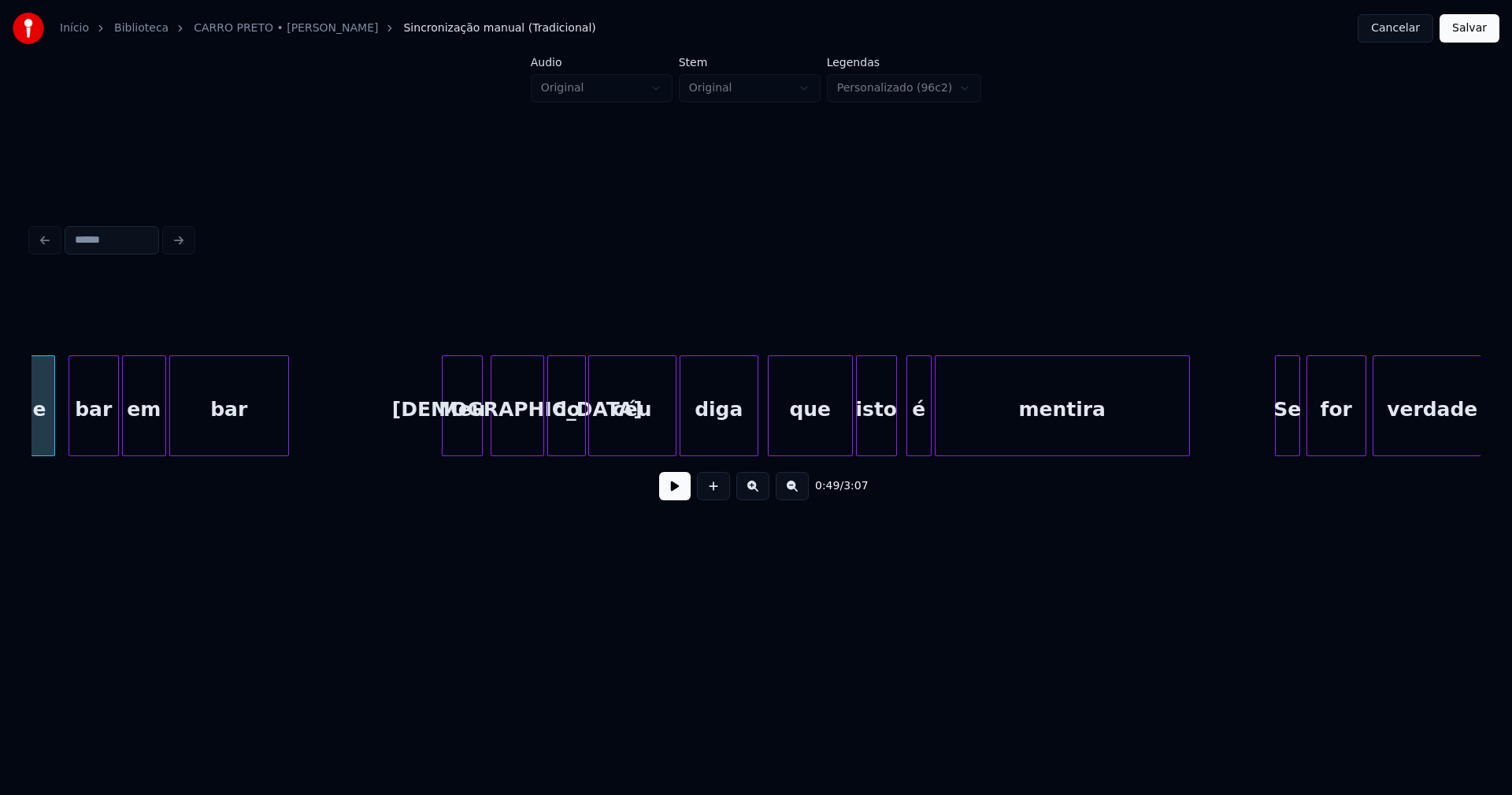
click at [465, 437] on div "Meu" at bounding box center [462, 409] width 40 height 107
click at [668, 440] on div at bounding box center [666, 405] width 5 height 99
click at [887, 436] on div at bounding box center [885, 405] width 5 height 99
click at [904, 437] on div "é" at bounding box center [907, 409] width 24 height 107
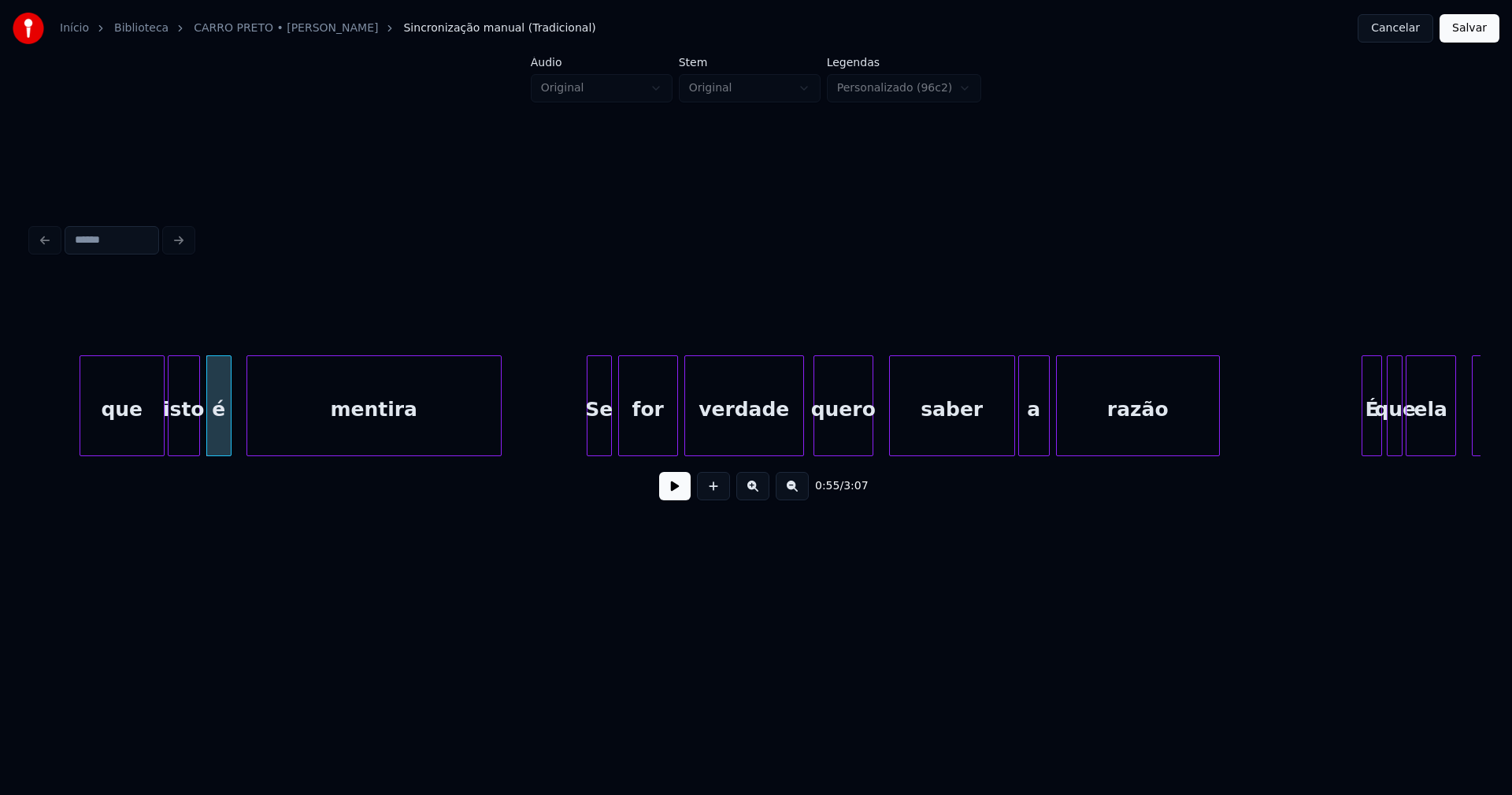
scroll to position [0, 8748]
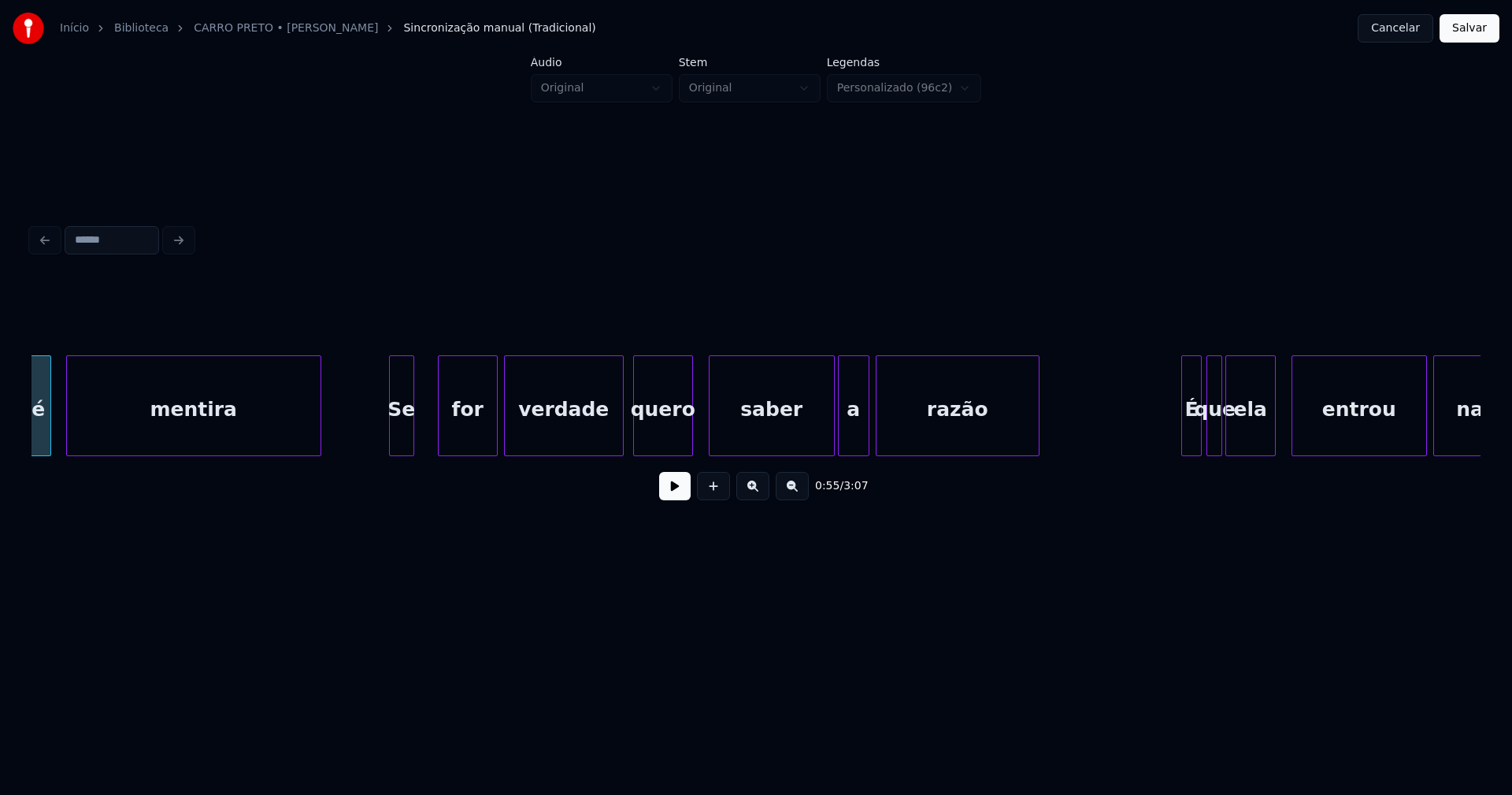
click at [404, 446] on div "Se" at bounding box center [401, 409] width 24 height 107
click at [414, 433] on div "Se" at bounding box center [401, 405] width 25 height 101
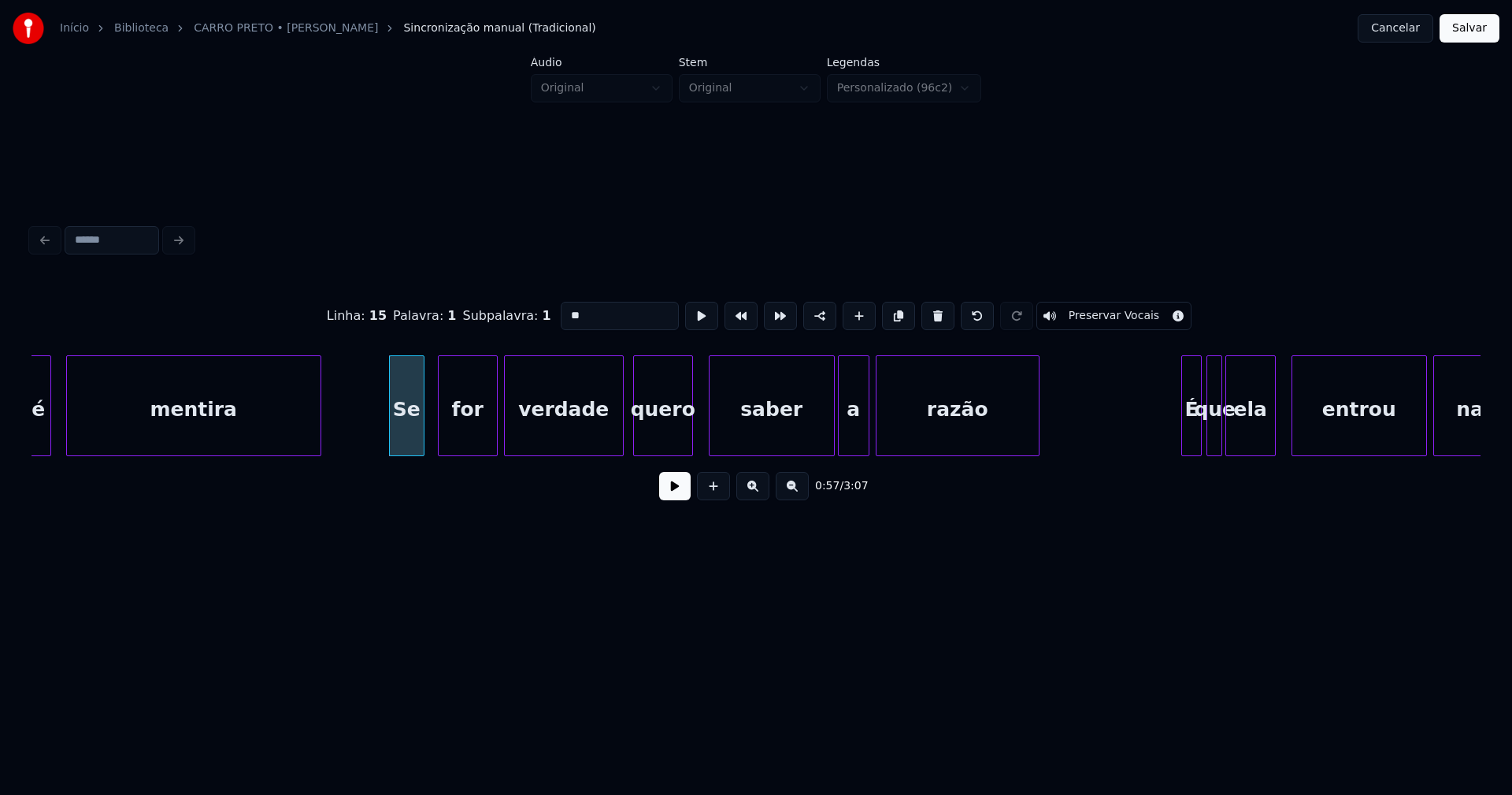
click at [420, 432] on div at bounding box center [420, 405] width 5 height 99
click at [617, 439] on div at bounding box center [618, 405] width 5 height 99
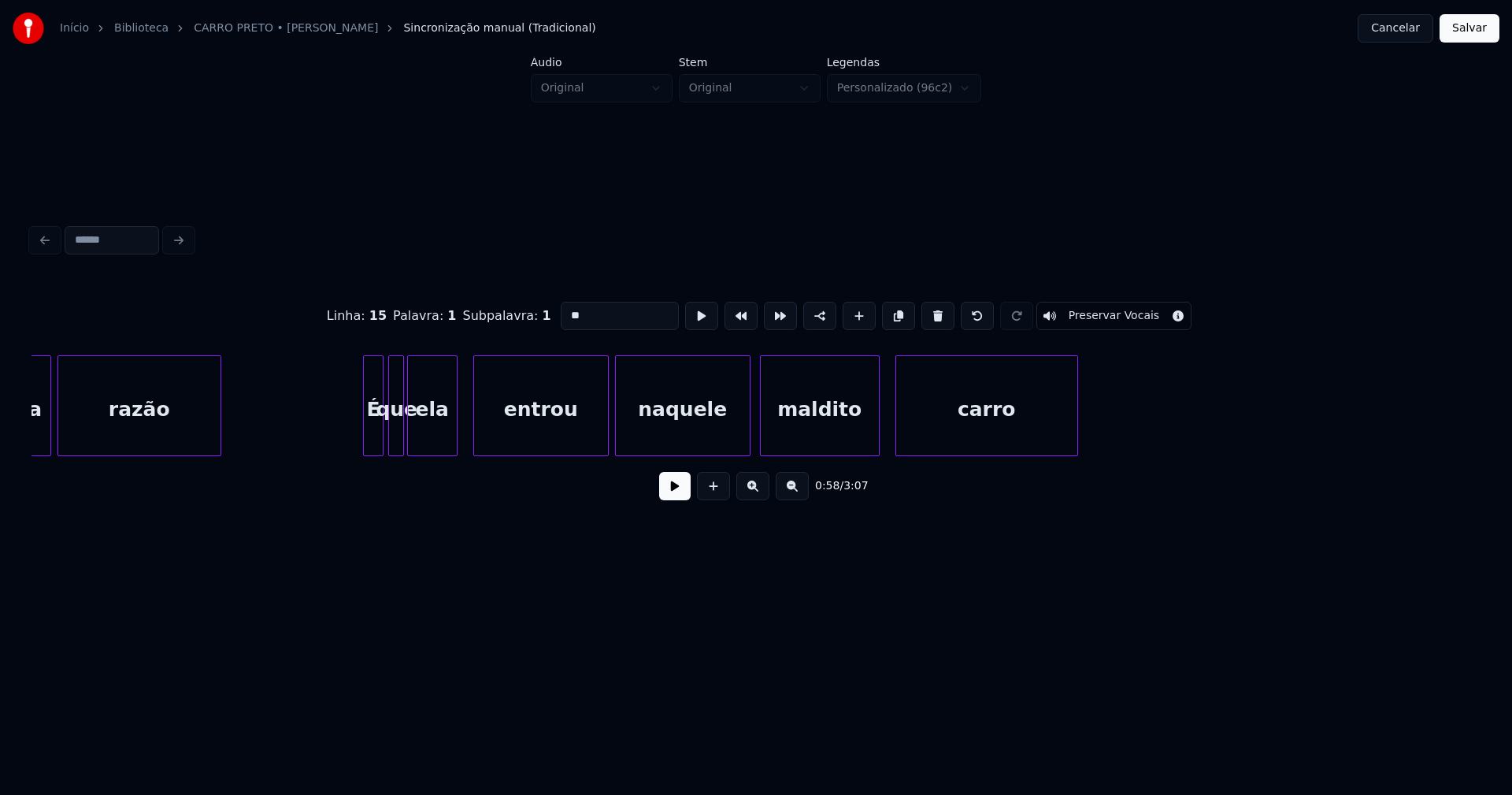
scroll to position [0, 9599]
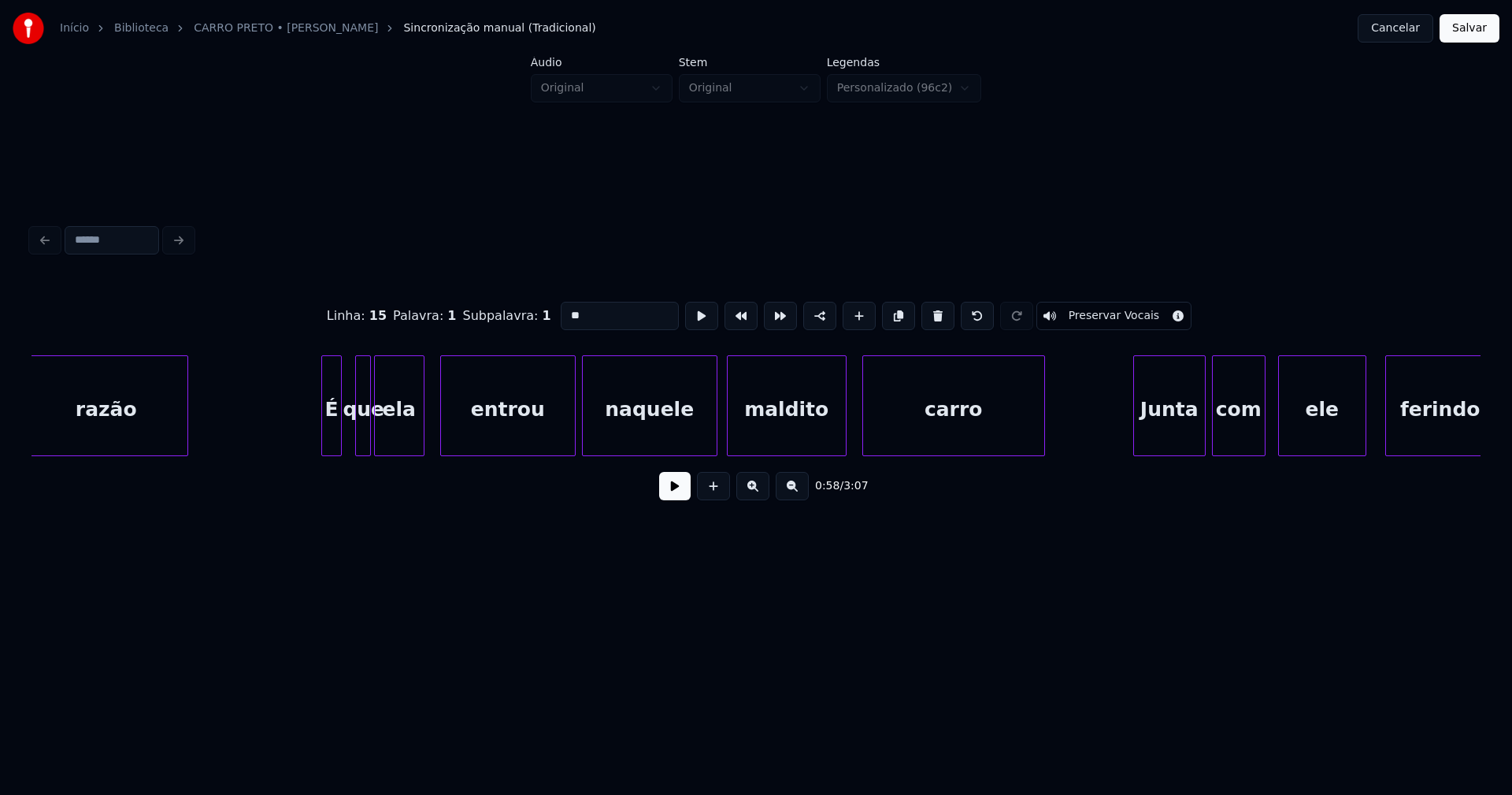
click at [330, 448] on div "É" at bounding box center [332, 409] width 19 height 107
click at [483, 436] on div at bounding box center [481, 405] width 5 height 99
click at [434, 441] on div "ela" at bounding box center [429, 409] width 49 height 107
click at [463, 433] on div at bounding box center [464, 405] width 5 height 99
click at [385, 432] on div at bounding box center [384, 405] width 5 height 99
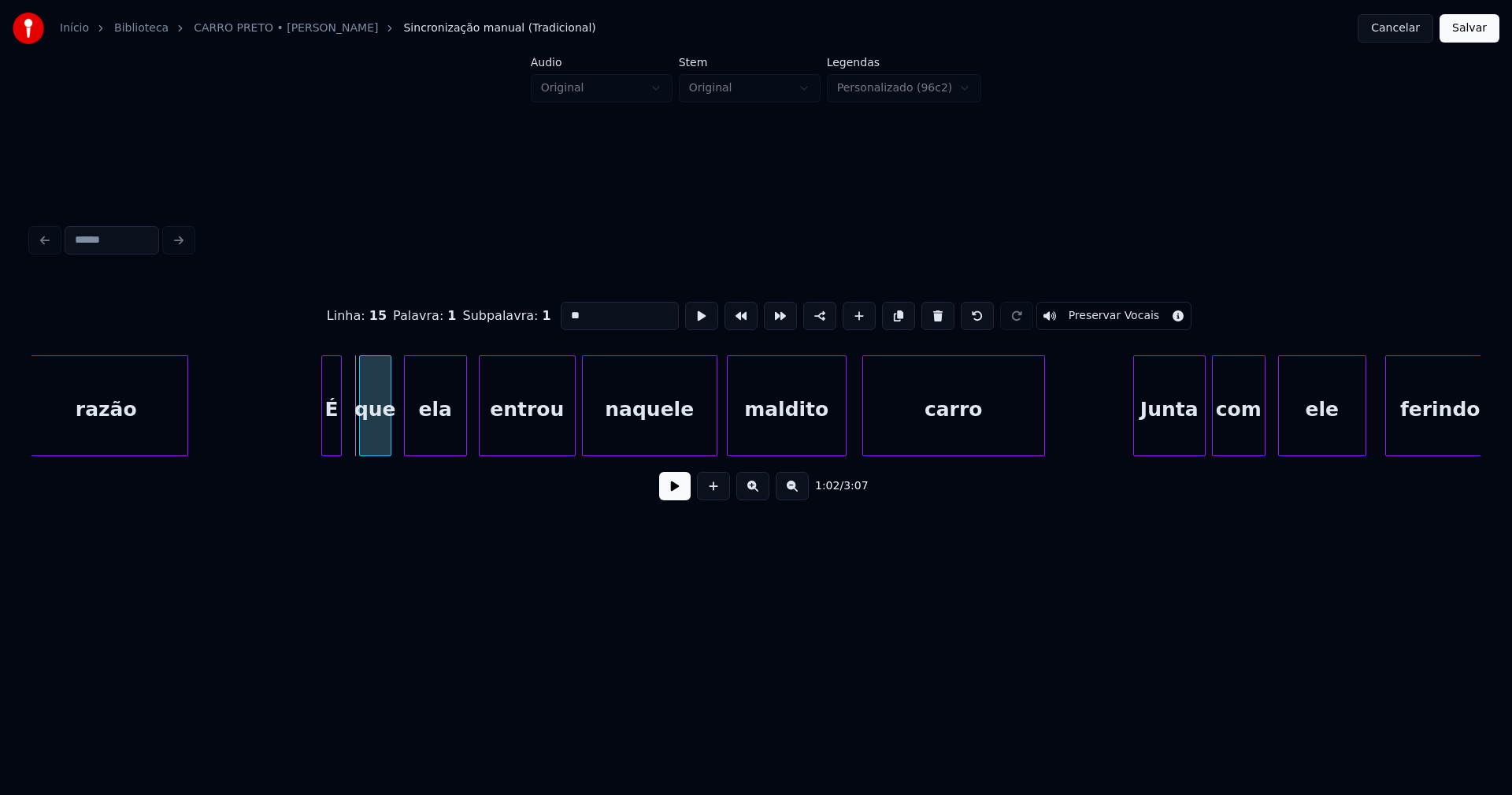
click at [376, 436] on div "que" at bounding box center [375, 409] width 31 height 107
click at [396, 432] on div at bounding box center [398, 405] width 5 height 99
click at [567, 439] on div at bounding box center [566, 405] width 5 height 99
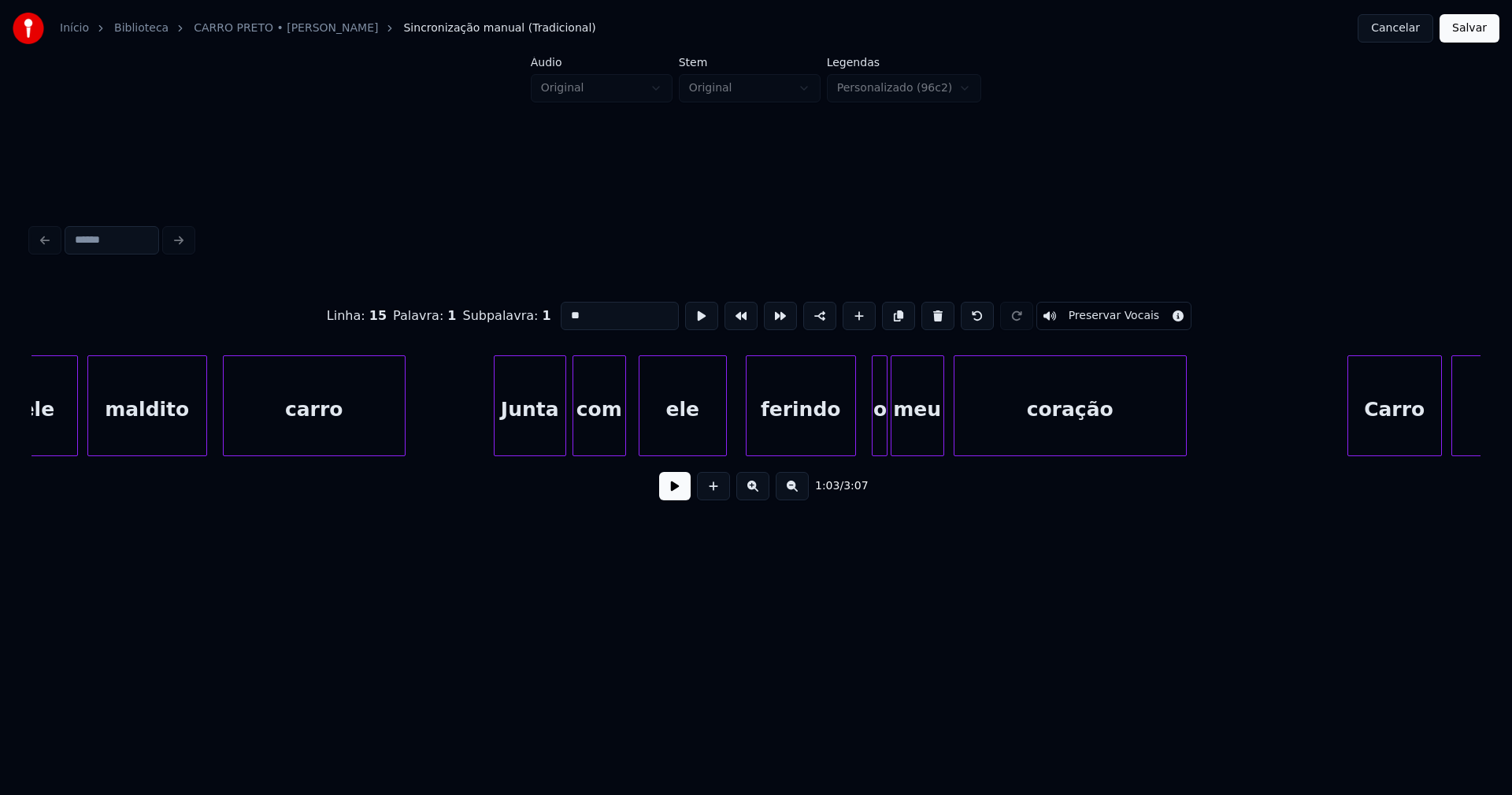
scroll to position [0, 10304]
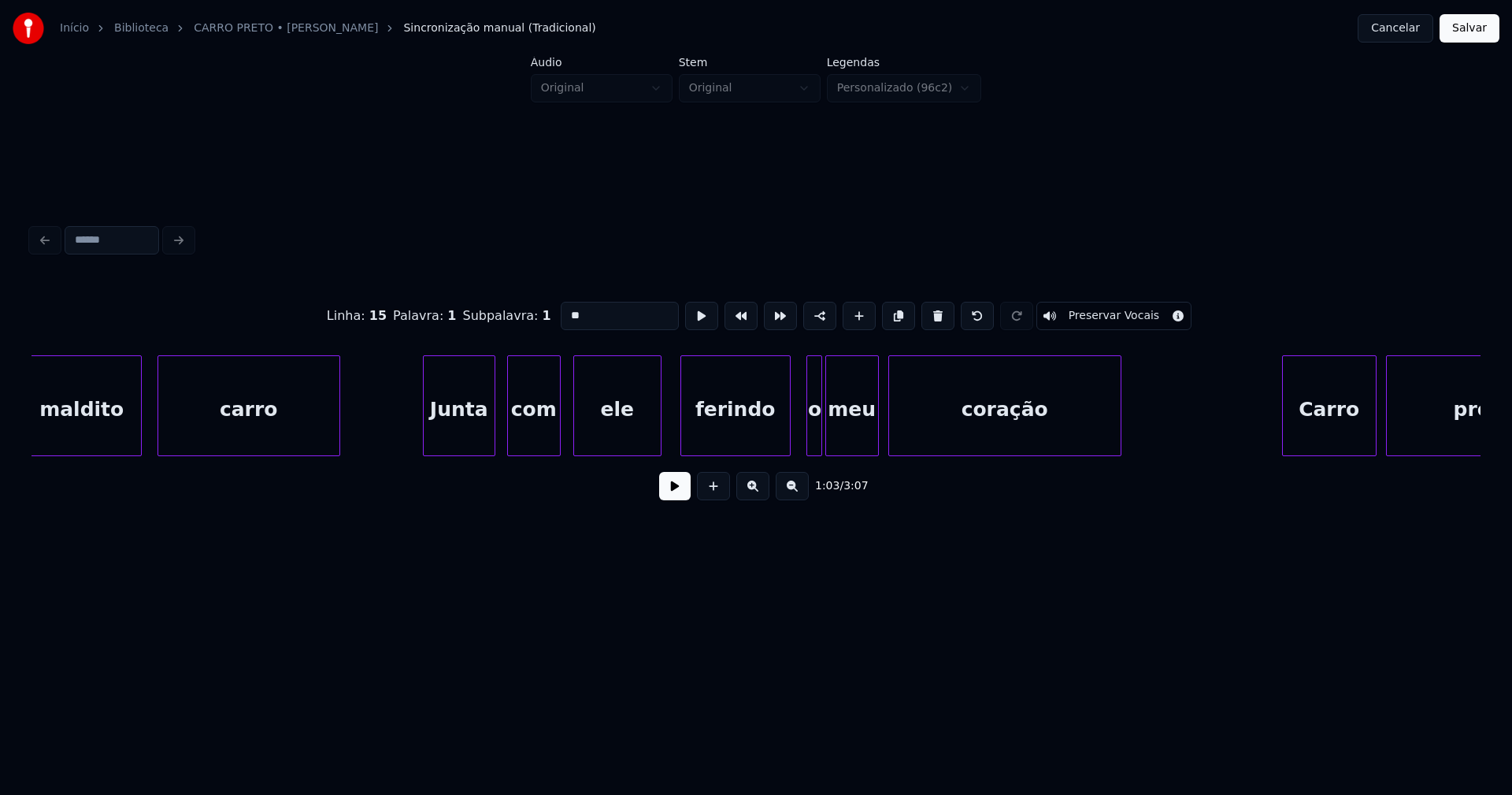
click at [465, 426] on div "Junta" at bounding box center [459, 409] width 71 height 107
click at [420, 429] on div at bounding box center [418, 405] width 5 height 99
click at [624, 439] on div "ele" at bounding box center [609, 409] width 87 height 107
click at [772, 442] on div at bounding box center [773, 405] width 5 height 99
click at [784, 432] on div at bounding box center [785, 405] width 5 height 99
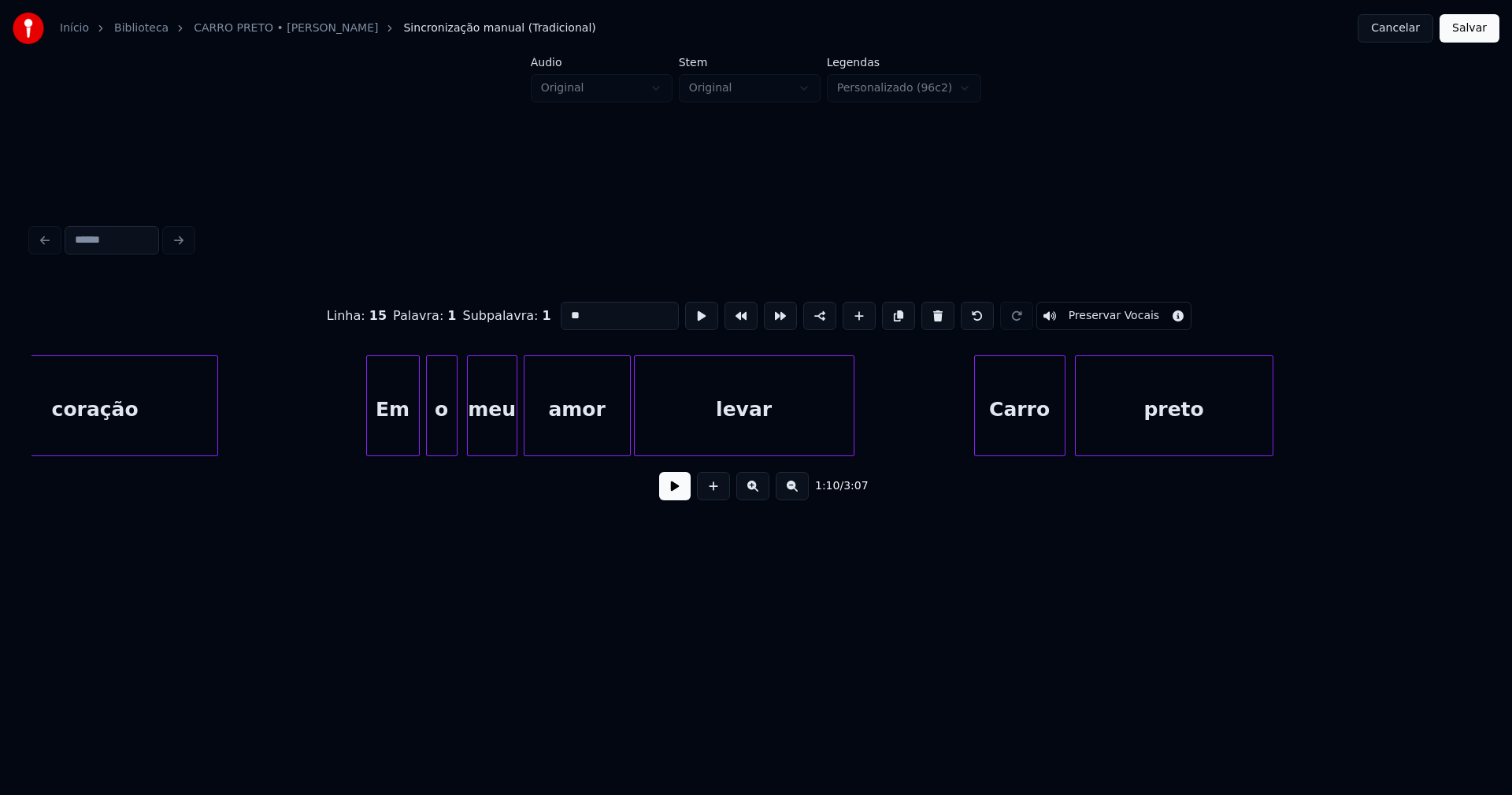
scroll to position [0, 12892]
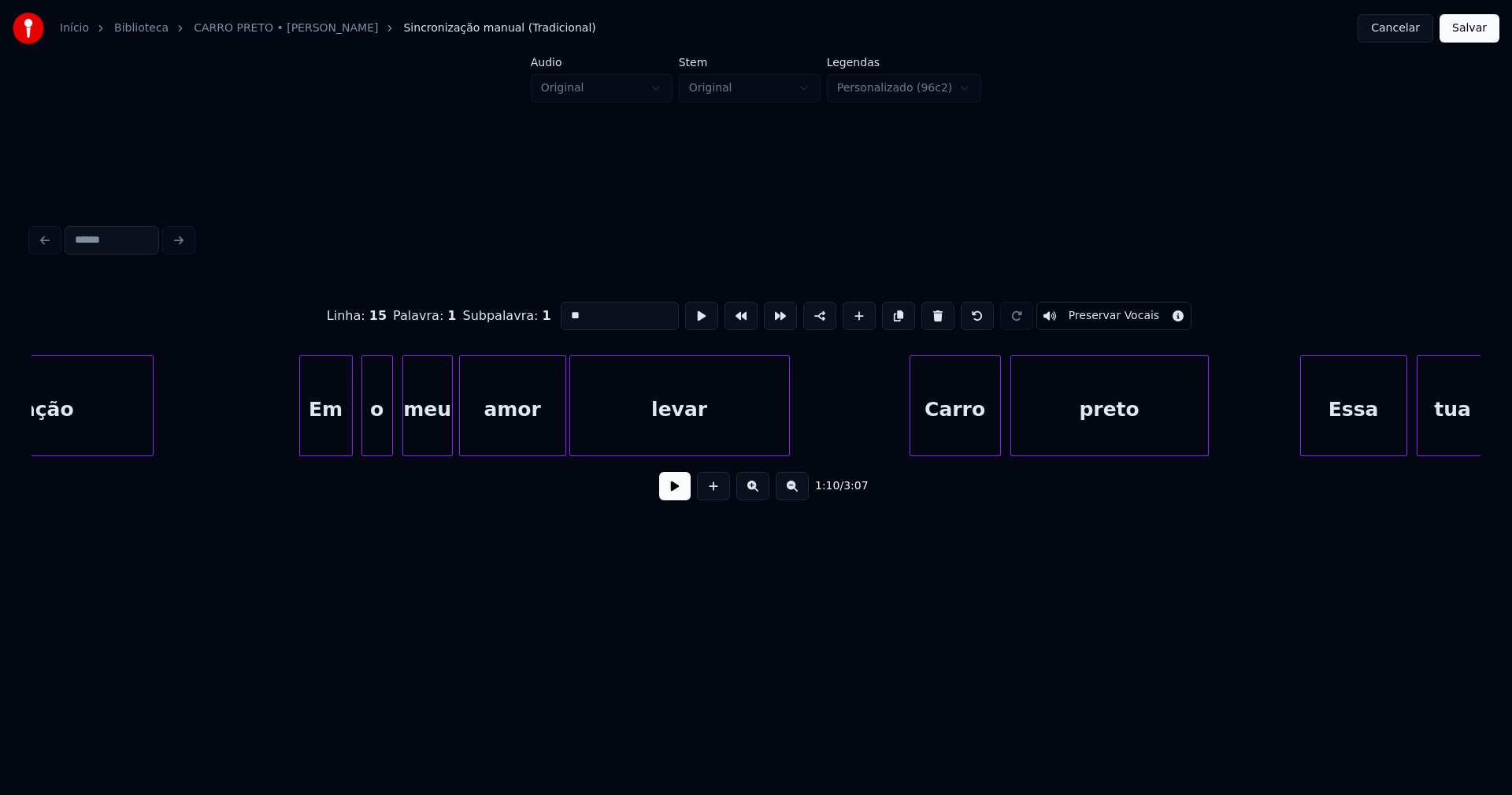
click at [337, 423] on div "Em" at bounding box center [326, 409] width 52 height 107
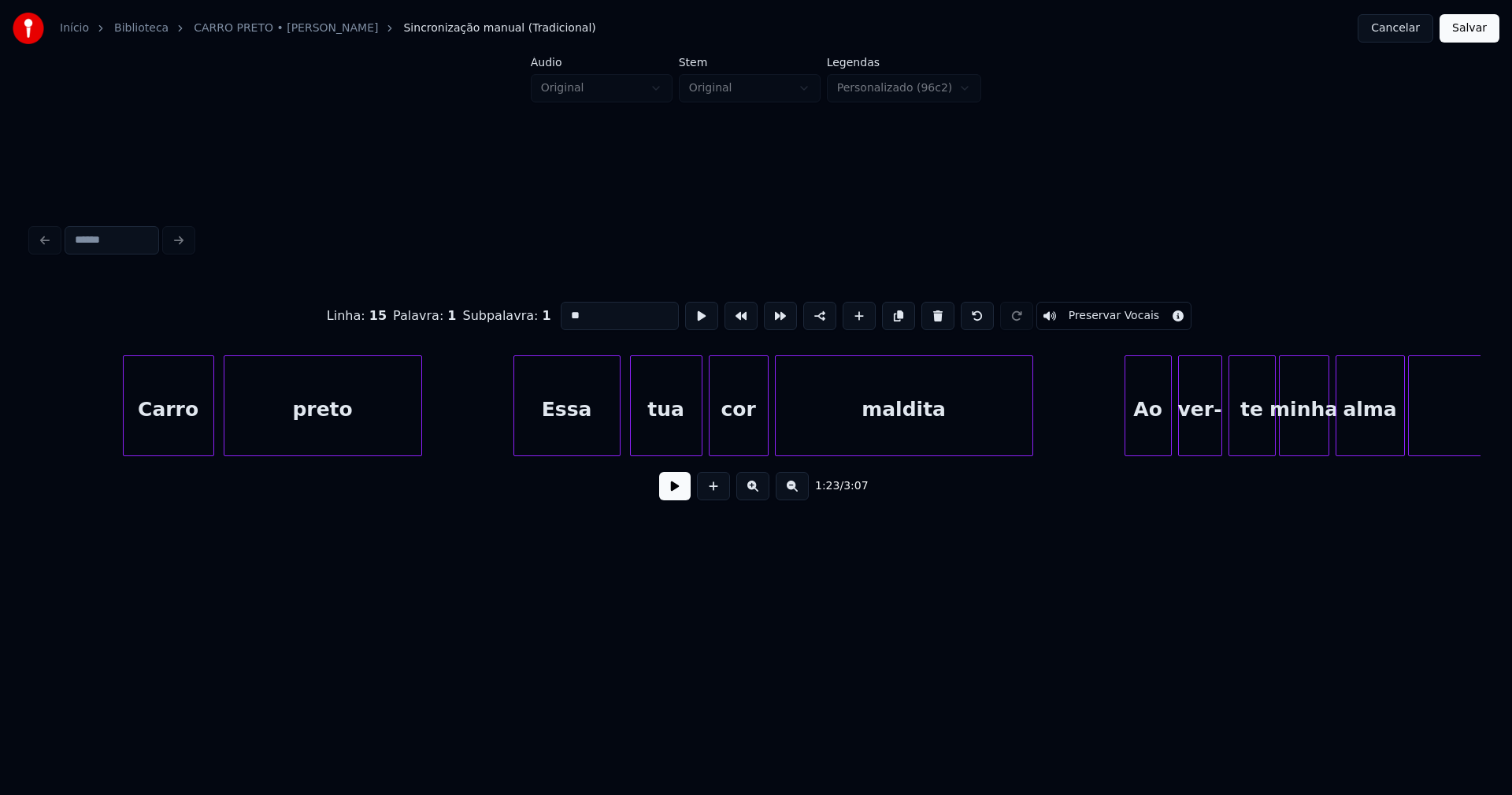
scroll to position [0, 13711]
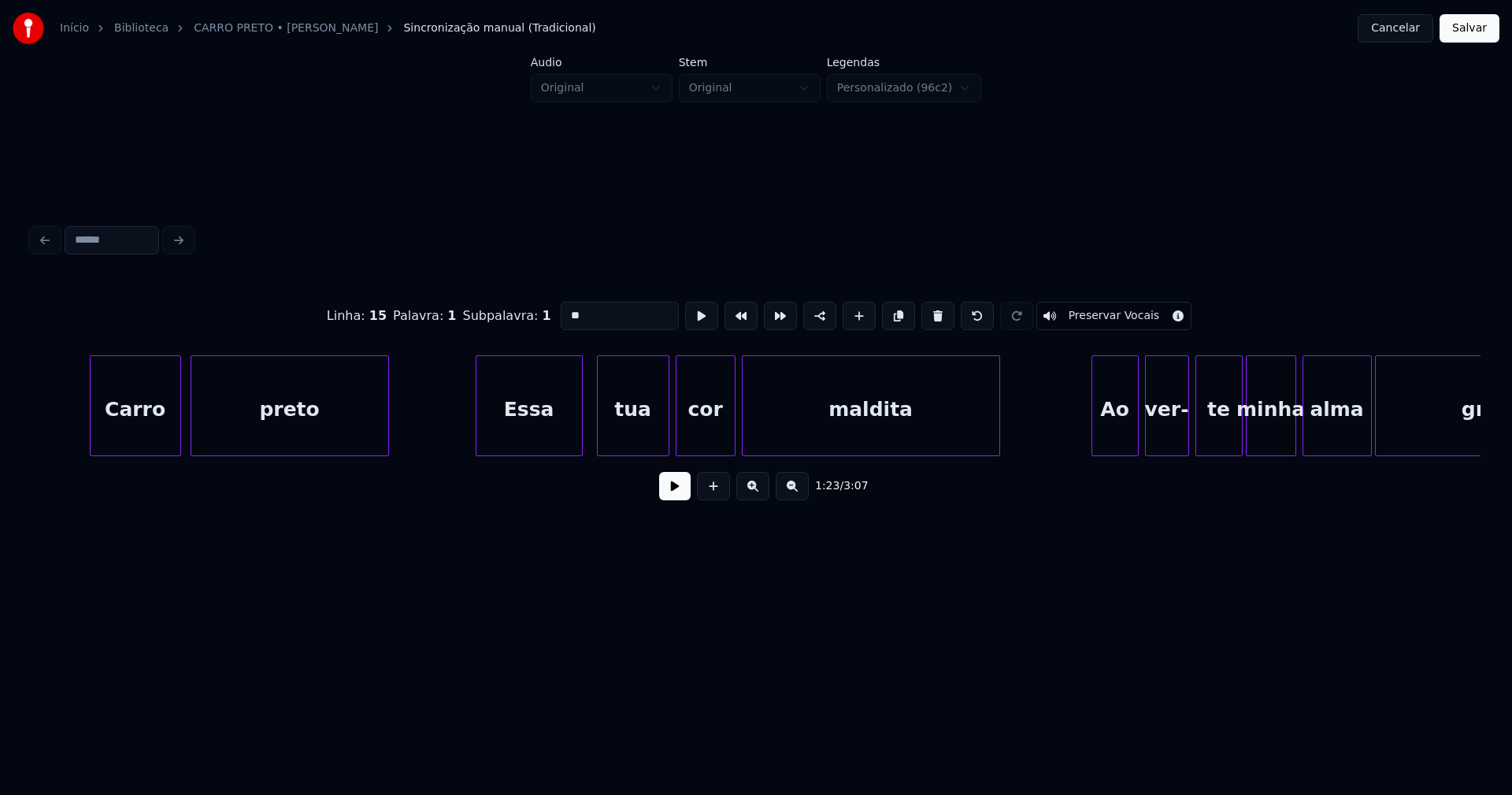
click at [566, 432] on div "Essa" at bounding box center [528, 409] width 105 height 107
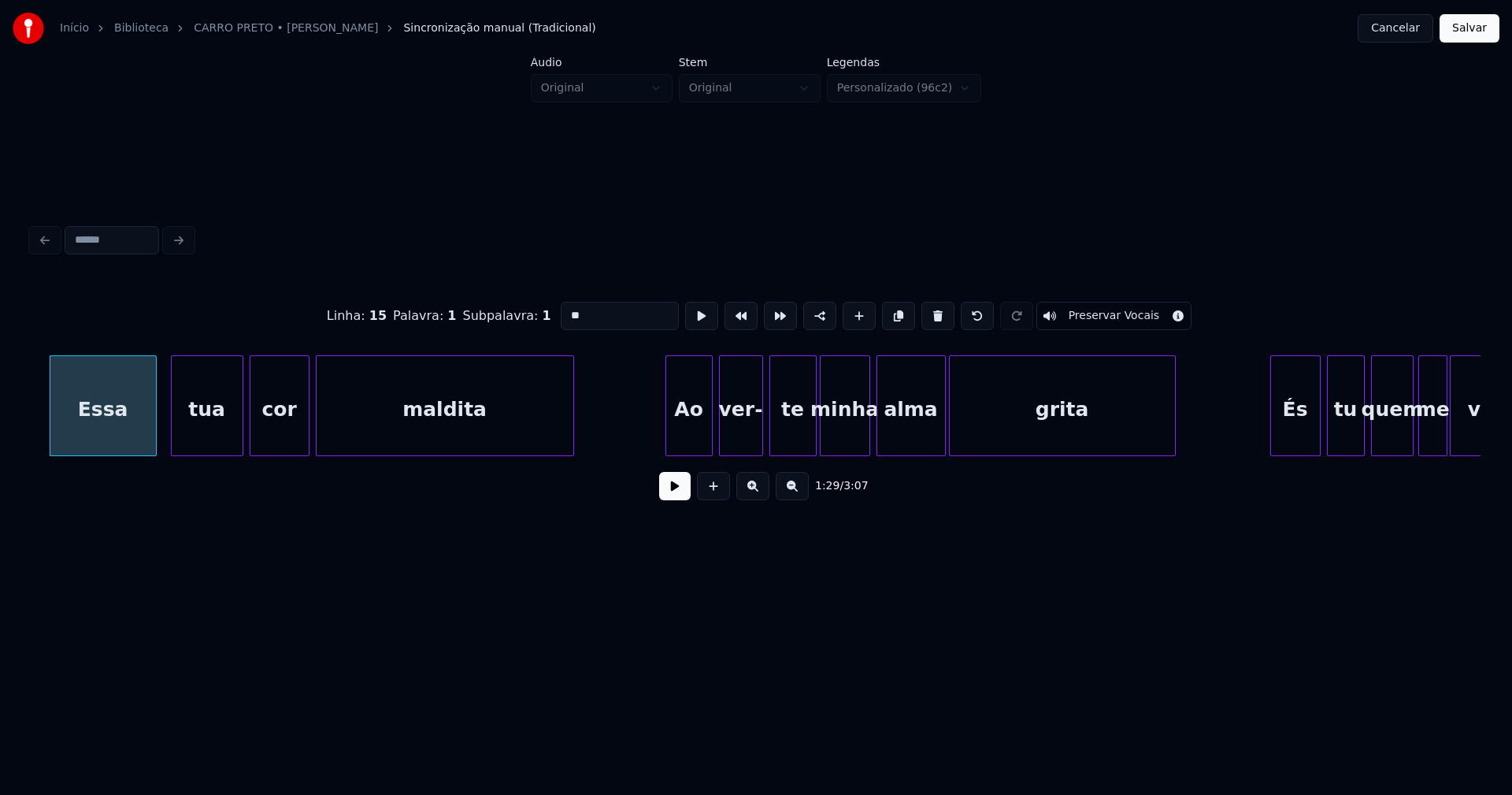
scroll to position [0, 14318]
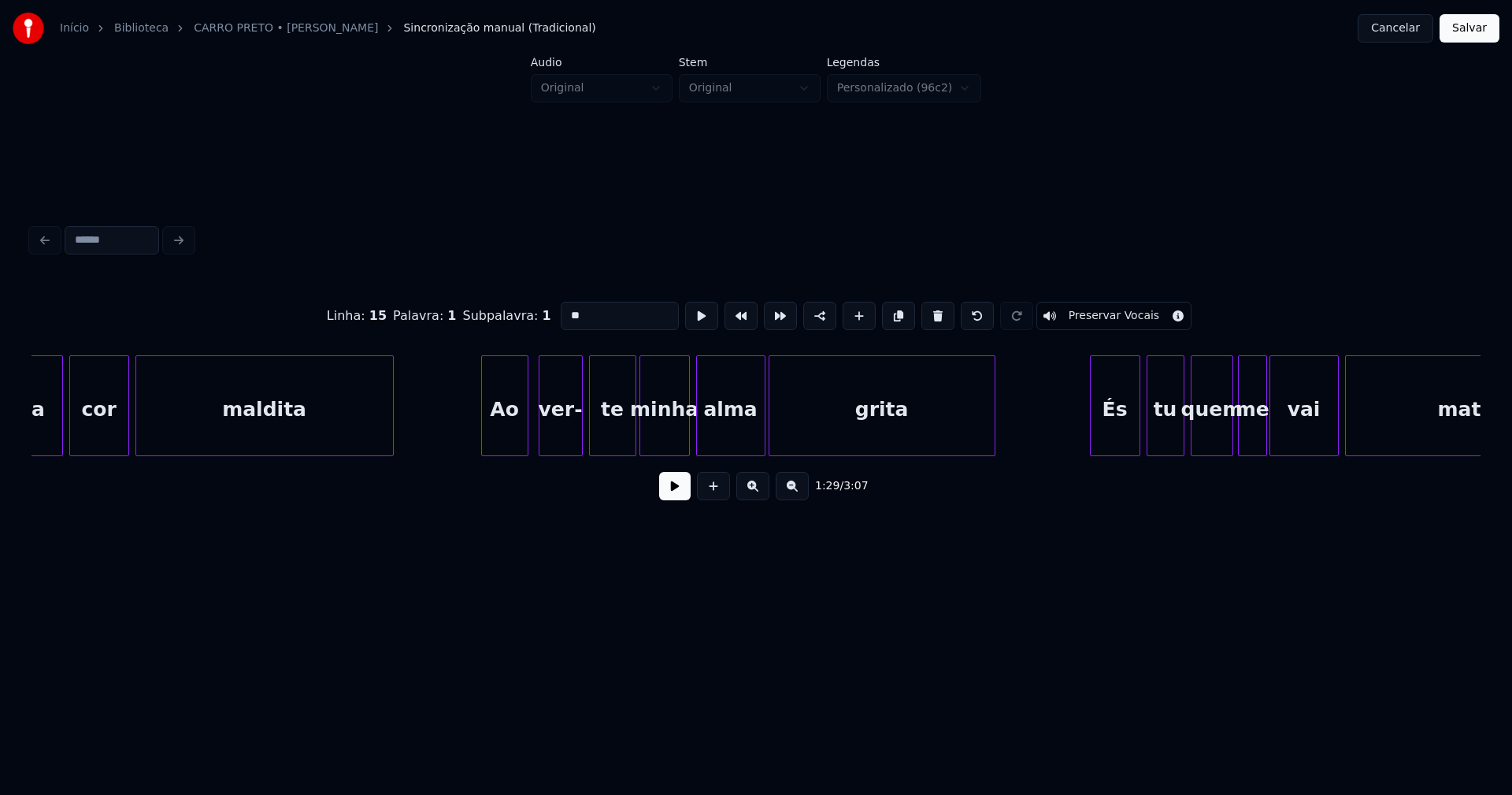
click at [507, 441] on div "Ao" at bounding box center [504, 409] width 45 height 107
click at [559, 443] on div "ver-" at bounding box center [556, 409] width 42 height 107
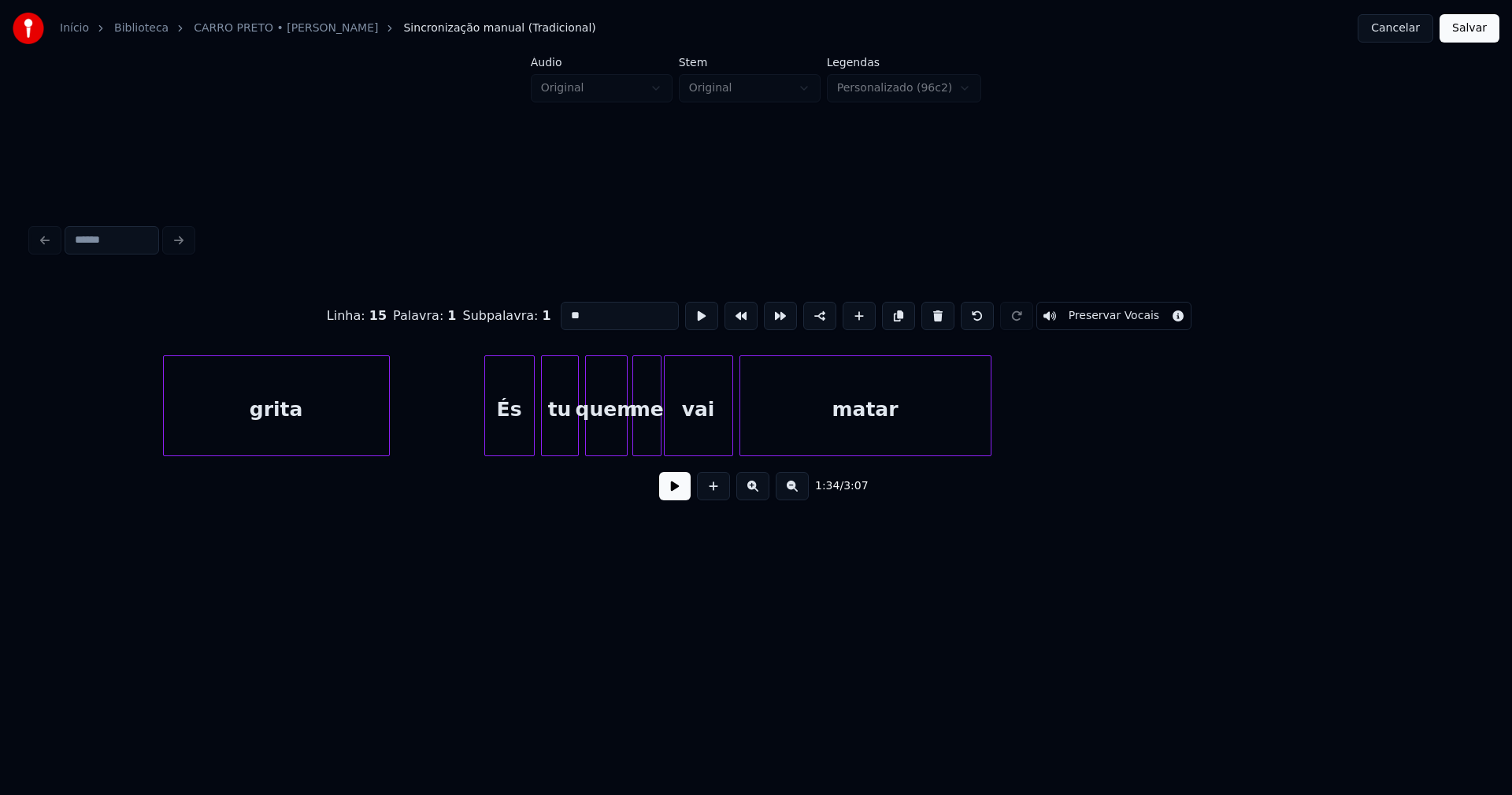
scroll to position [0, 15120]
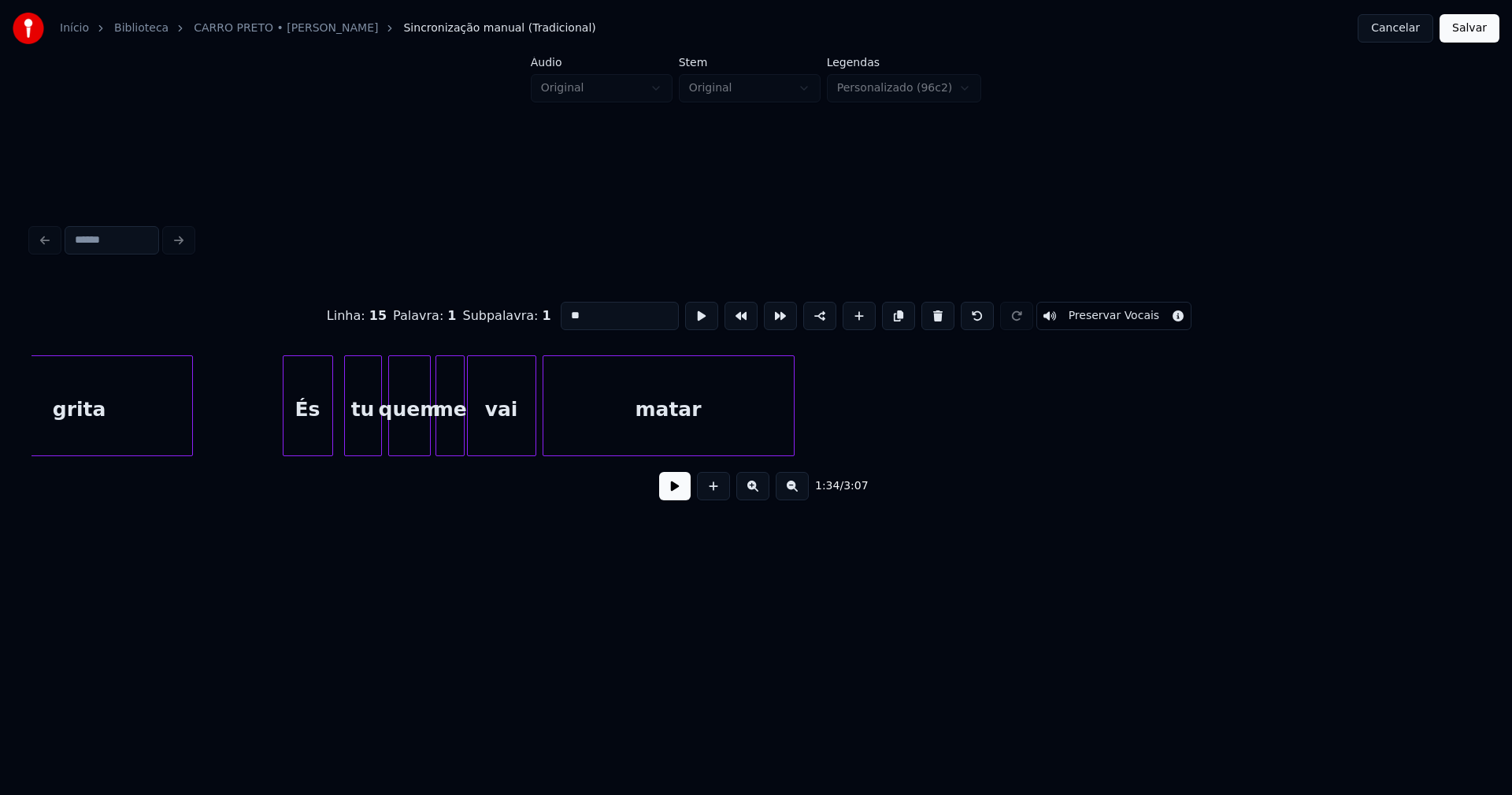
click at [317, 432] on div "És" at bounding box center [308, 409] width 49 height 107
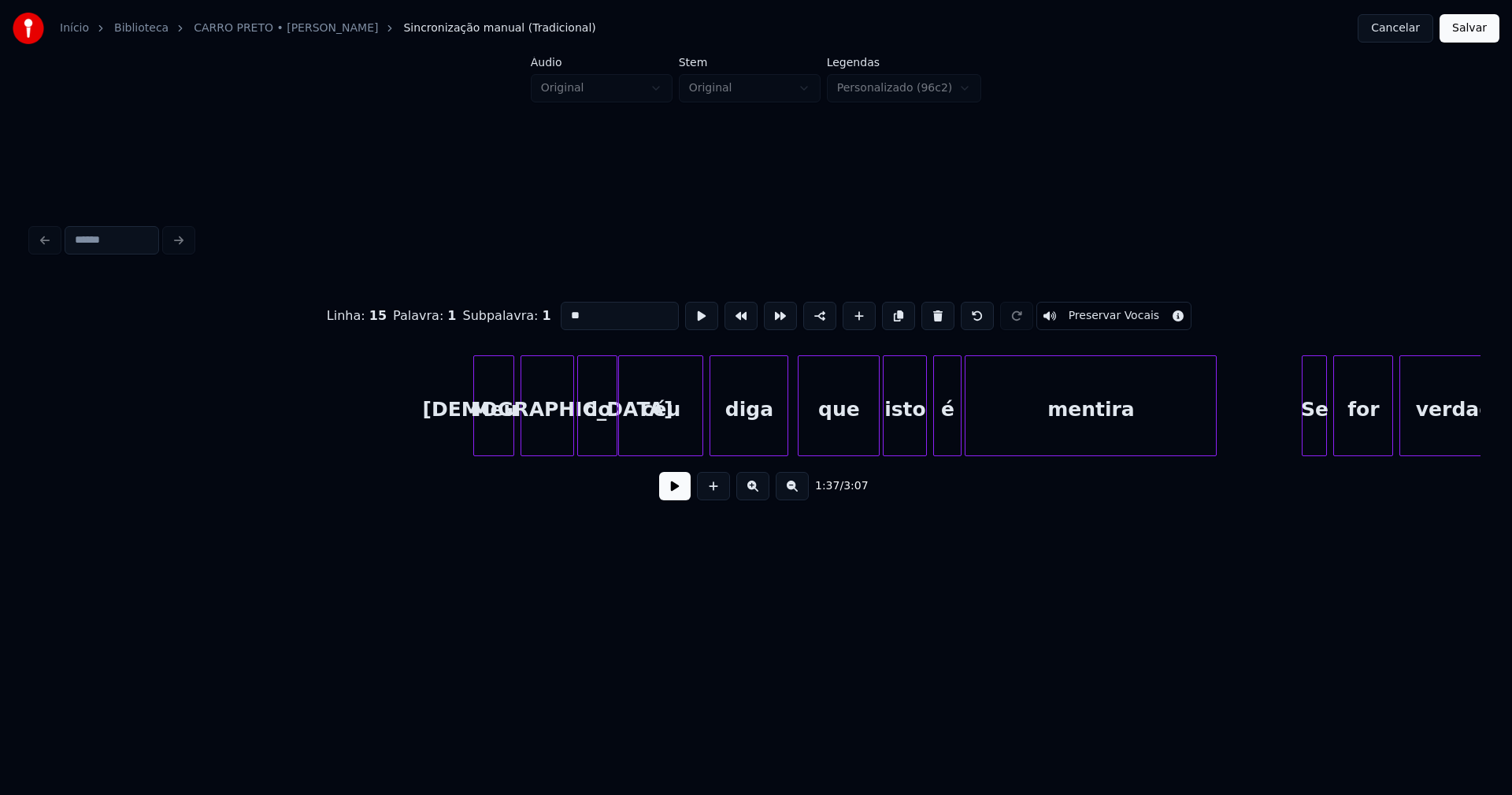
scroll to position [0, 18839]
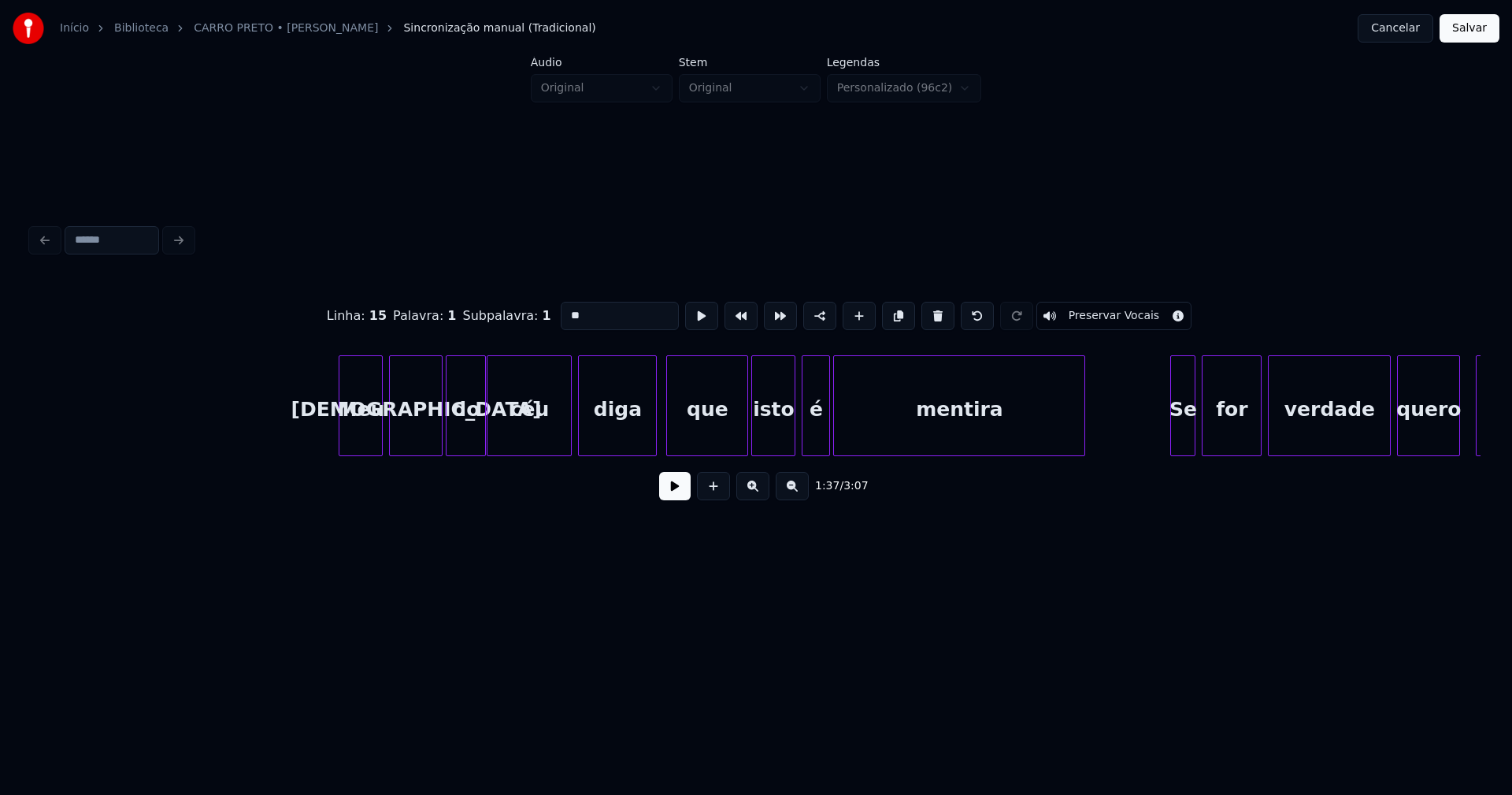
click at [341, 436] on div at bounding box center [341, 405] width 5 height 99
click at [566, 436] on div at bounding box center [564, 405] width 5 height 99
click at [790, 434] on div at bounding box center [789, 405] width 5 height 99
click at [803, 438] on div "é" at bounding box center [808, 409] width 27 height 107
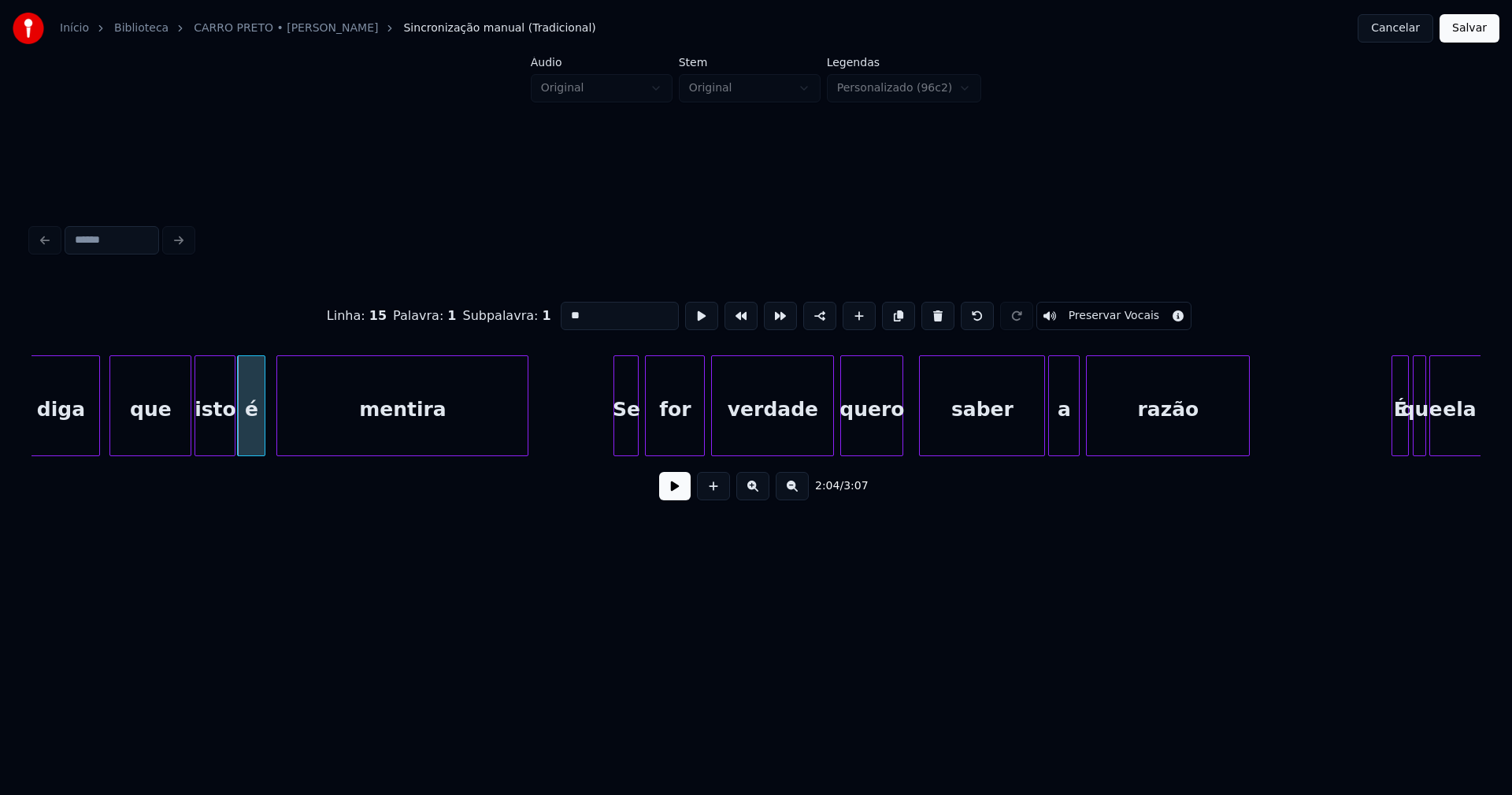
scroll to position [0, 19609]
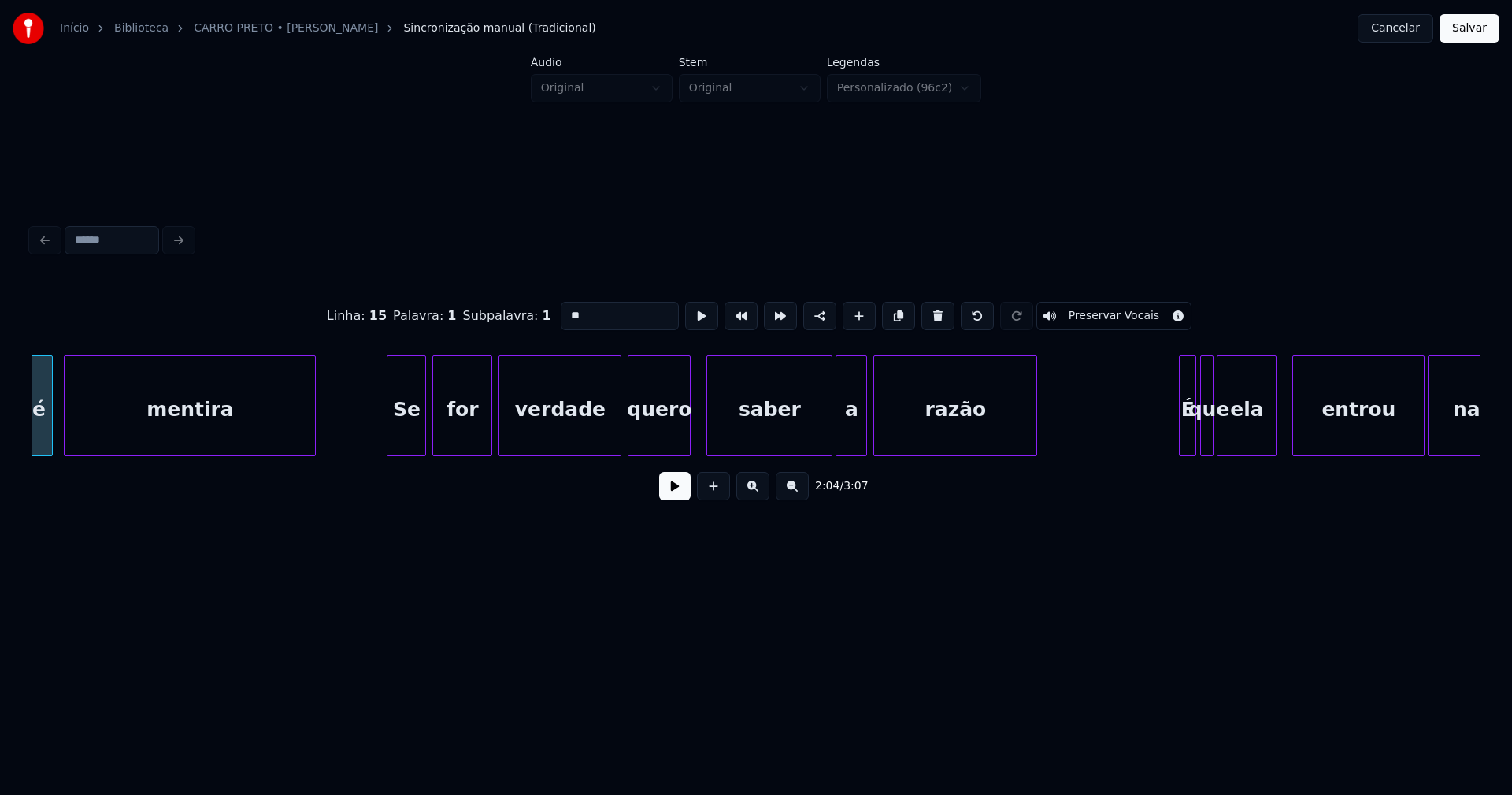
click at [392, 440] on div at bounding box center [390, 405] width 5 height 99
click at [613, 429] on div at bounding box center [613, 405] width 5 height 99
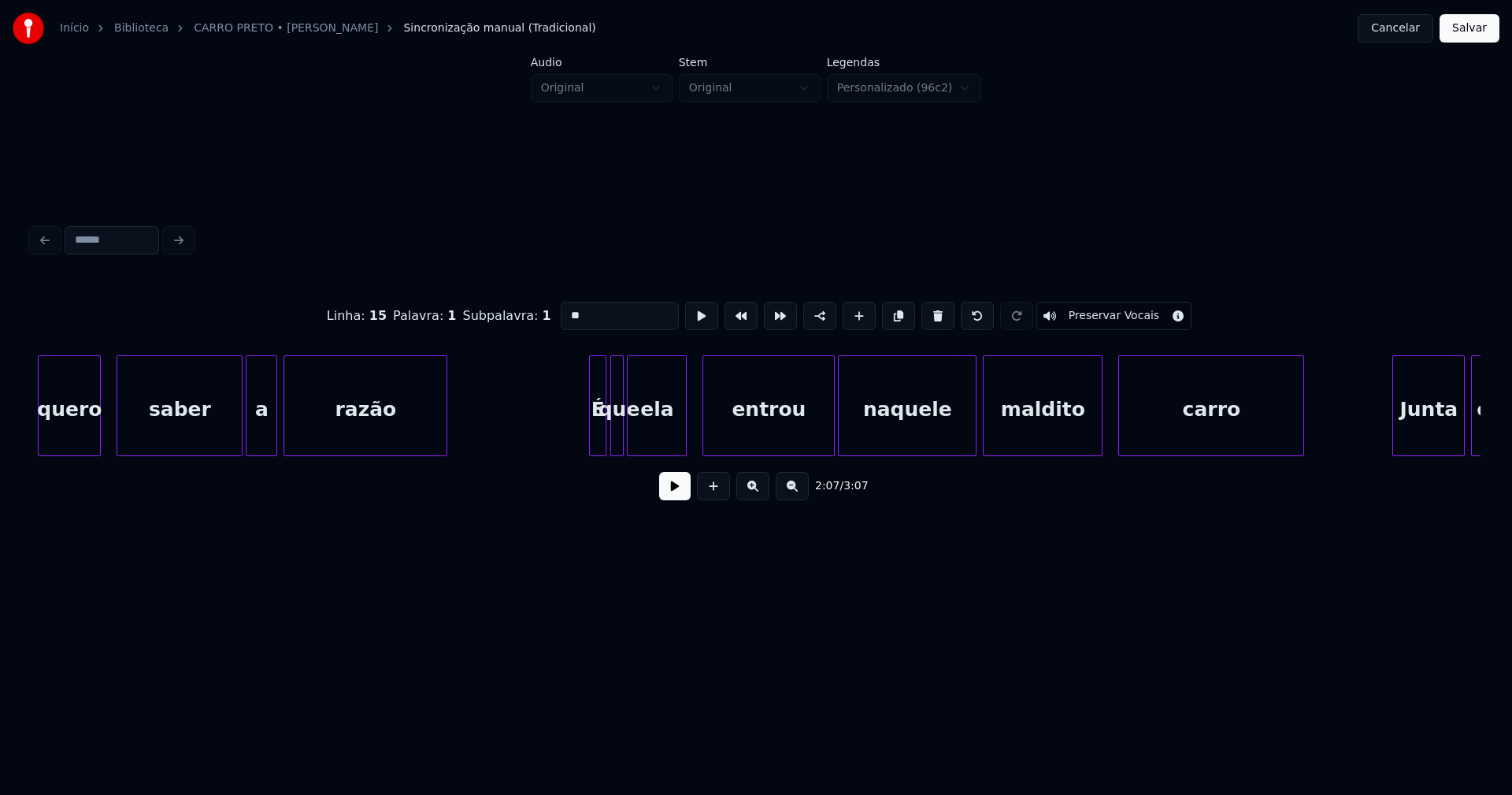
scroll to position [0, 20215]
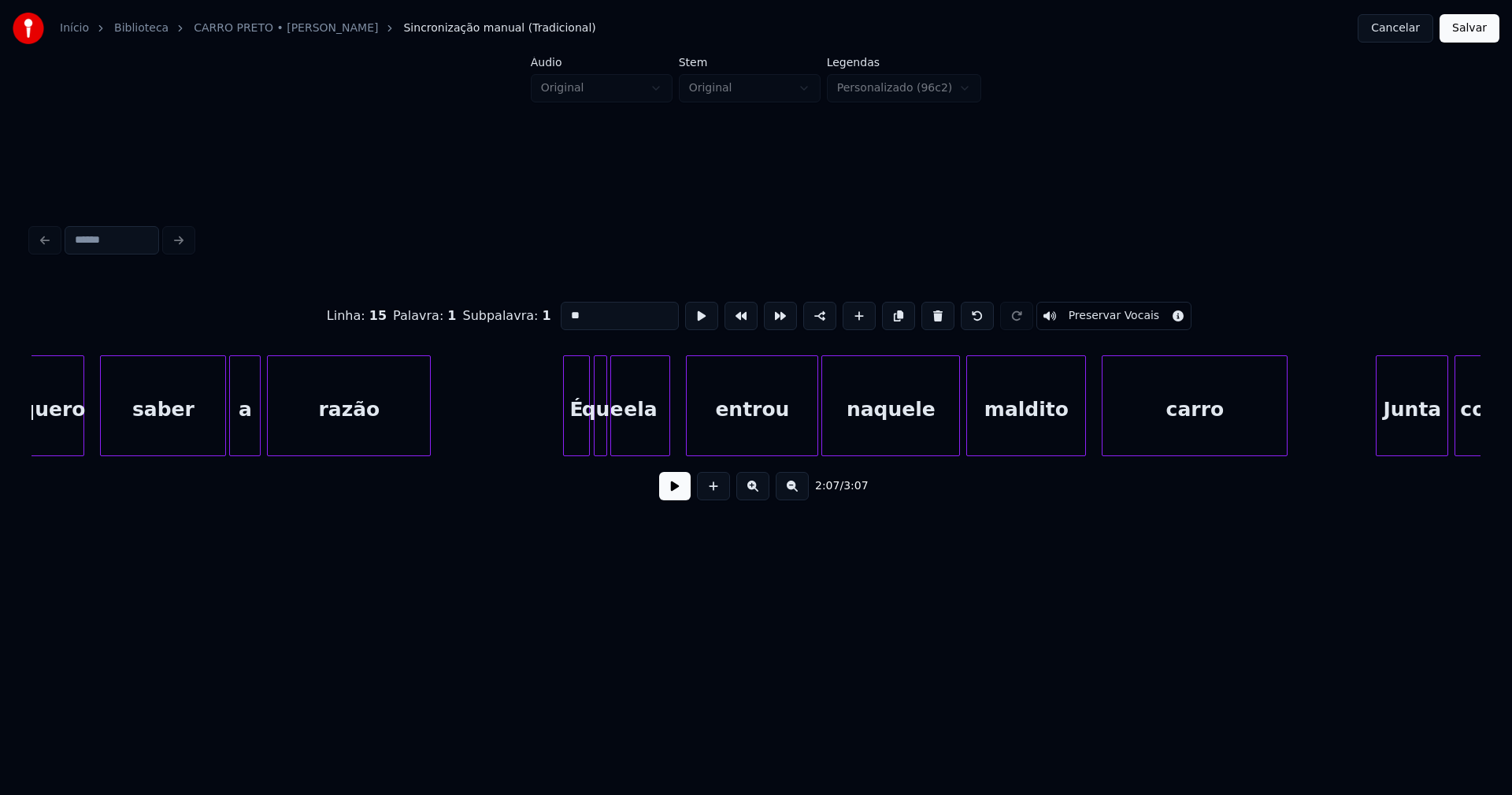
click at [569, 437] on div at bounding box center [566, 405] width 5 height 99
click at [722, 433] on div at bounding box center [724, 405] width 5 height 99
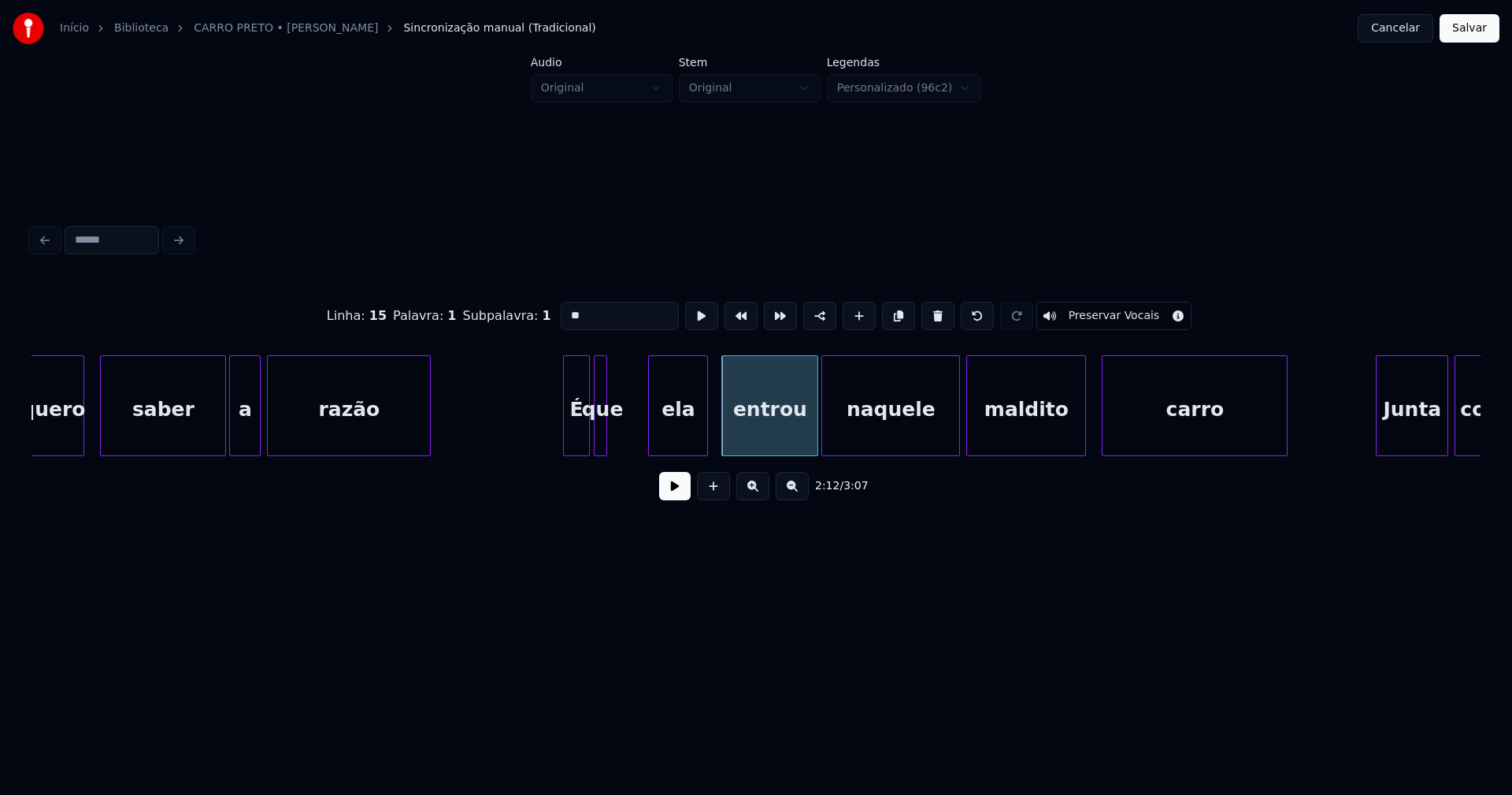
click at [676, 442] on div "ela" at bounding box center [678, 409] width 58 height 107
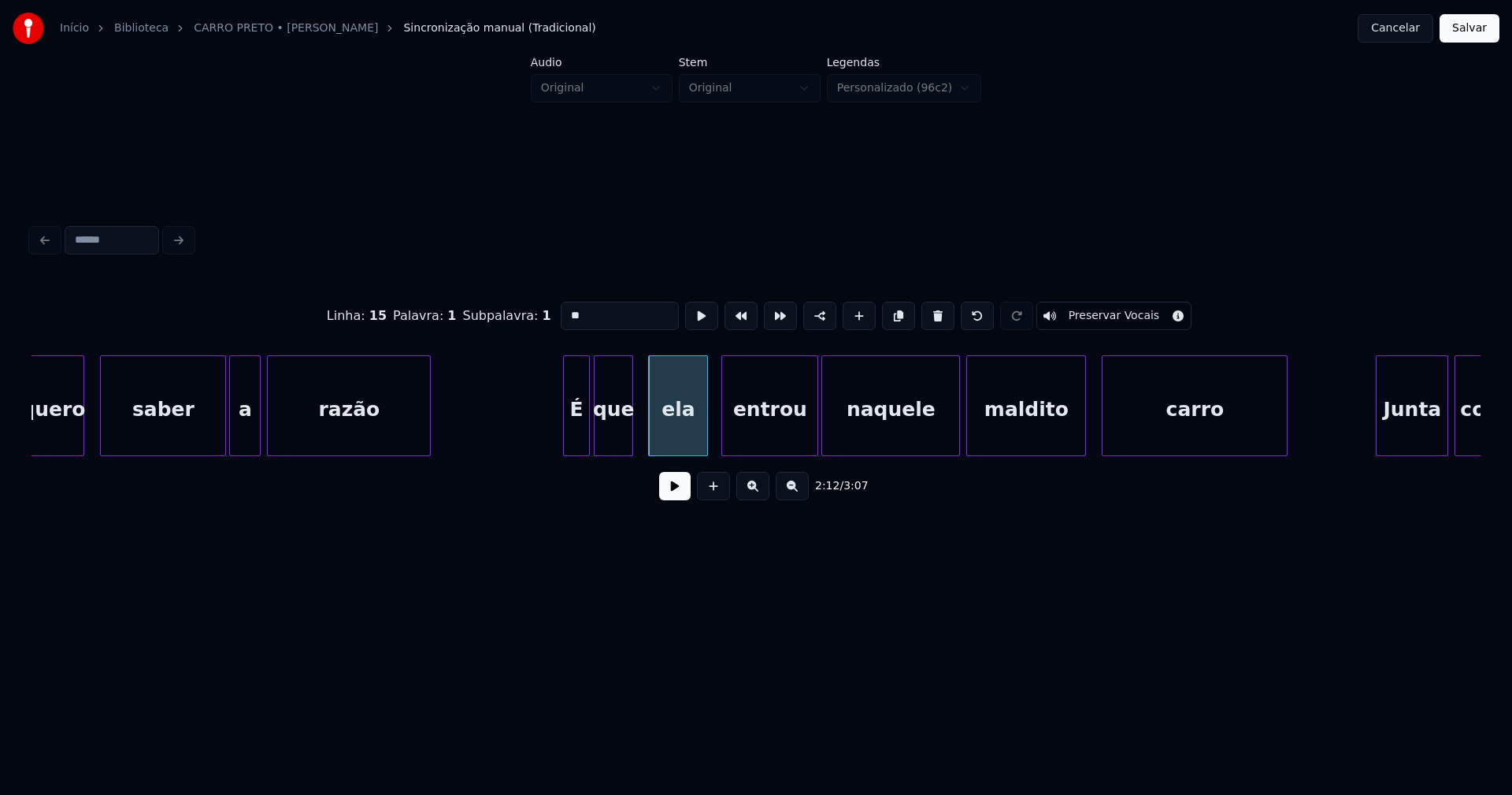
click at [629, 435] on div at bounding box center [630, 405] width 5 height 99
click at [618, 441] on div "que" at bounding box center [622, 409] width 38 height 107
click at [642, 432] on div at bounding box center [642, 405] width 5 height 99
click at [810, 441] on div at bounding box center [809, 405] width 5 height 99
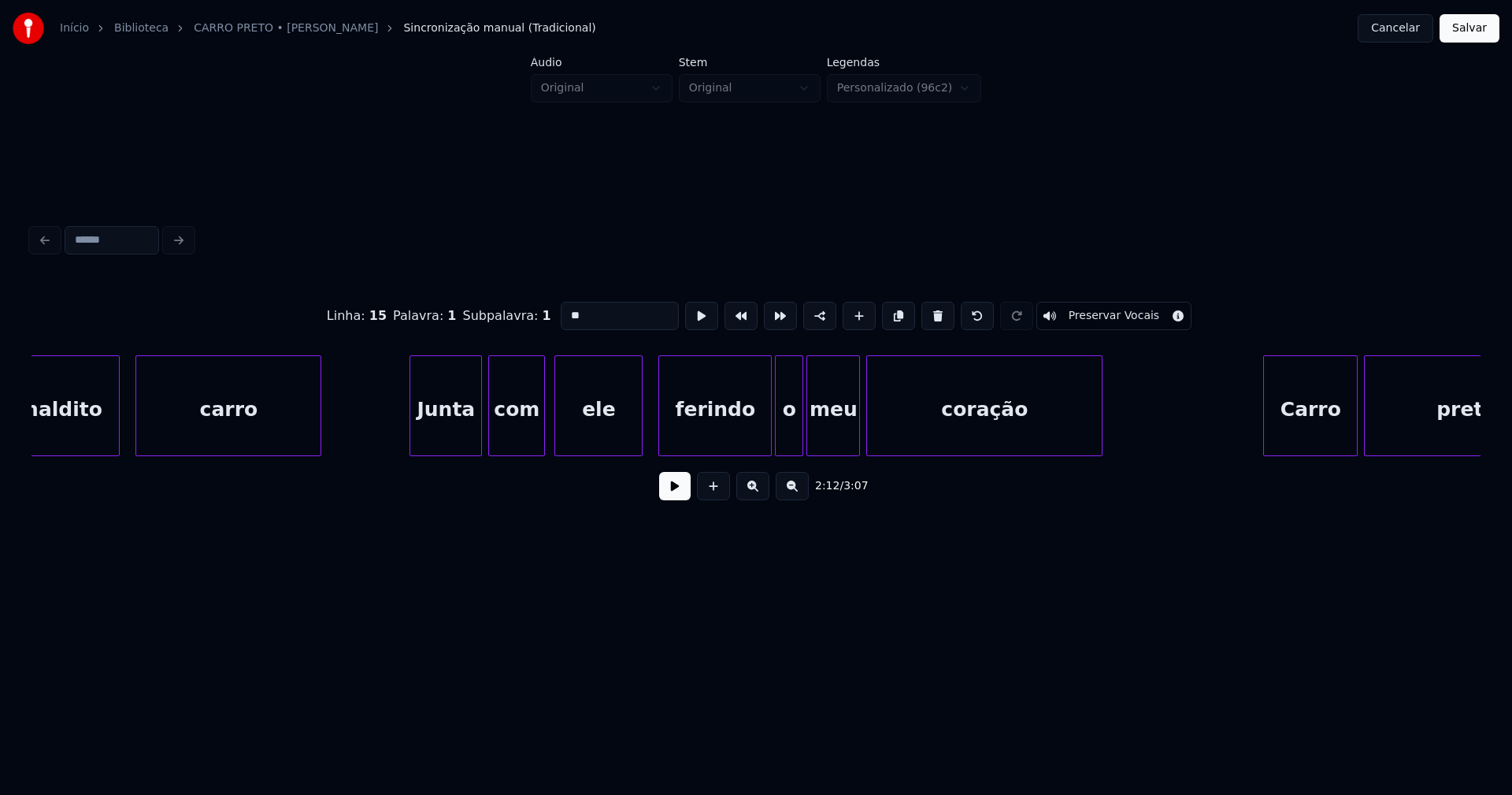
scroll to position [0, 21214]
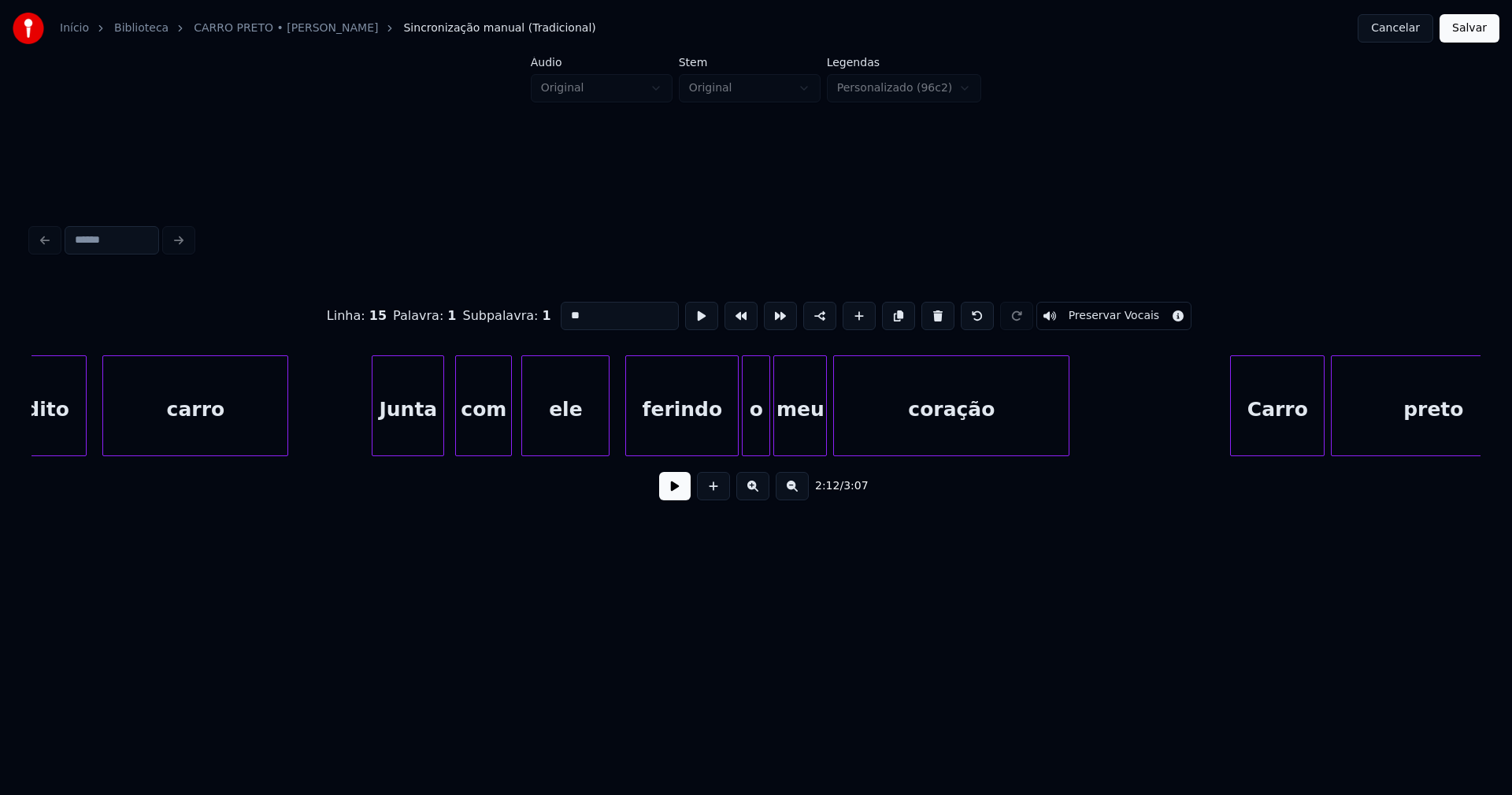
click at [405, 439] on div "Junta" at bounding box center [408, 409] width 71 height 107
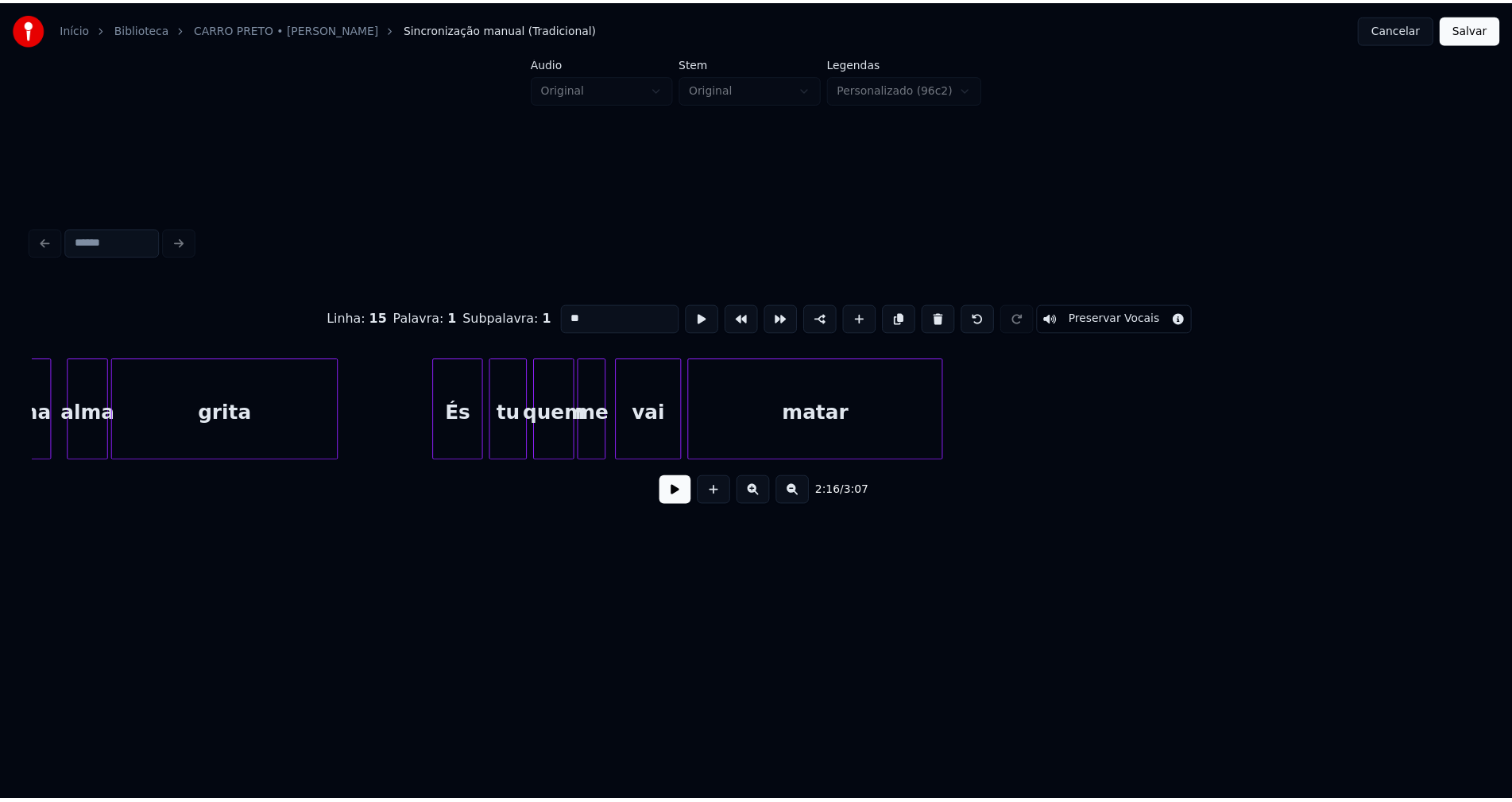
scroll to position [0, 28348]
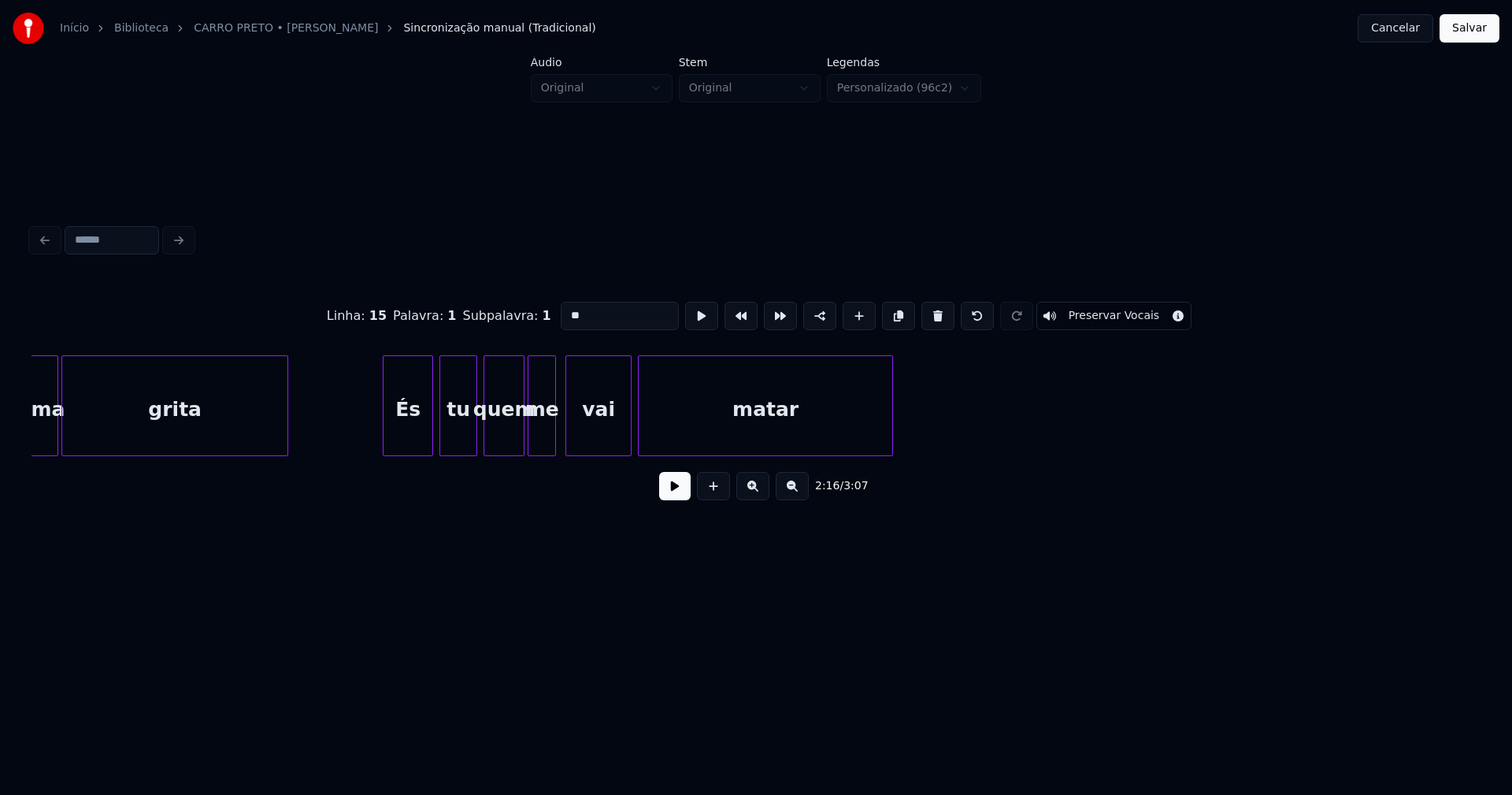
click at [1463, 33] on button "Salvar" at bounding box center [1470, 28] width 60 height 28
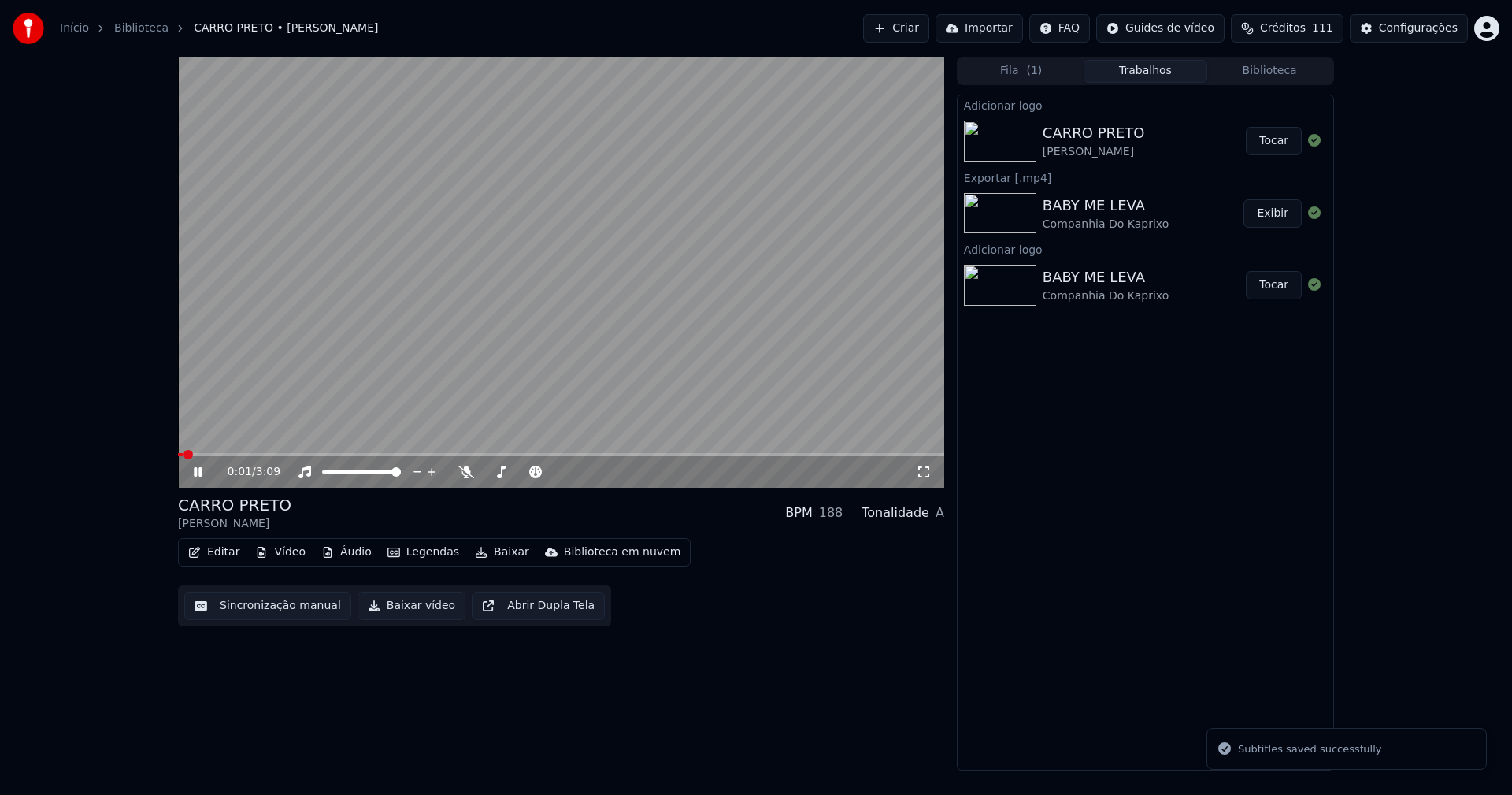
click at [926, 468] on icon at bounding box center [924, 472] width 15 height 13
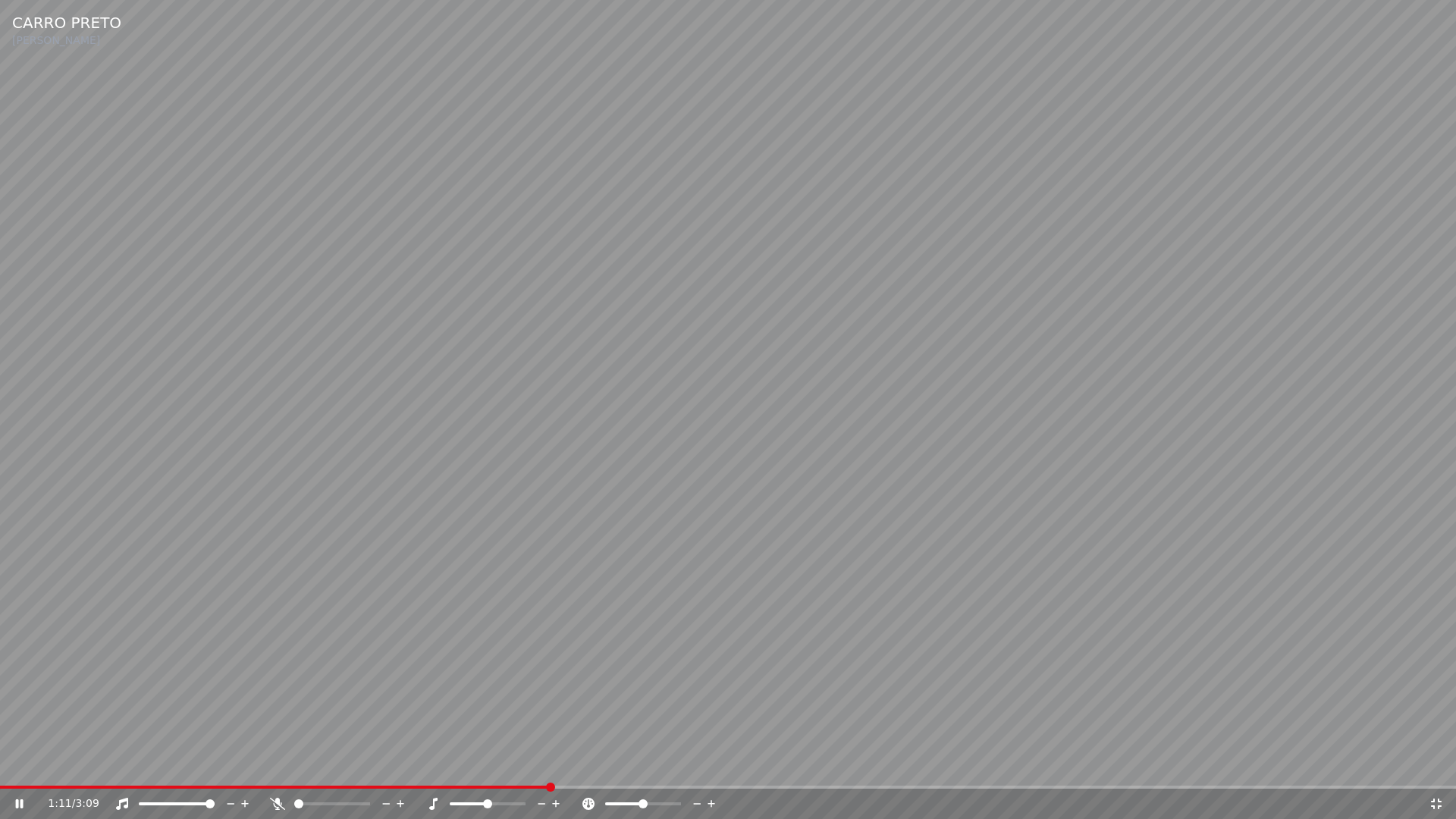
drag, startPoint x: 1436, startPoint y: 804, endPoint x: 1450, endPoint y: 750, distance: 55.8
click at [1436, 764] on icon at bounding box center [1436, 803] width 15 height 12
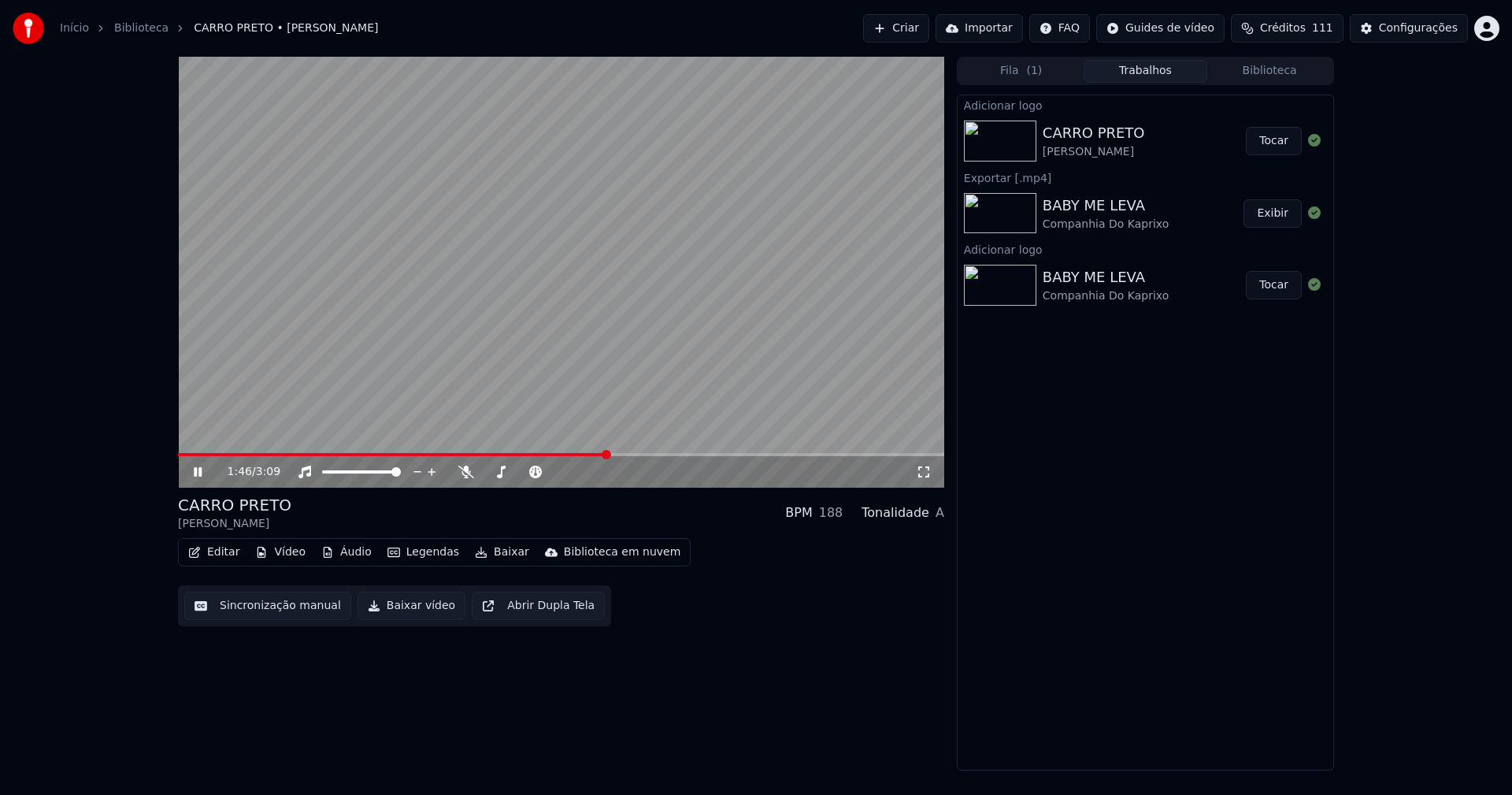
click at [203, 470] on icon at bounding box center [209, 472] width 37 height 13
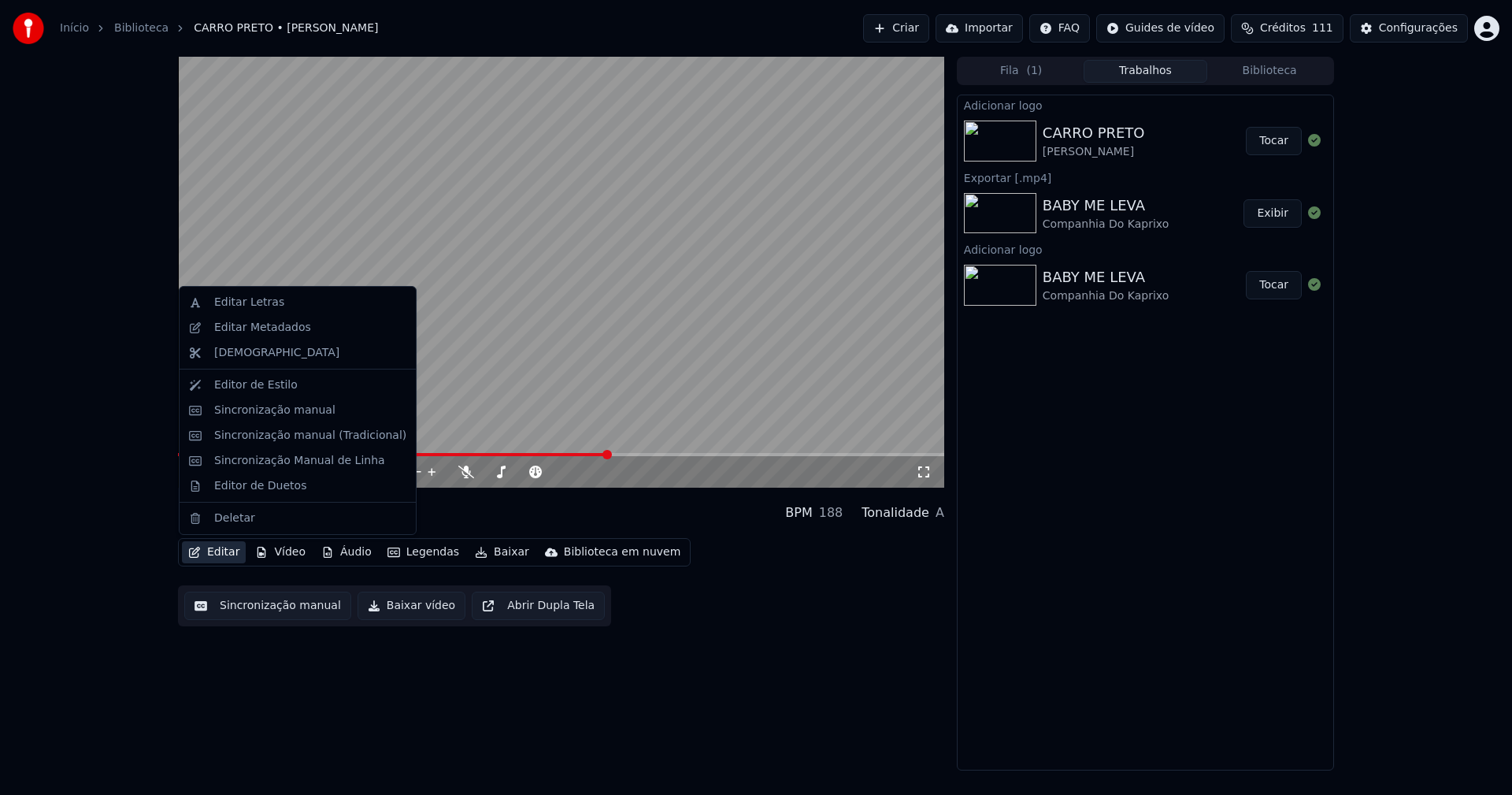
click at [225, 551] on button "Editar" at bounding box center [214, 552] width 64 height 22
click at [271, 438] on div "Sincronização manual (Tradicional)" at bounding box center [310, 435] width 192 height 15
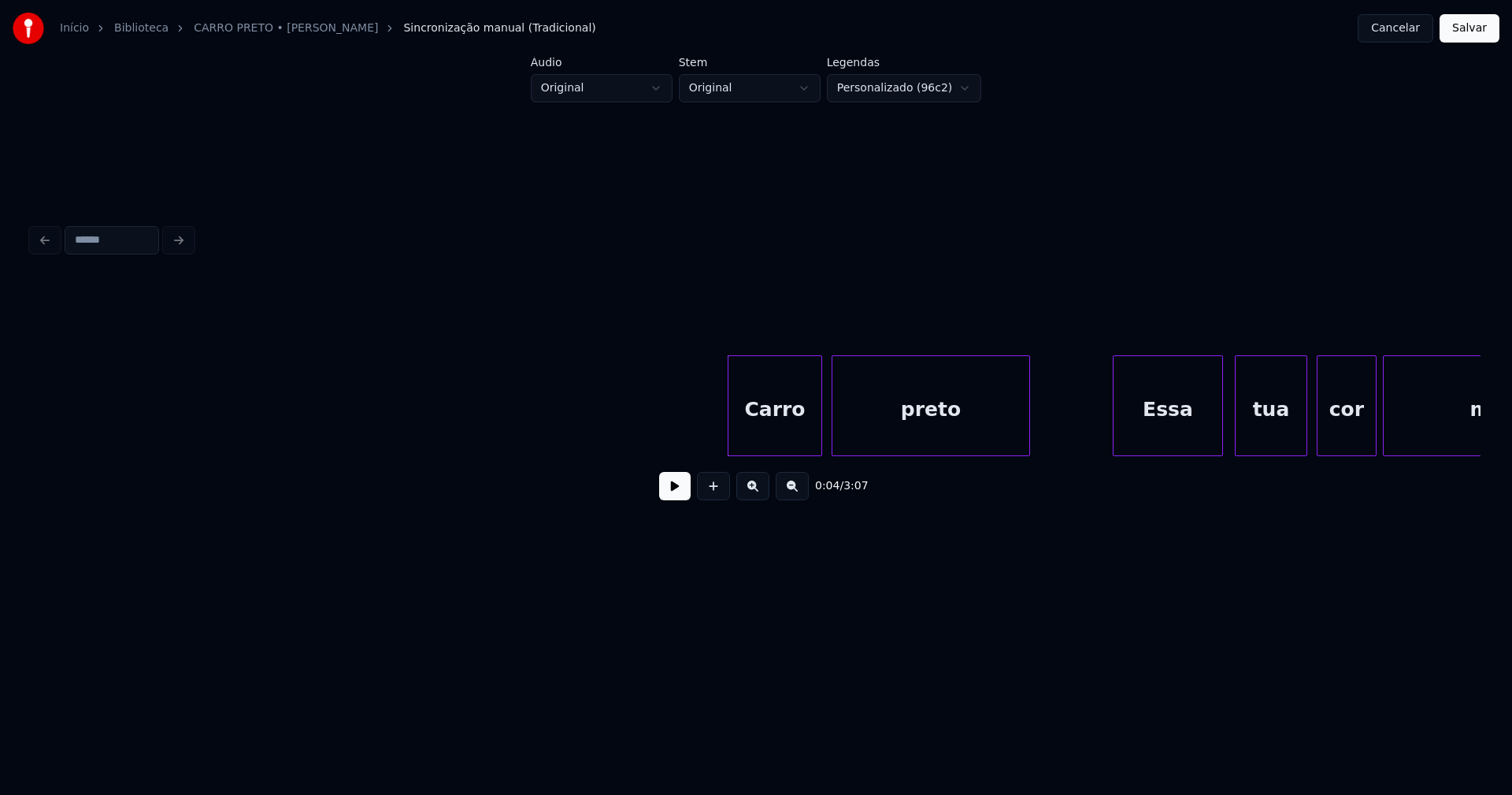
click at [1406, 30] on button "Cancelar" at bounding box center [1395, 28] width 75 height 28
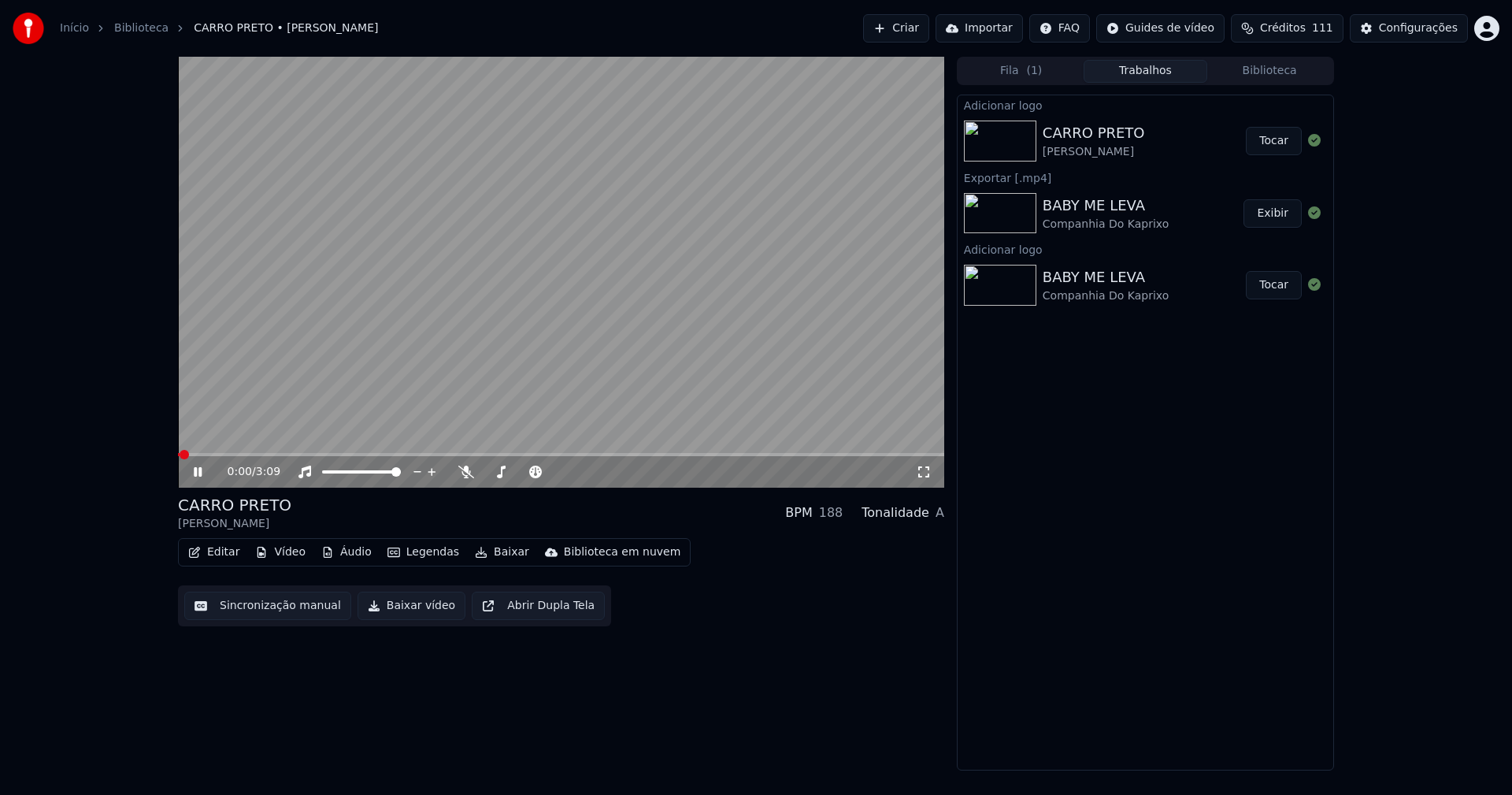
click at [222, 554] on button "Editar" at bounding box center [214, 552] width 64 height 22
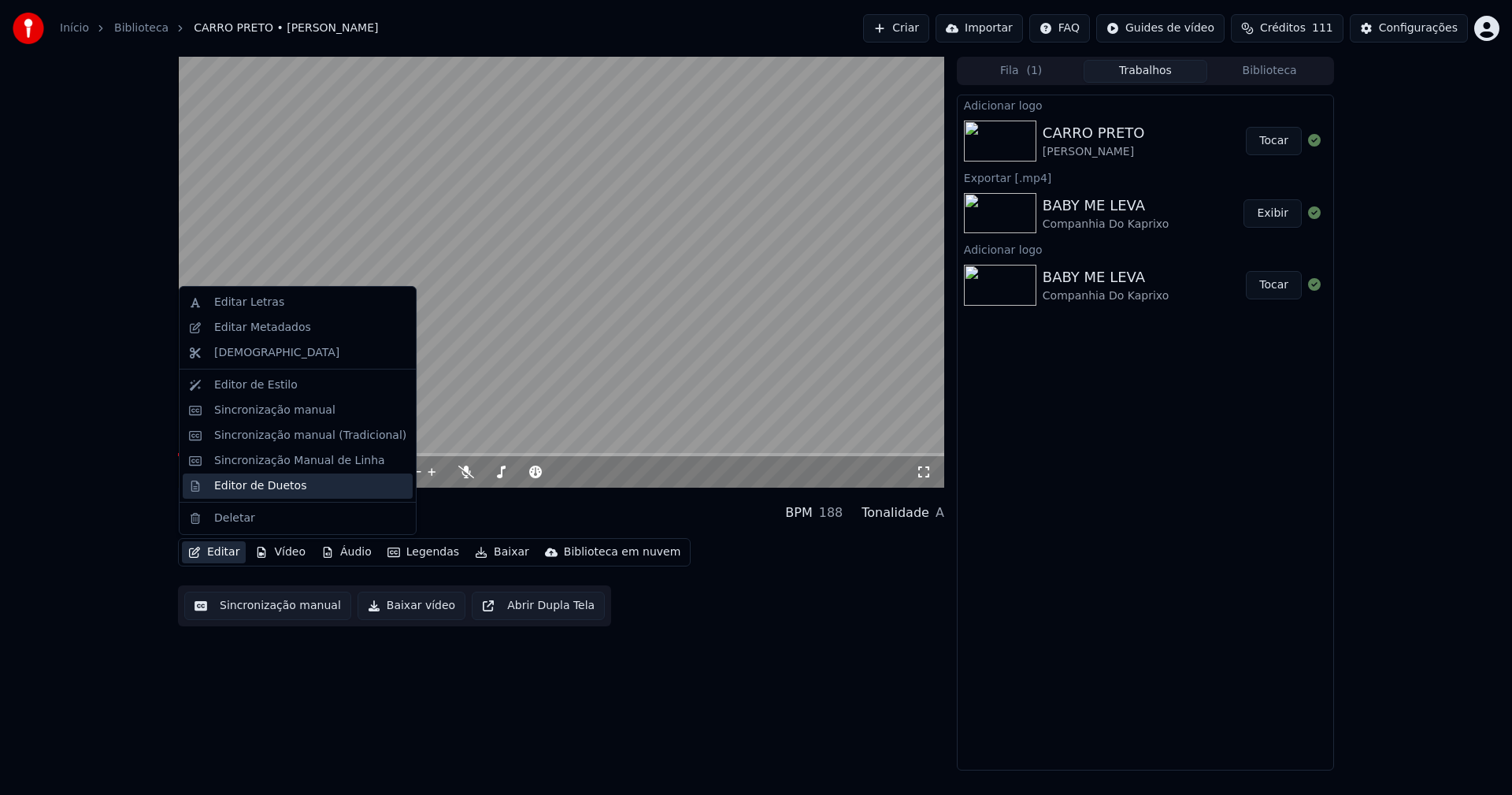
click at [256, 488] on div "Editor de Duetos" at bounding box center [260, 486] width 93 height 15
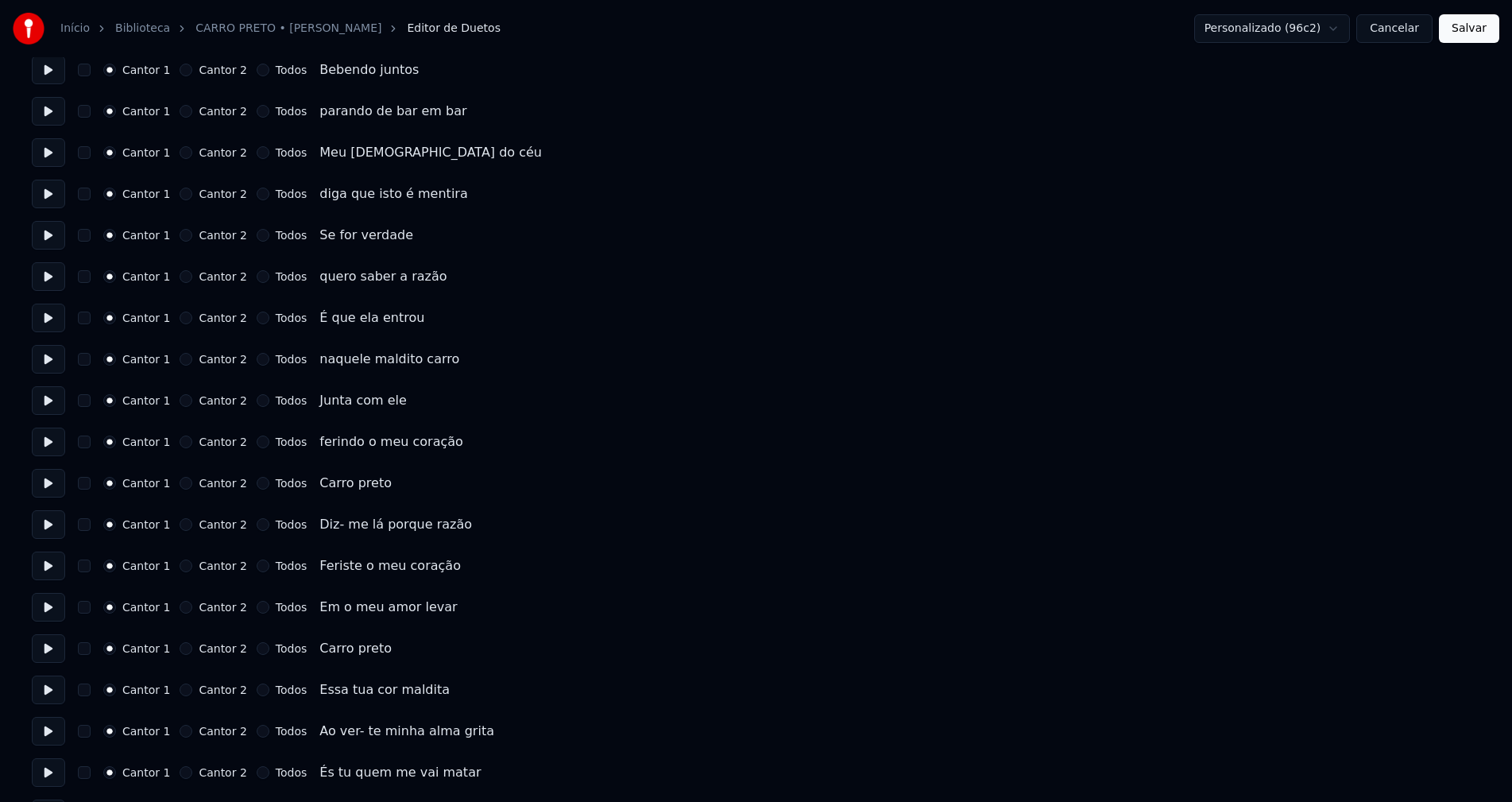
scroll to position [557, 0]
click at [257, 484] on button "Todos" at bounding box center [263, 481] width 13 height 13
click at [257, 523] on button "Todos" at bounding box center [263, 523] width 13 height 13
click at [257, 564] on button "Todos" at bounding box center [263, 564] width 13 height 13
click at [257, 605] on button "Todos" at bounding box center [263, 605] width 13 height 13
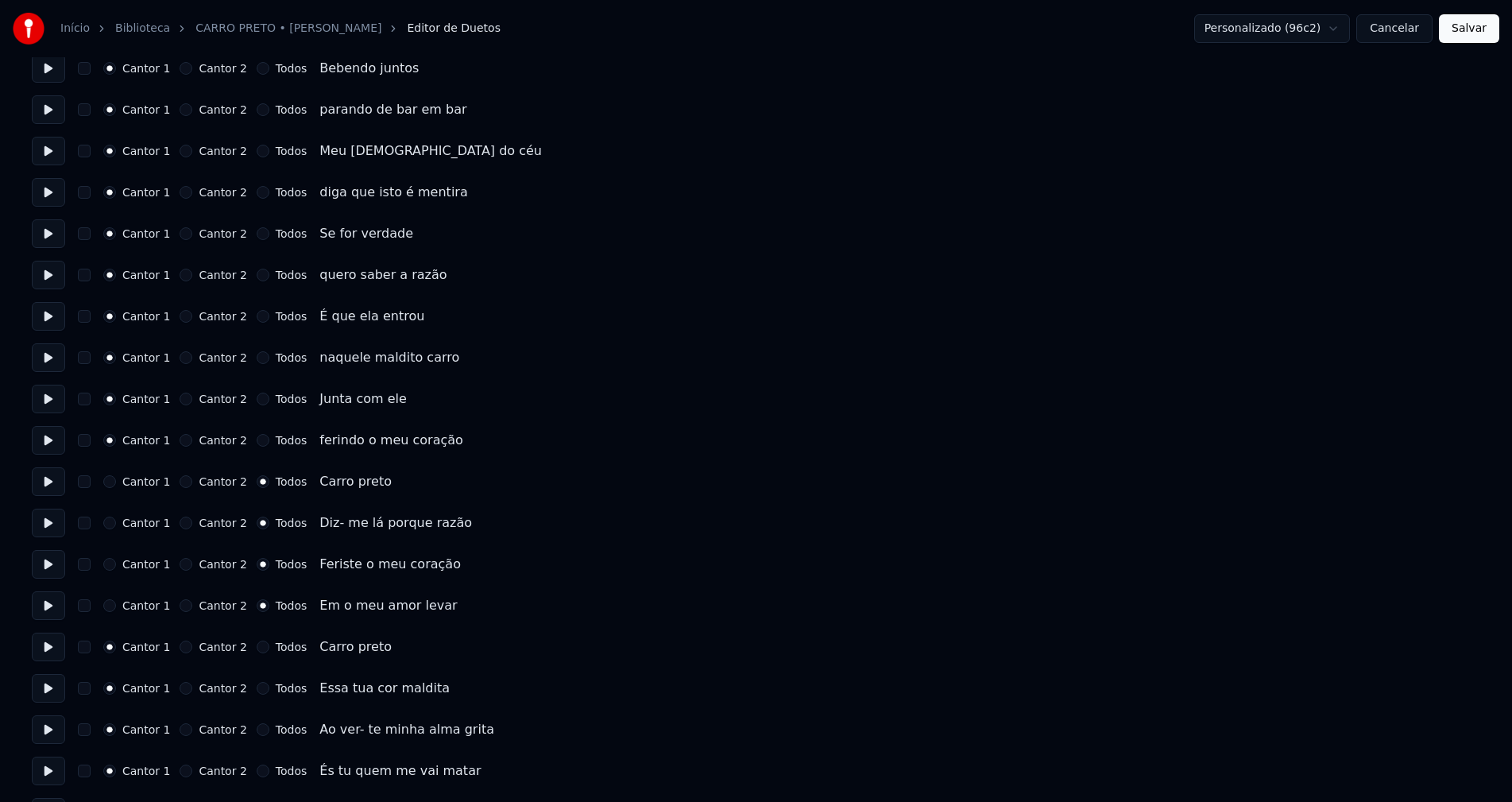
click at [257, 647] on button "Todos" at bounding box center [263, 646] width 13 height 13
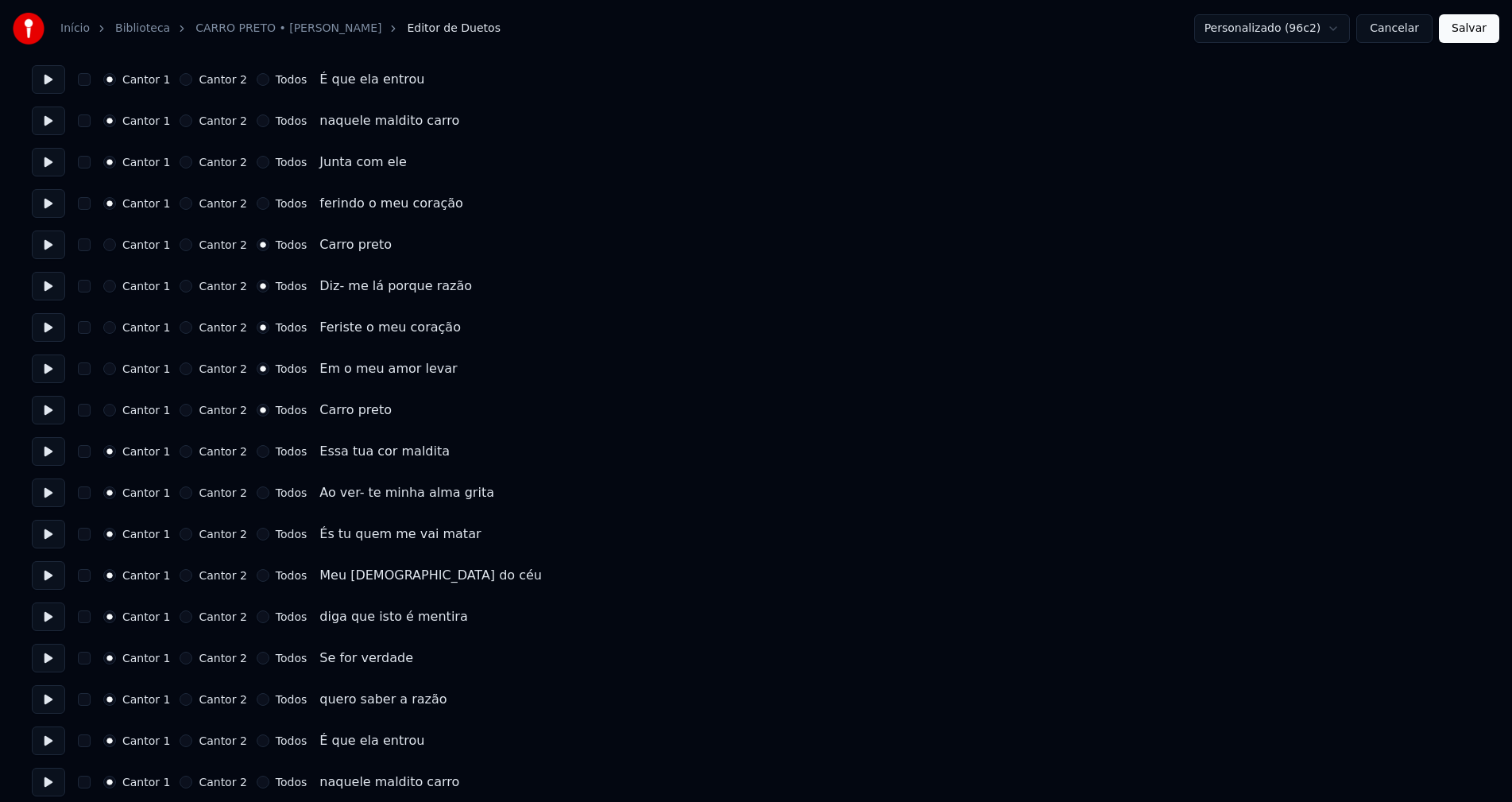
scroll to position [795, 0]
click at [257, 451] on button "Todos" at bounding box center [263, 450] width 13 height 13
click at [257, 492] on button "Todos" at bounding box center [263, 491] width 13 height 13
click at [257, 532] on button "Todos" at bounding box center [263, 532] width 13 height 13
click at [257, 571] on button "Todos" at bounding box center [263, 573] width 13 height 13
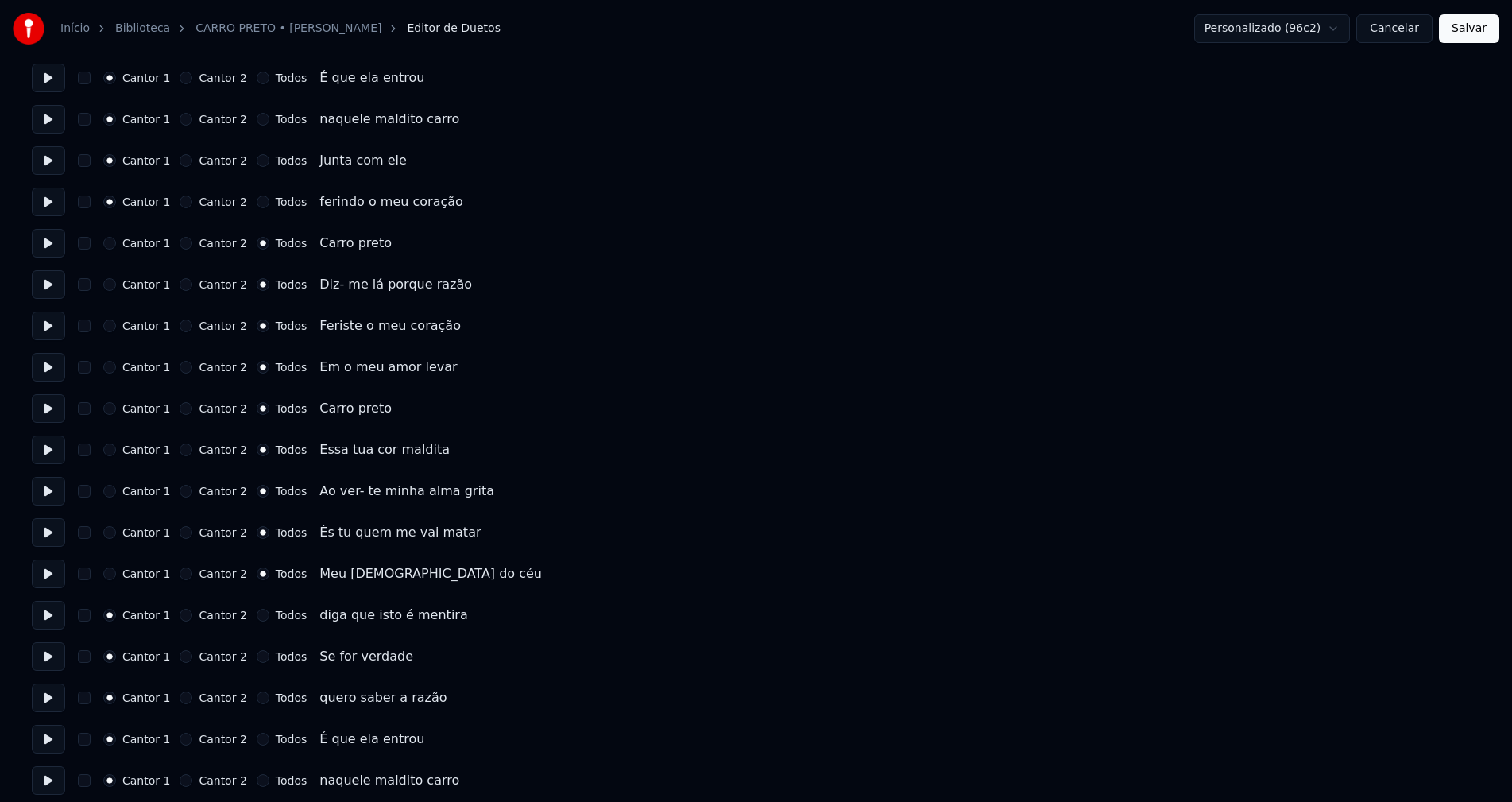
click at [257, 617] on button "Todos" at bounding box center [263, 615] width 13 height 13
click at [257, 654] on button "Todos" at bounding box center [263, 656] width 13 height 13
click at [257, 698] on button "Todos" at bounding box center [263, 698] width 13 height 13
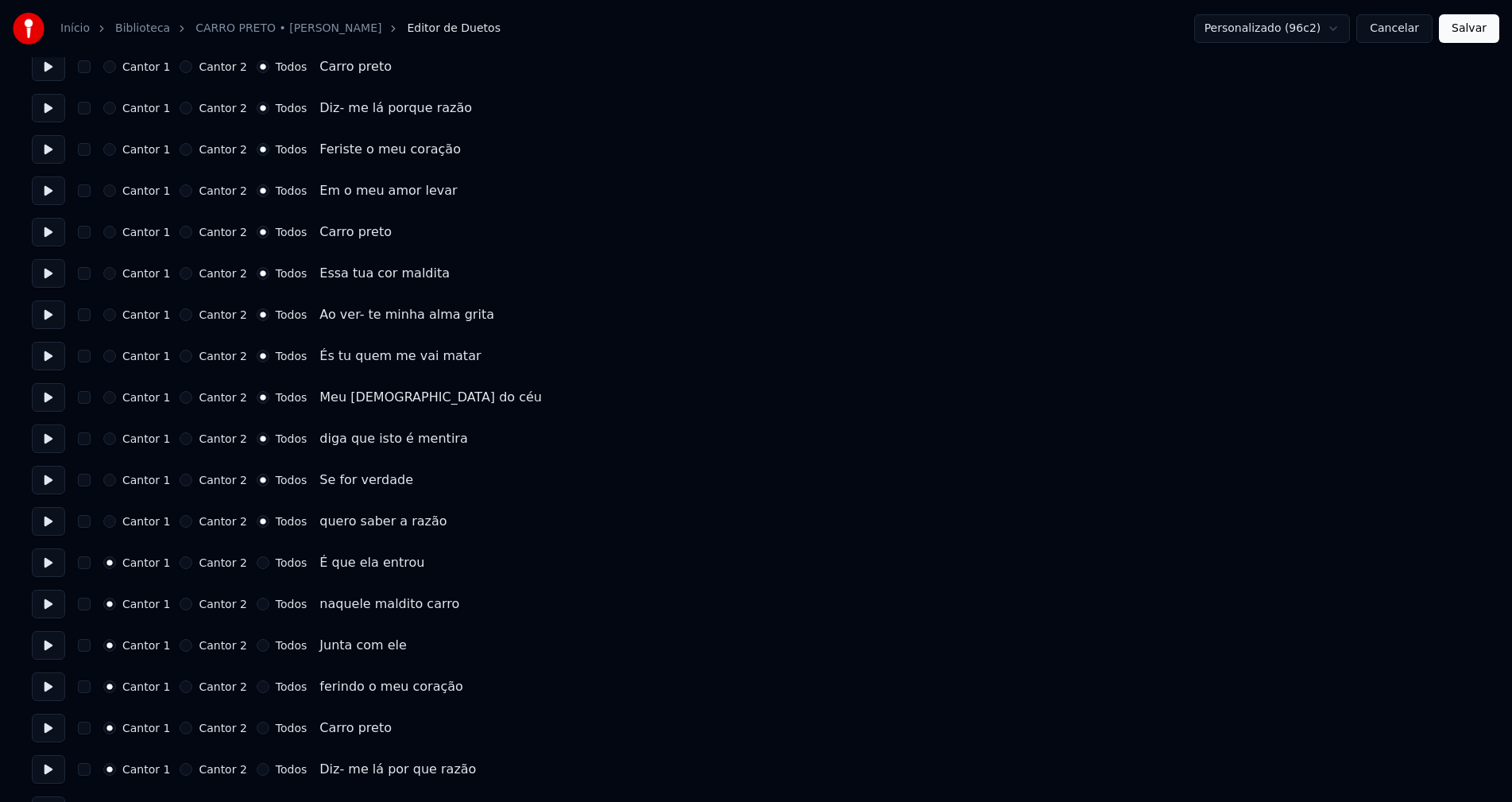
scroll to position [1034, 0]
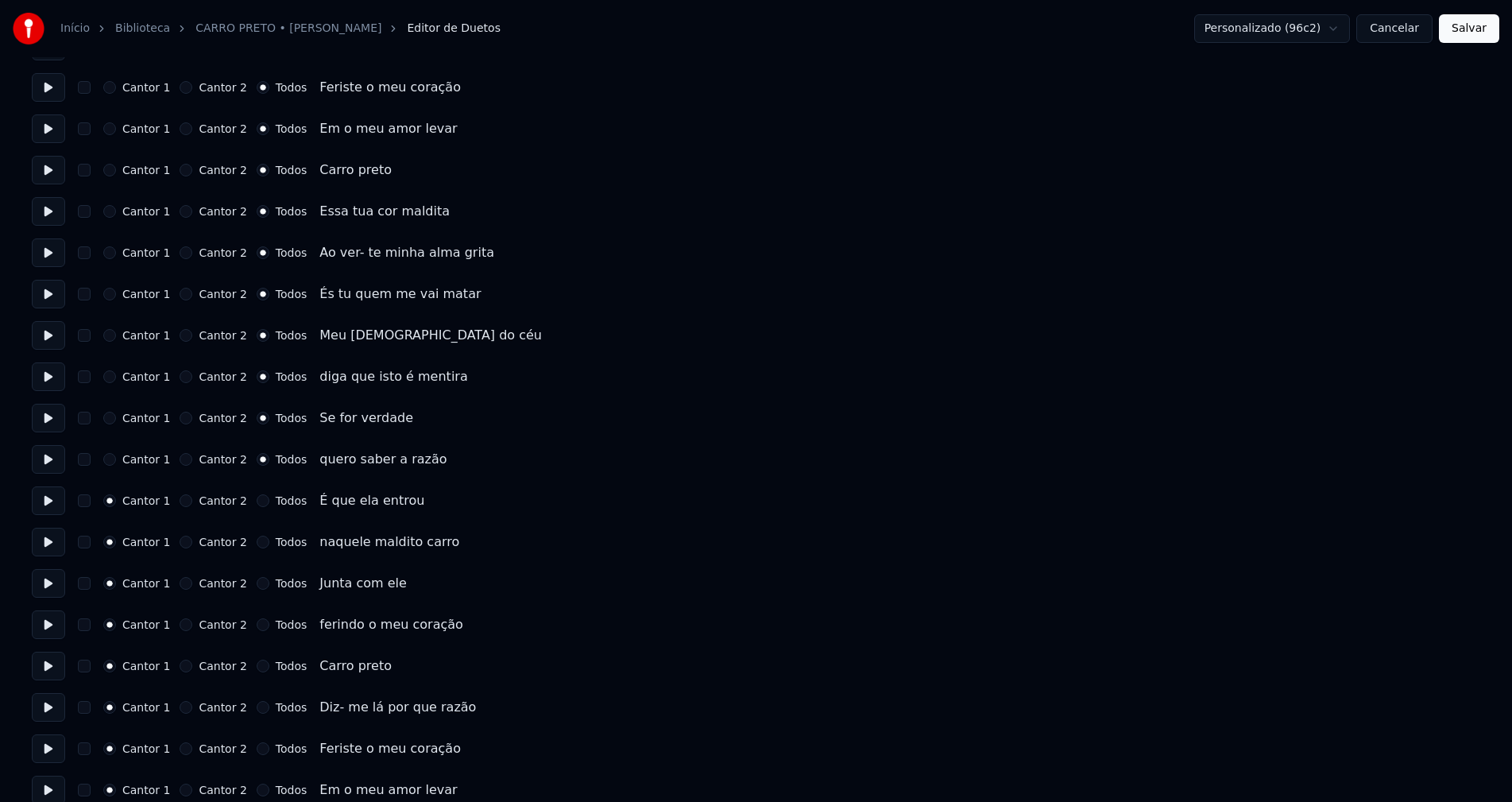
click at [257, 500] on button "Todos" at bounding box center [263, 500] width 13 height 13
click at [257, 540] on button "Todos" at bounding box center [263, 541] width 13 height 13
click at [257, 585] on button "Todos" at bounding box center [263, 583] width 13 height 13
click at [257, 622] on button "Todos" at bounding box center [263, 624] width 13 height 13
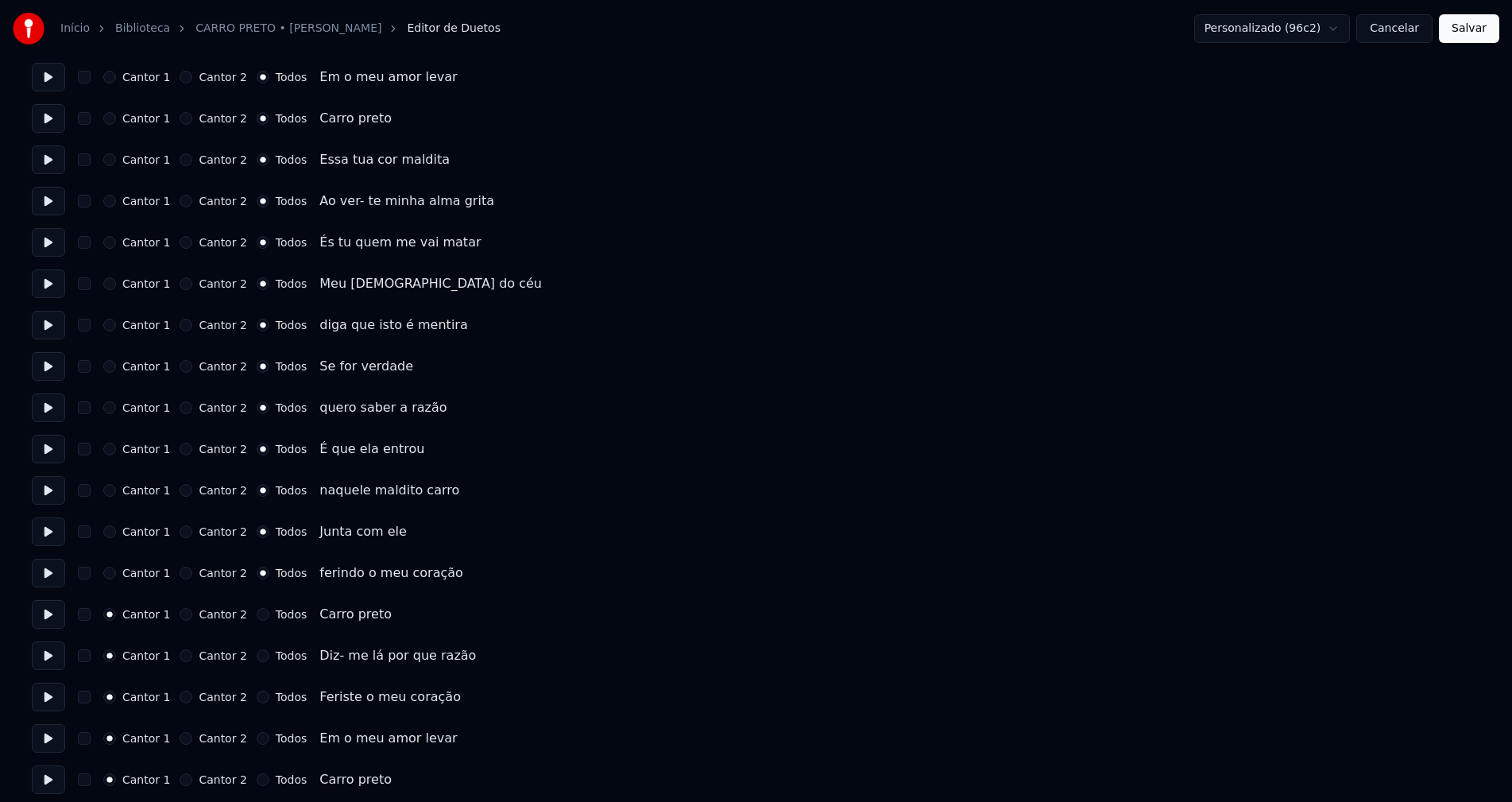
scroll to position [1192, 0]
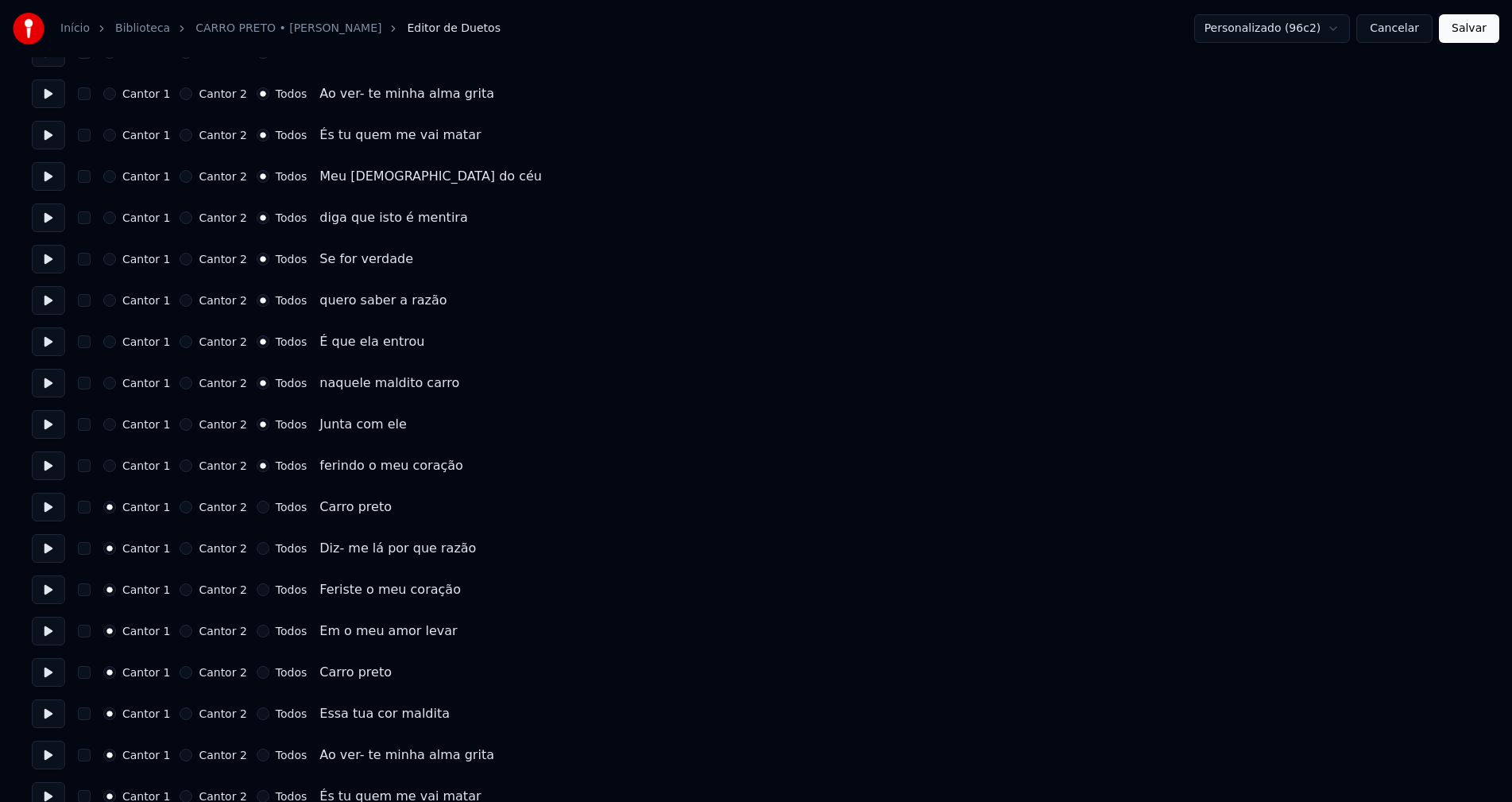
click at [257, 506] on button "Todos" at bounding box center [263, 507] width 13 height 13
click at [257, 549] on button "Todos" at bounding box center [263, 548] width 13 height 13
click at [257, 588] on button "Todos" at bounding box center [263, 589] width 13 height 13
drag, startPoint x: 252, startPoint y: 633, endPoint x: 251, endPoint y: 644, distance: 11.0
click at [257, 634] on button "Todos" at bounding box center [263, 631] width 13 height 13
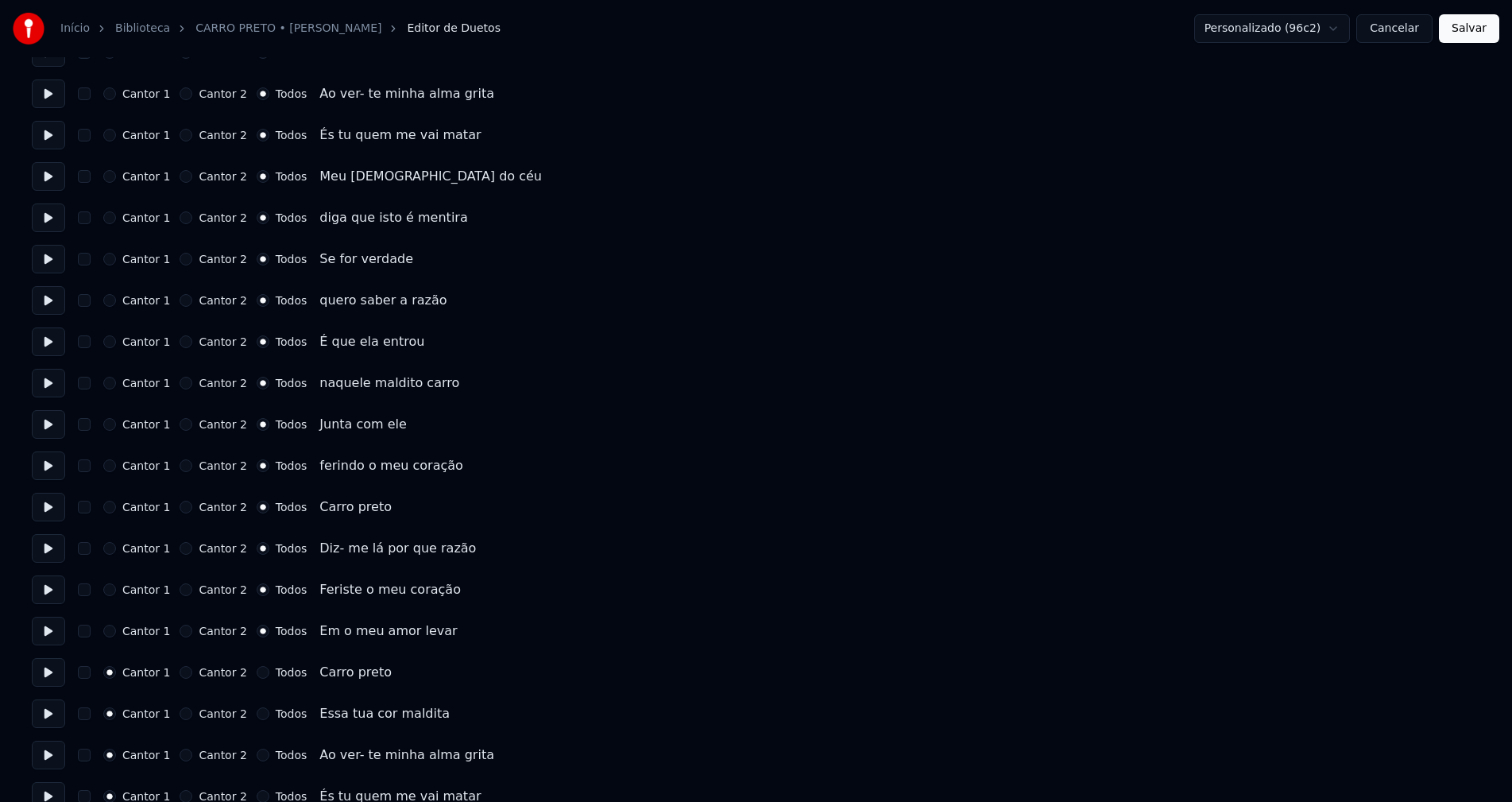
click at [257, 669] on button "Todos" at bounding box center [263, 672] width 13 height 13
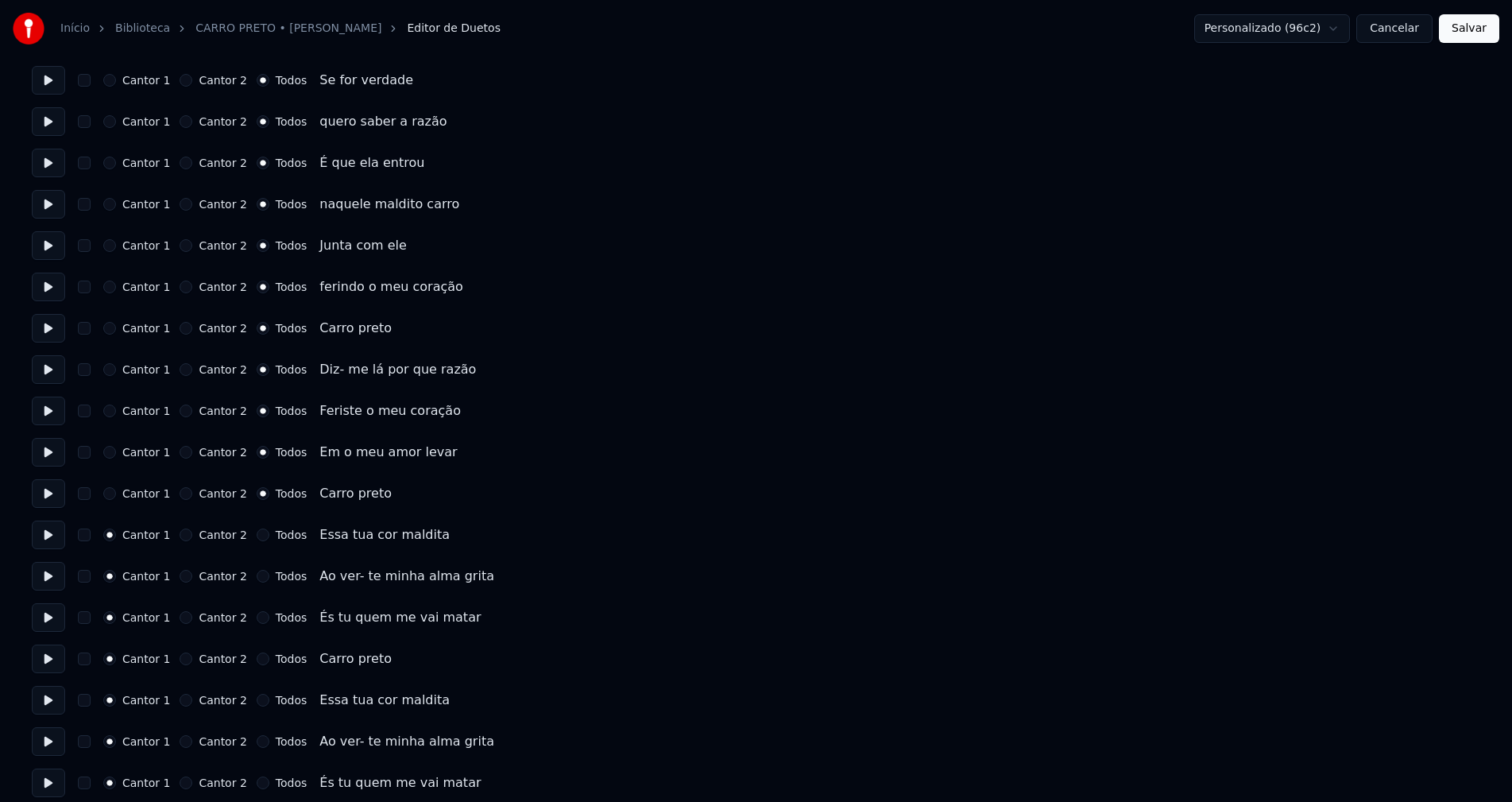
scroll to position [1382, 0]
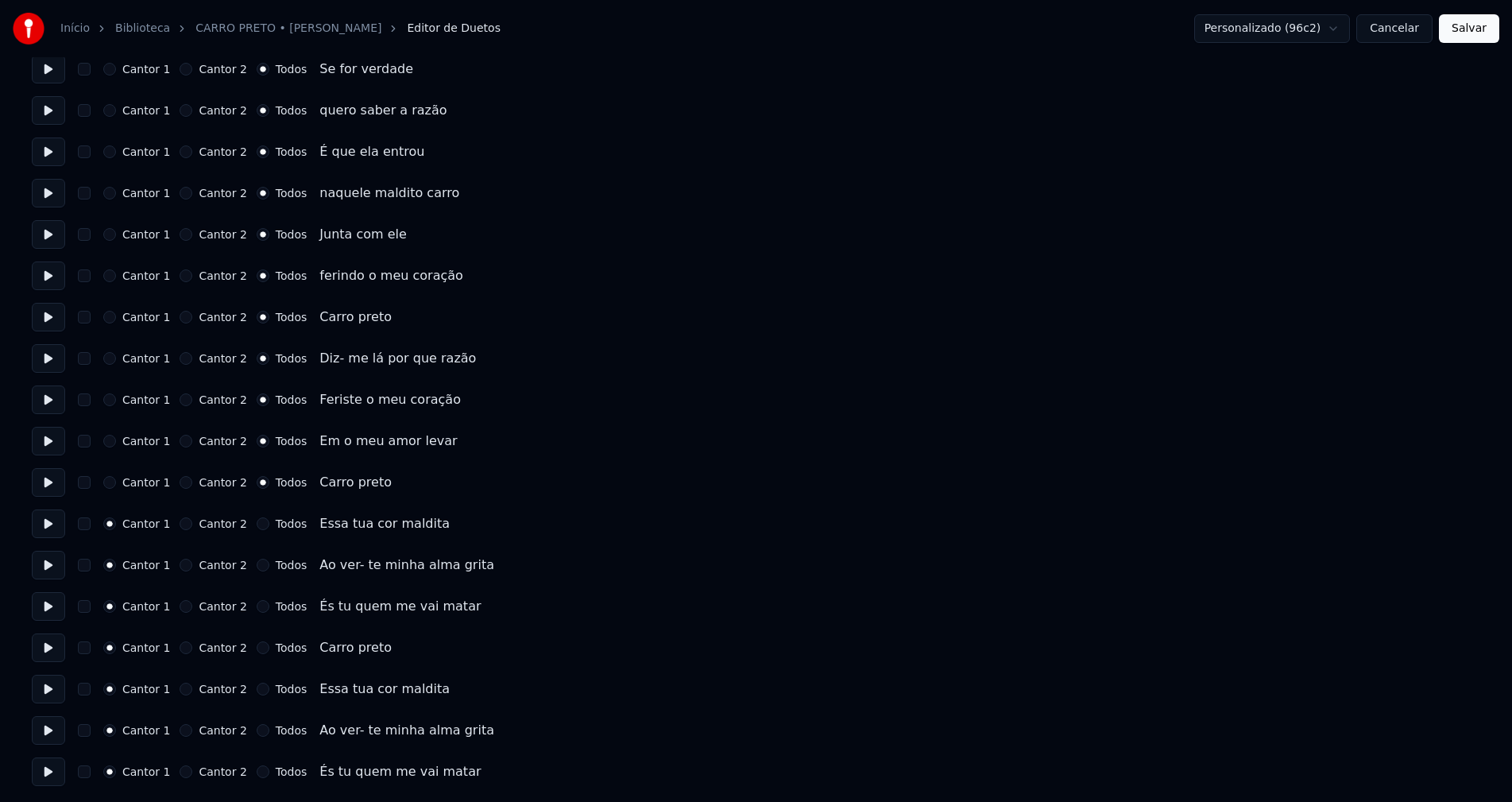
click at [257, 772] on button "Todos" at bounding box center [263, 772] width 13 height 13
click at [257, 726] on button "Todos" at bounding box center [263, 730] width 13 height 13
click at [257, 687] on button "Todos" at bounding box center [263, 689] width 13 height 13
click at [257, 646] on button "Todos" at bounding box center [263, 647] width 13 height 13
click at [257, 604] on button "Todos" at bounding box center [263, 606] width 13 height 13
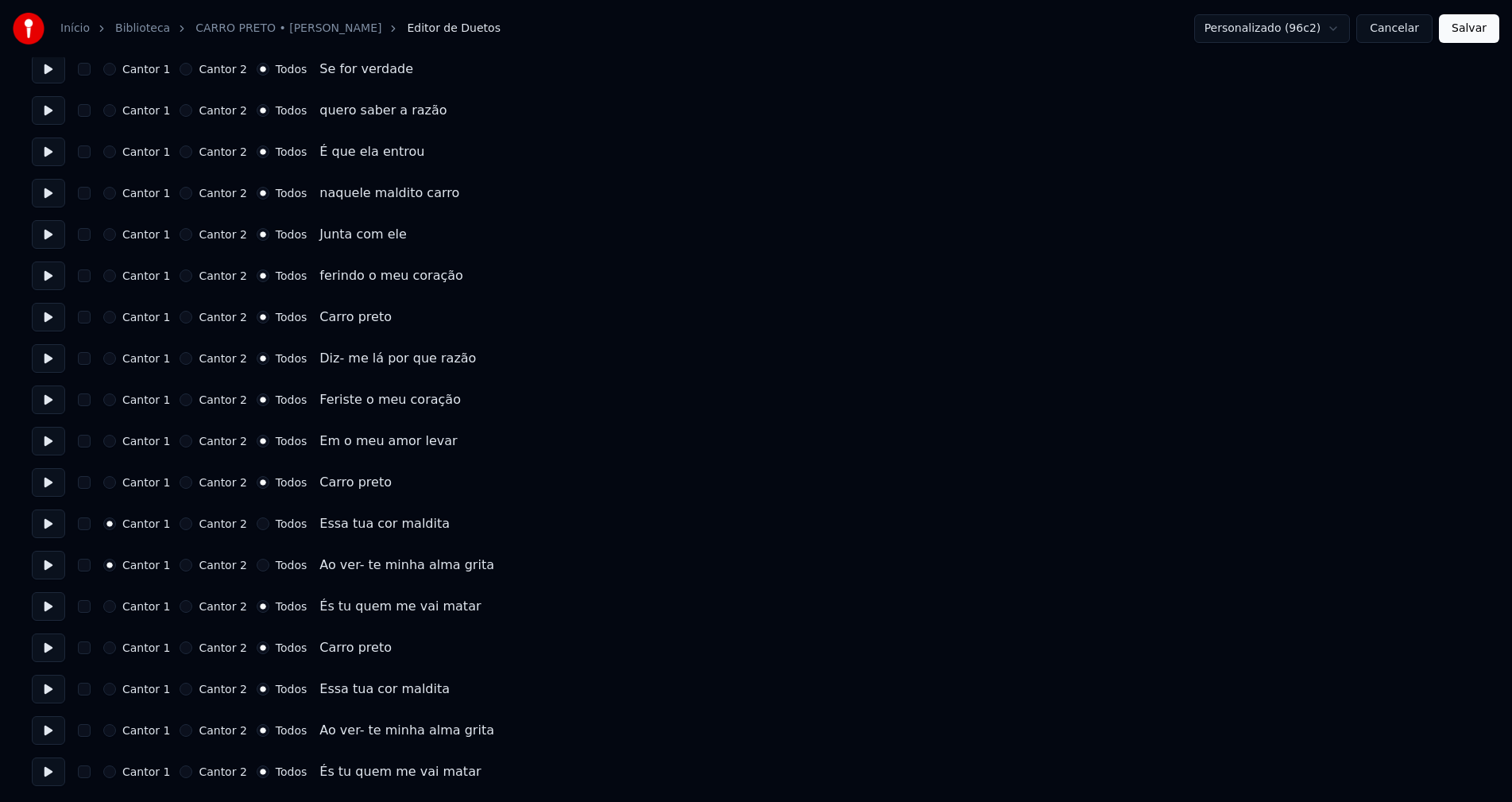
click at [257, 526] on button "Todos" at bounding box center [263, 524] width 13 height 13
click at [257, 567] on button "Todos" at bounding box center [263, 565] width 13 height 13
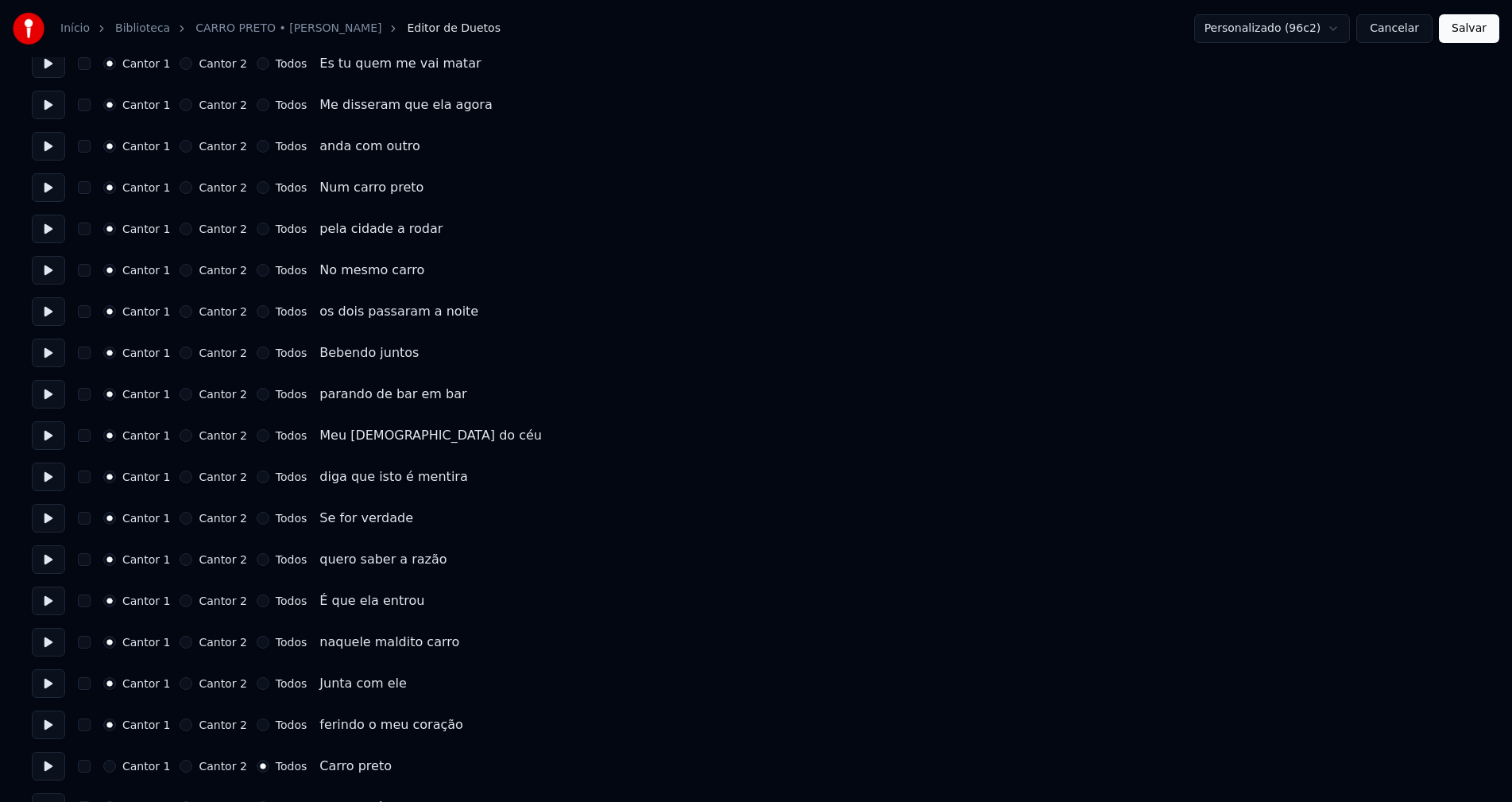
scroll to position [270, 0]
click at [1463, 29] on button "Salvar" at bounding box center [1469, 28] width 60 height 28
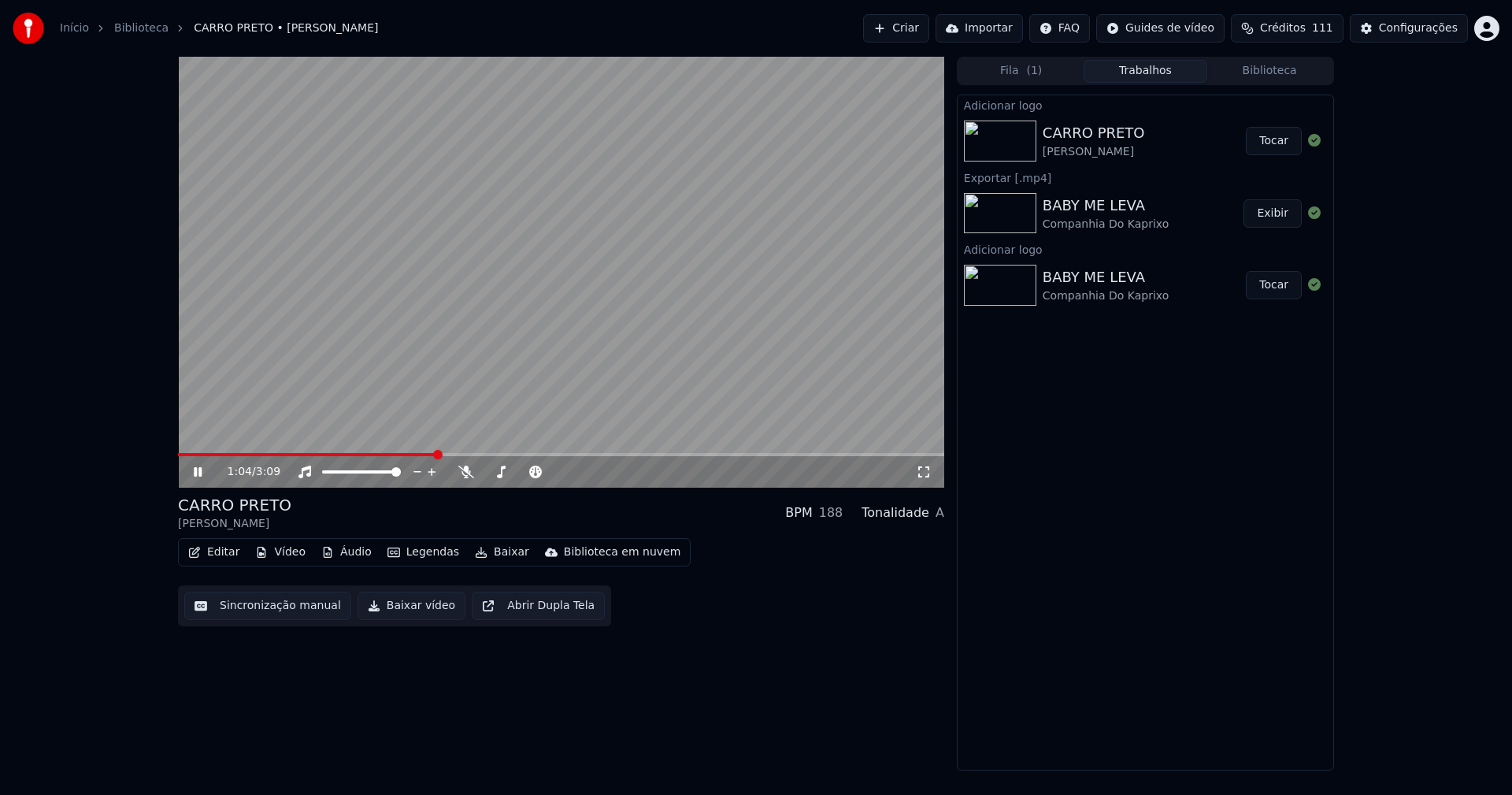
click at [435, 453] on span at bounding box center [561, 454] width 767 height 3
click at [929, 471] on icon at bounding box center [923, 472] width 11 height 11
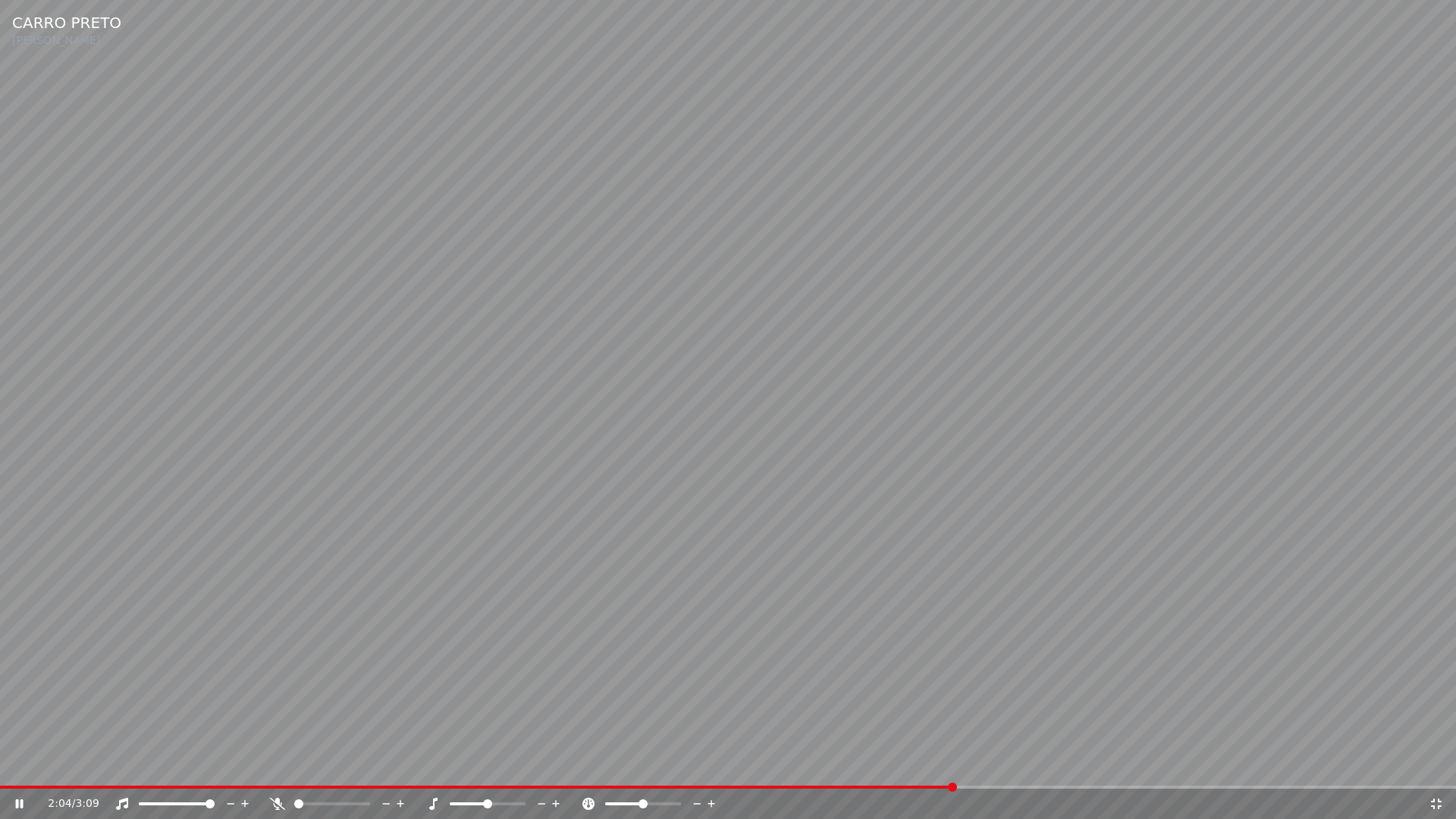
click at [1440, 764] on icon at bounding box center [1436, 803] width 15 height 12
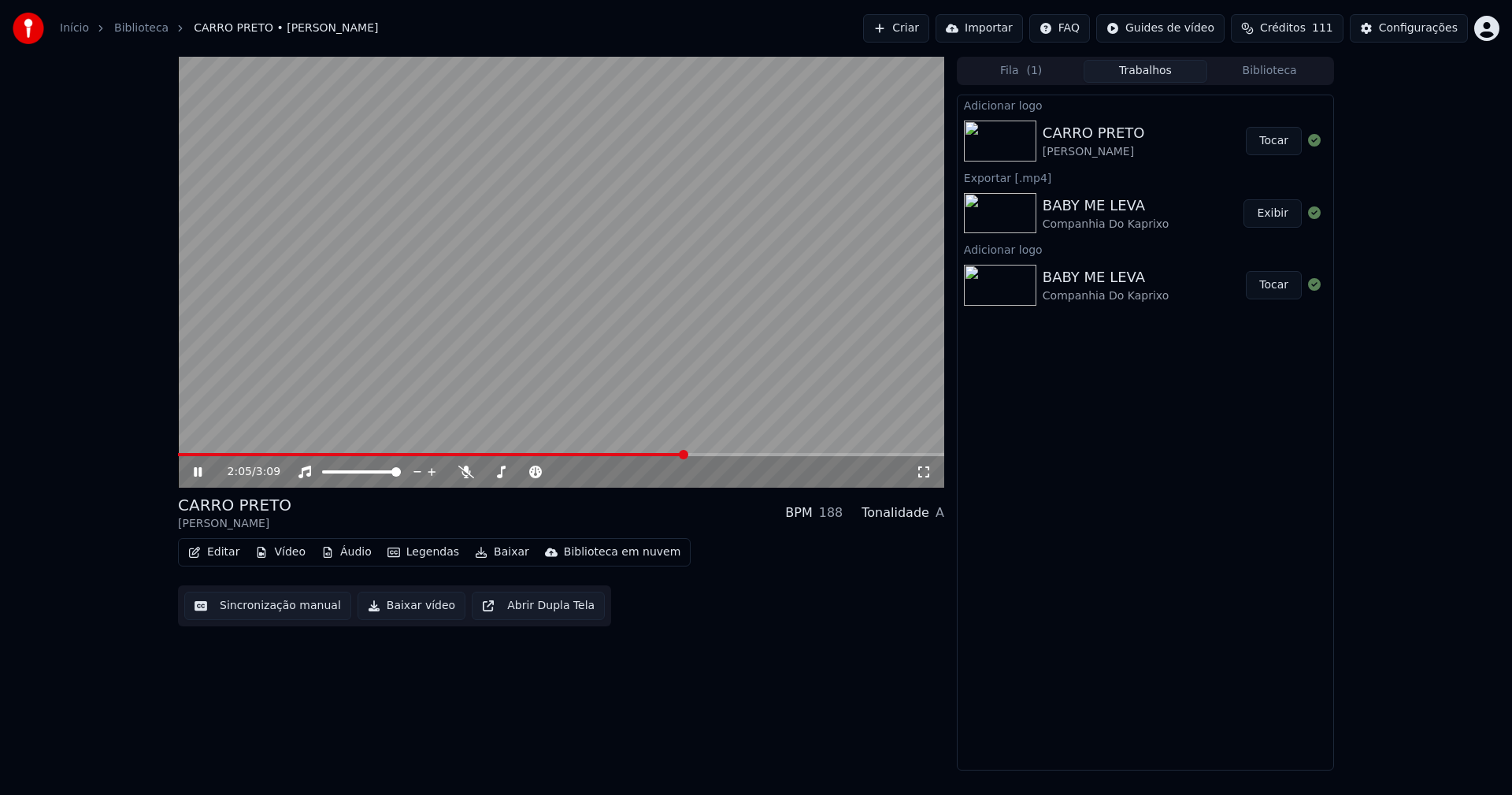
click at [198, 476] on icon at bounding box center [209, 472] width 37 height 13
click at [402, 613] on button "Baixar vídeo" at bounding box center [412, 605] width 108 height 28
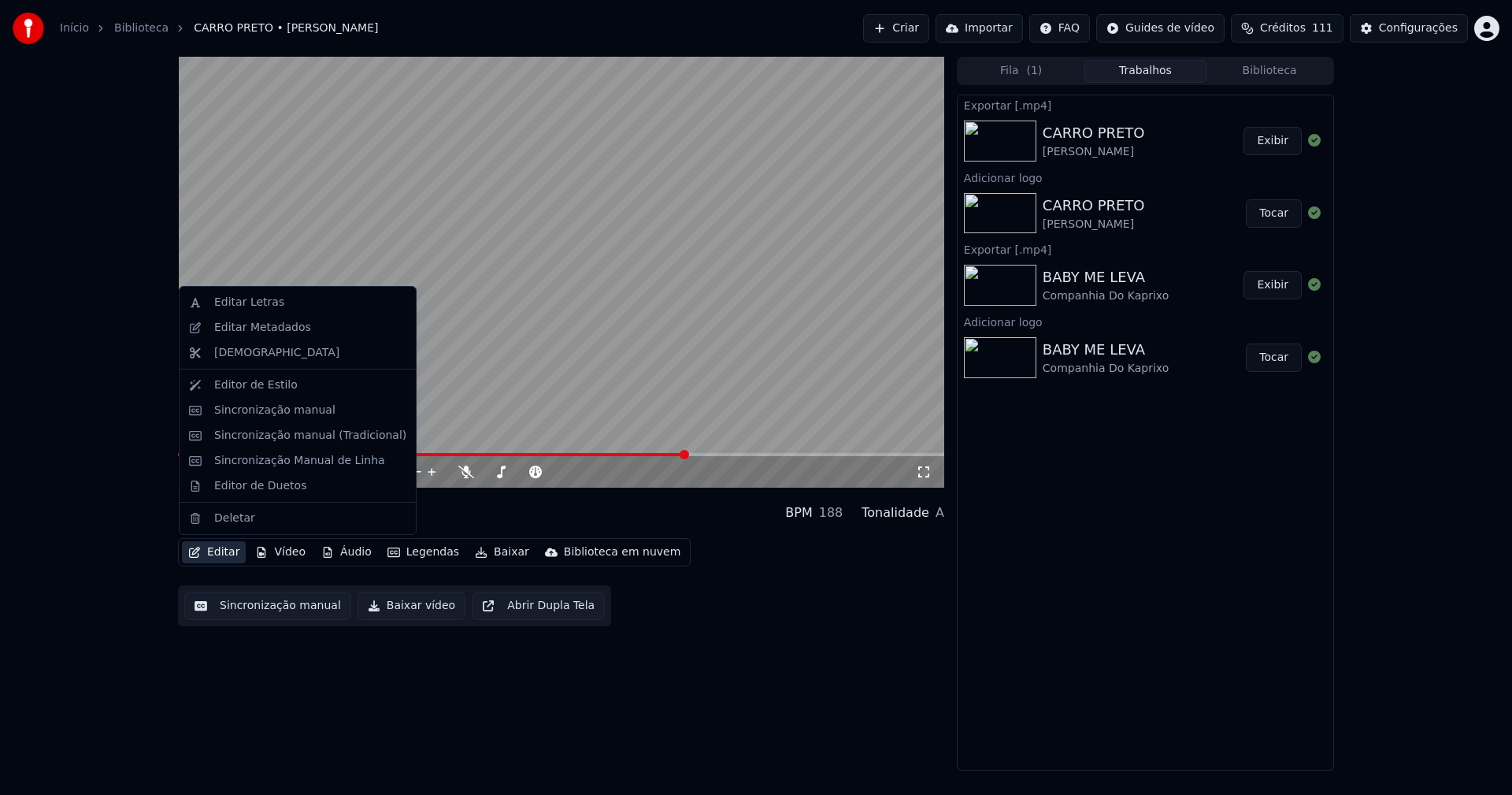
click at [226, 557] on button "Editar" at bounding box center [214, 552] width 64 height 22
click at [253, 336] on div "Editar Metadados" at bounding box center [297, 328] width 230 height 25
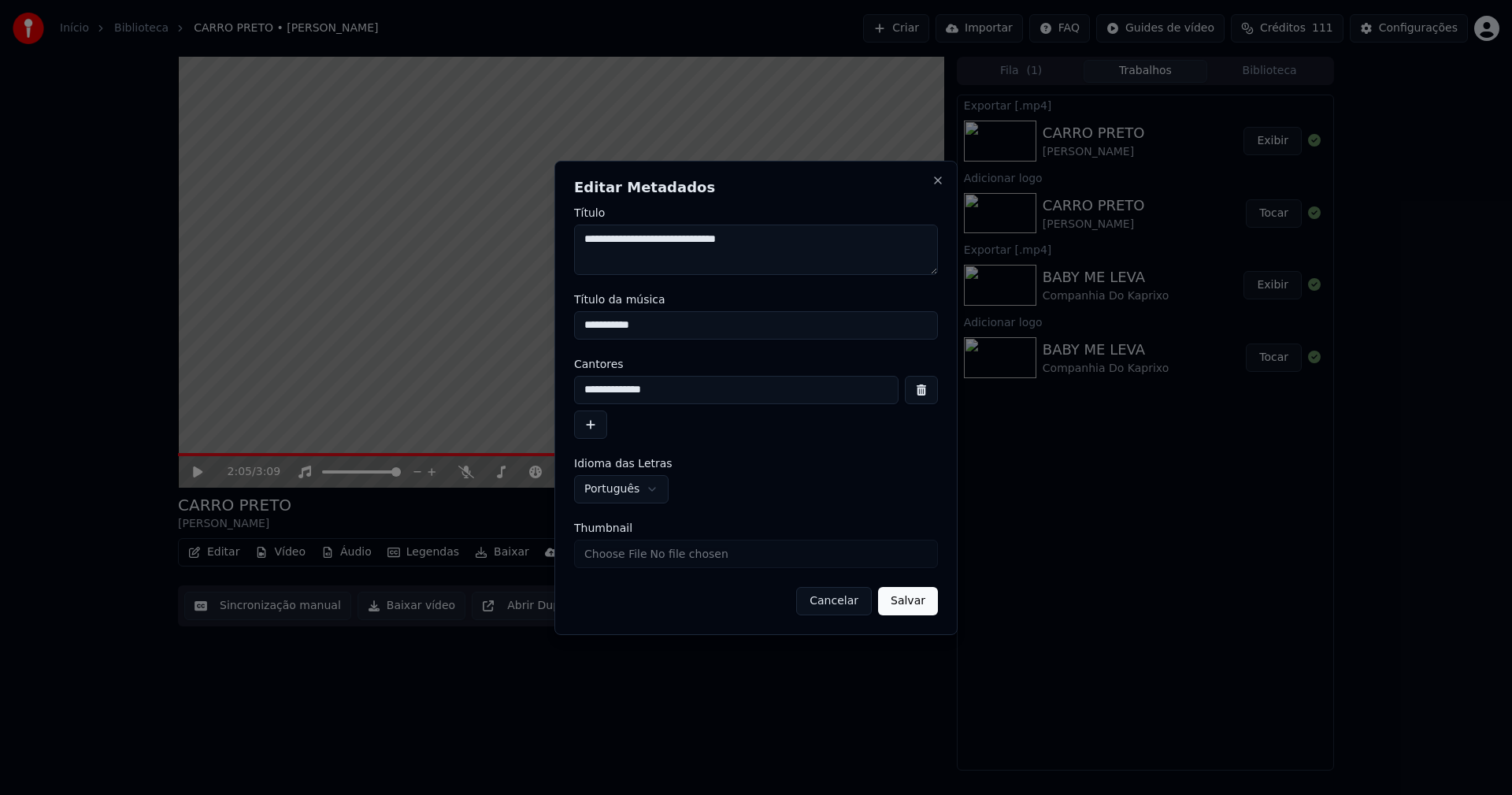
click at [615, 557] on input "Thumbnail" at bounding box center [755, 553] width 364 height 28
type input "**********"
click at [917, 609] on button "Salvar" at bounding box center [908, 600] width 60 height 28
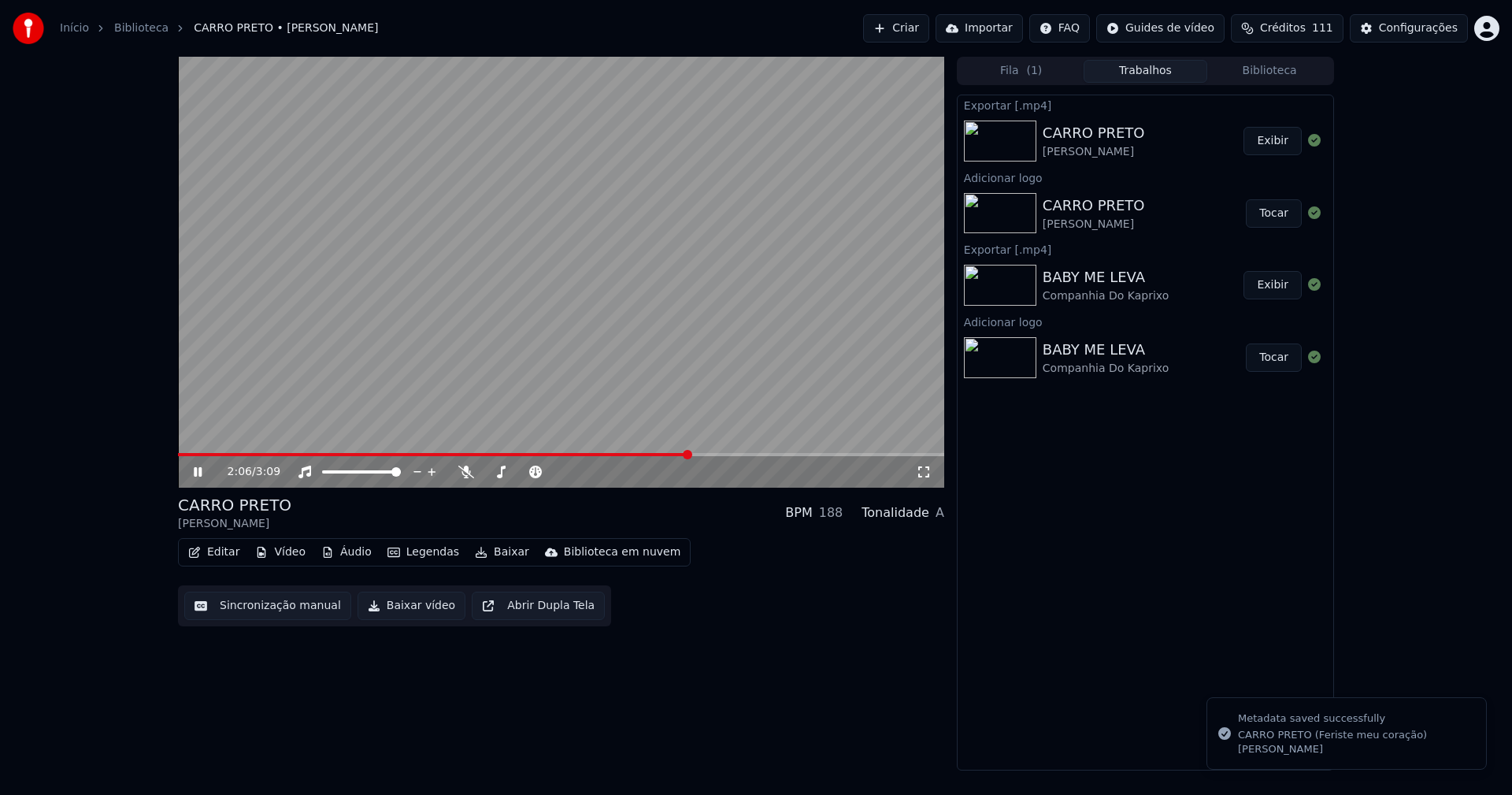
click at [200, 475] on icon at bounding box center [198, 472] width 8 height 10
